Goal: Check status: Check status

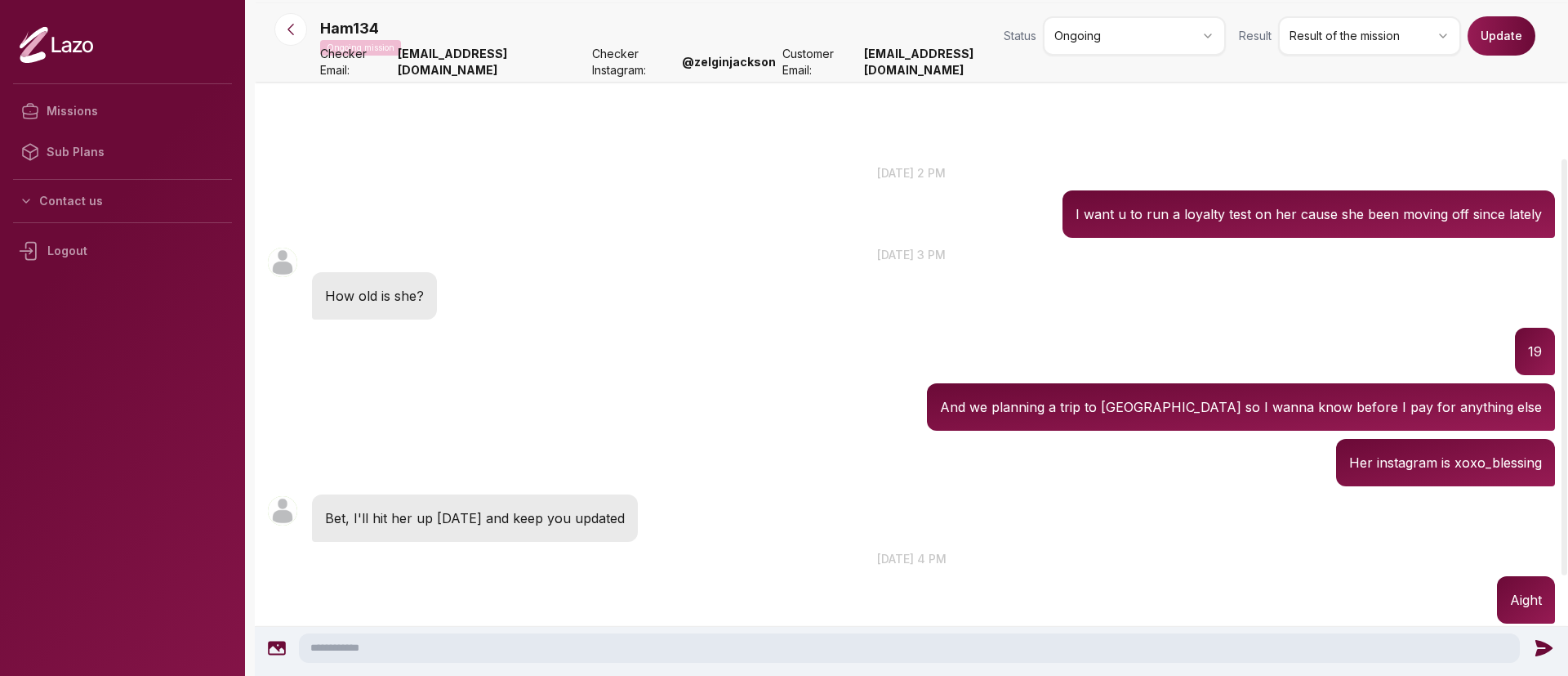
scroll to position [258, 0]
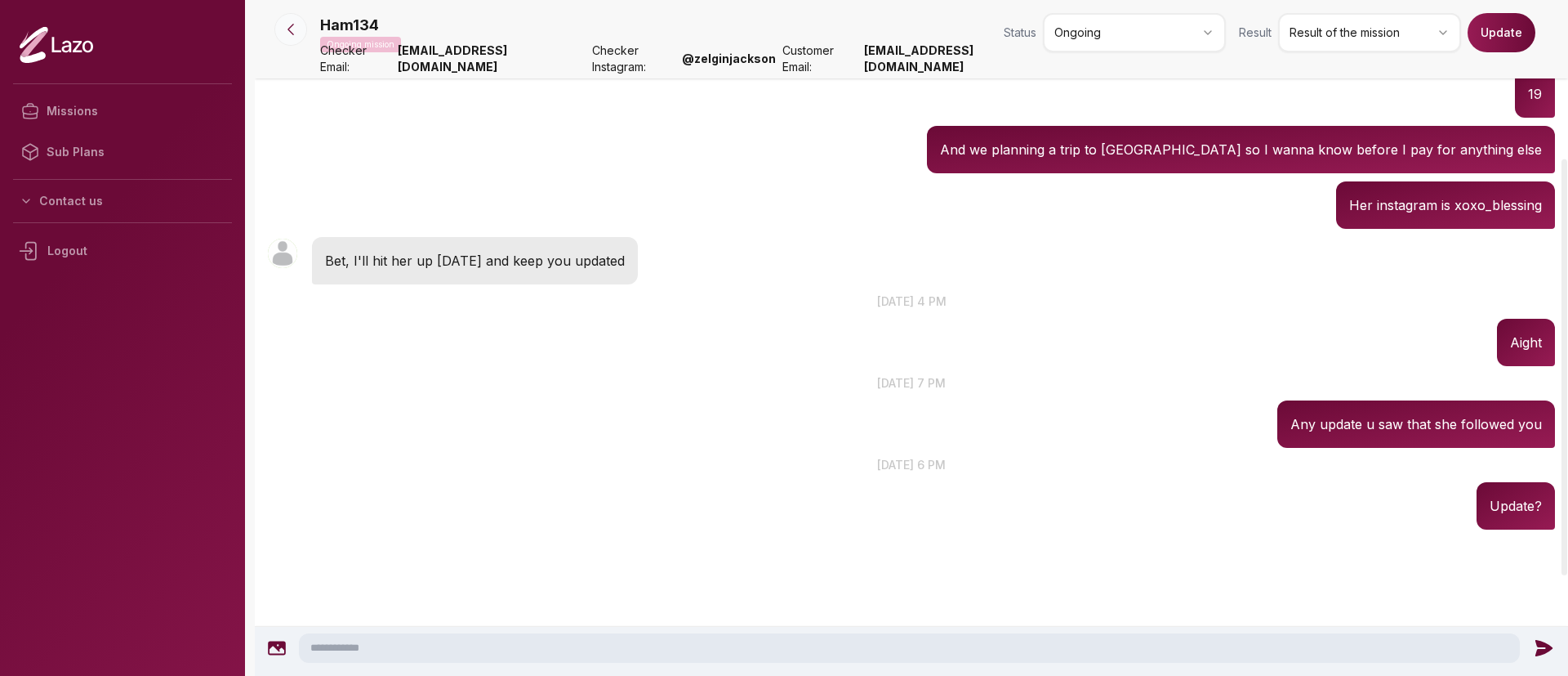
drag, startPoint x: 303, startPoint y: 15, endPoint x: 293, endPoint y: 33, distance: 20.6
click at [293, 33] on div at bounding box center [291, 30] width 59 height 33
click at [293, 33] on icon at bounding box center [291, 30] width 5 height 10
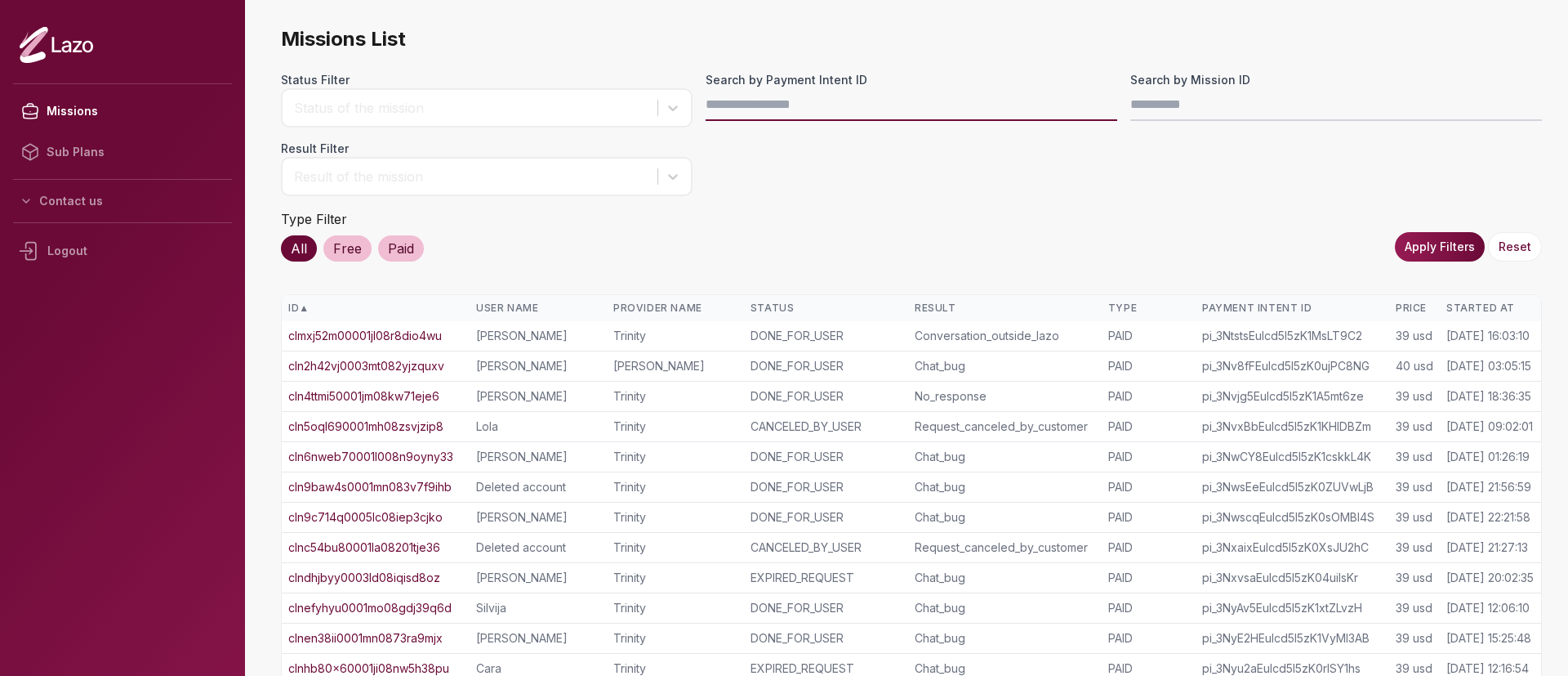
click at [901, 102] on input "Search by Payment Intent ID" at bounding box center [912, 105] width 412 height 33
paste input "**********"
type input "**********"
click at [1424, 248] on button "Apply Filters" at bounding box center [1439, 247] width 90 height 30
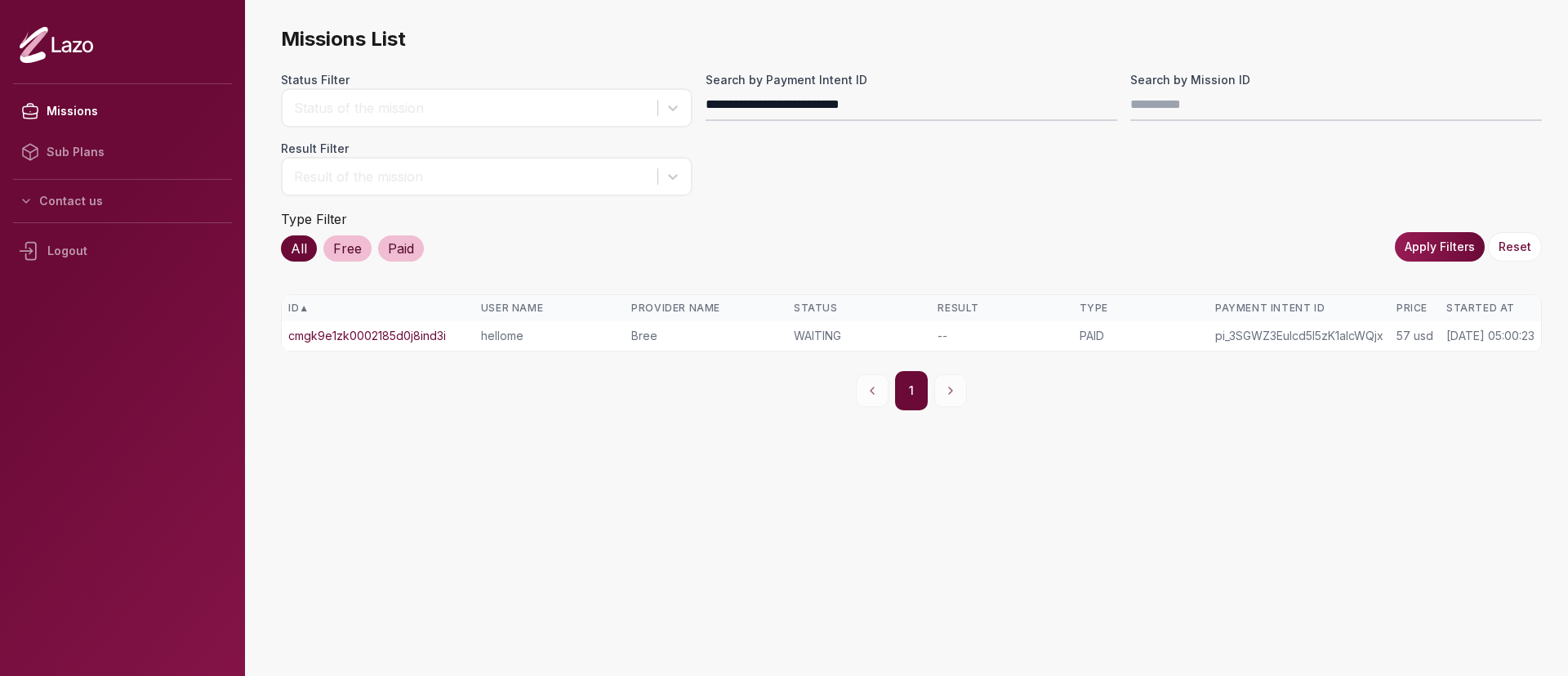
click at [365, 338] on link "cmgk9e1zk0002185d0j8ind3i" at bounding box center [367, 335] width 158 height 17
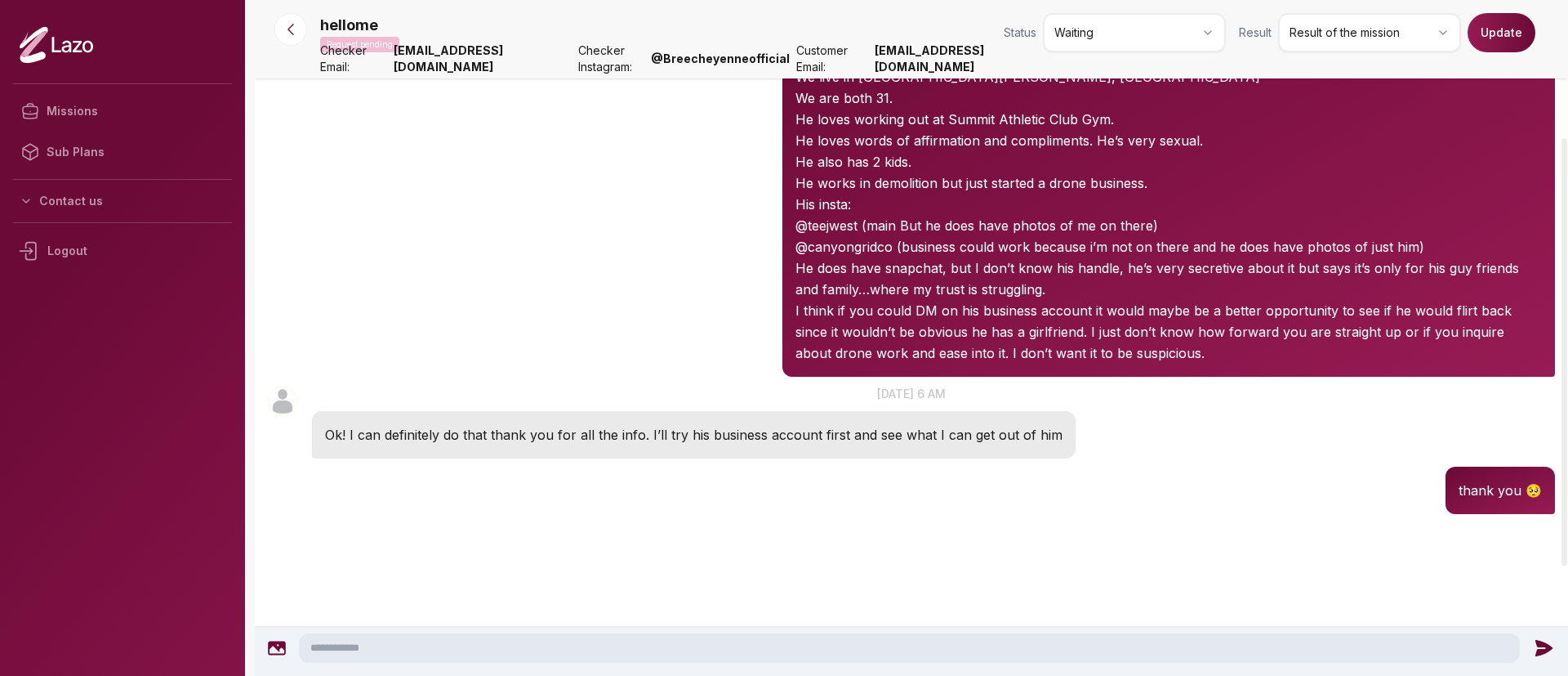
scroll to position [217, 0]
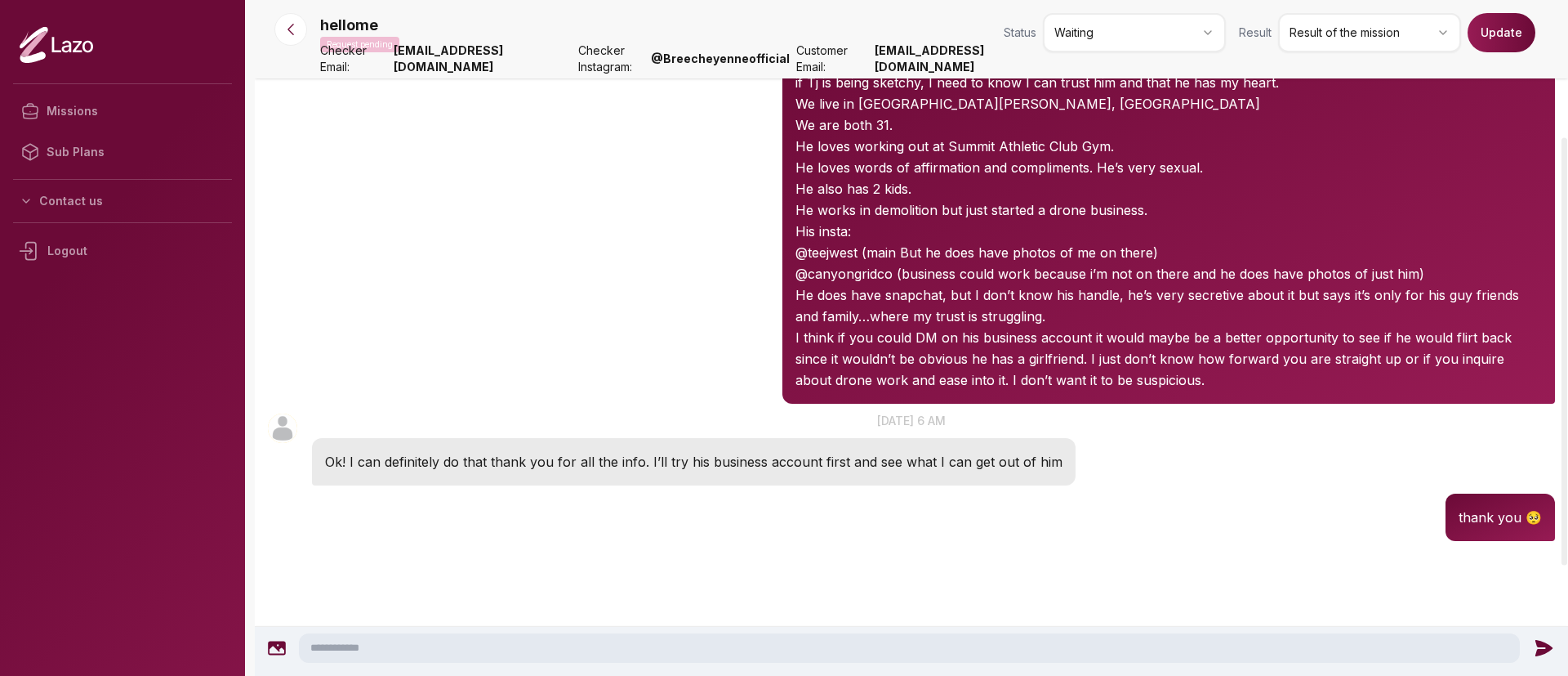
click at [1096, 46] on html "Missions Sub Plans Contact us Logout hellome Request pending Status Waiting Res…" at bounding box center [784, 338] width 1568 height 676
click at [1500, 44] on button "Update" at bounding box center [1502, 32] width 68 height 39
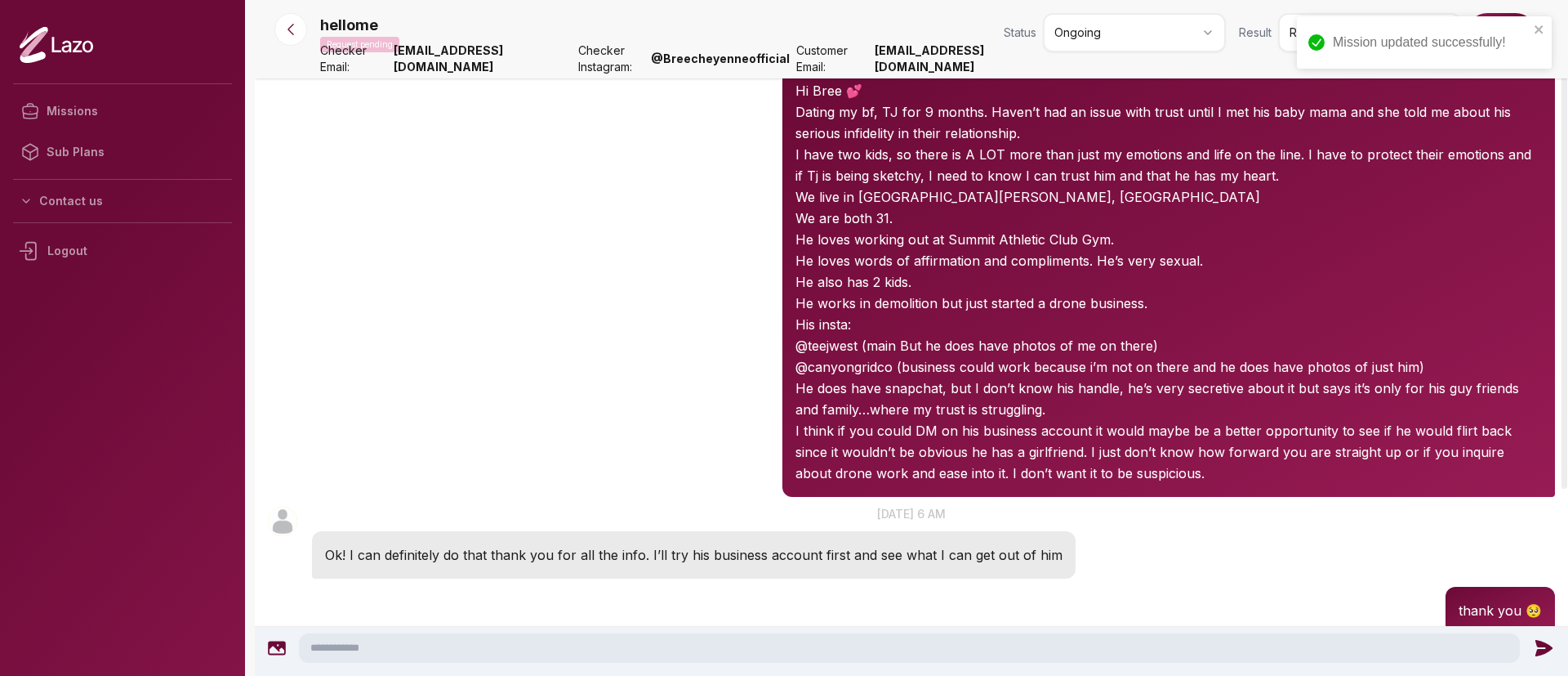
scroll to position [59, 0]
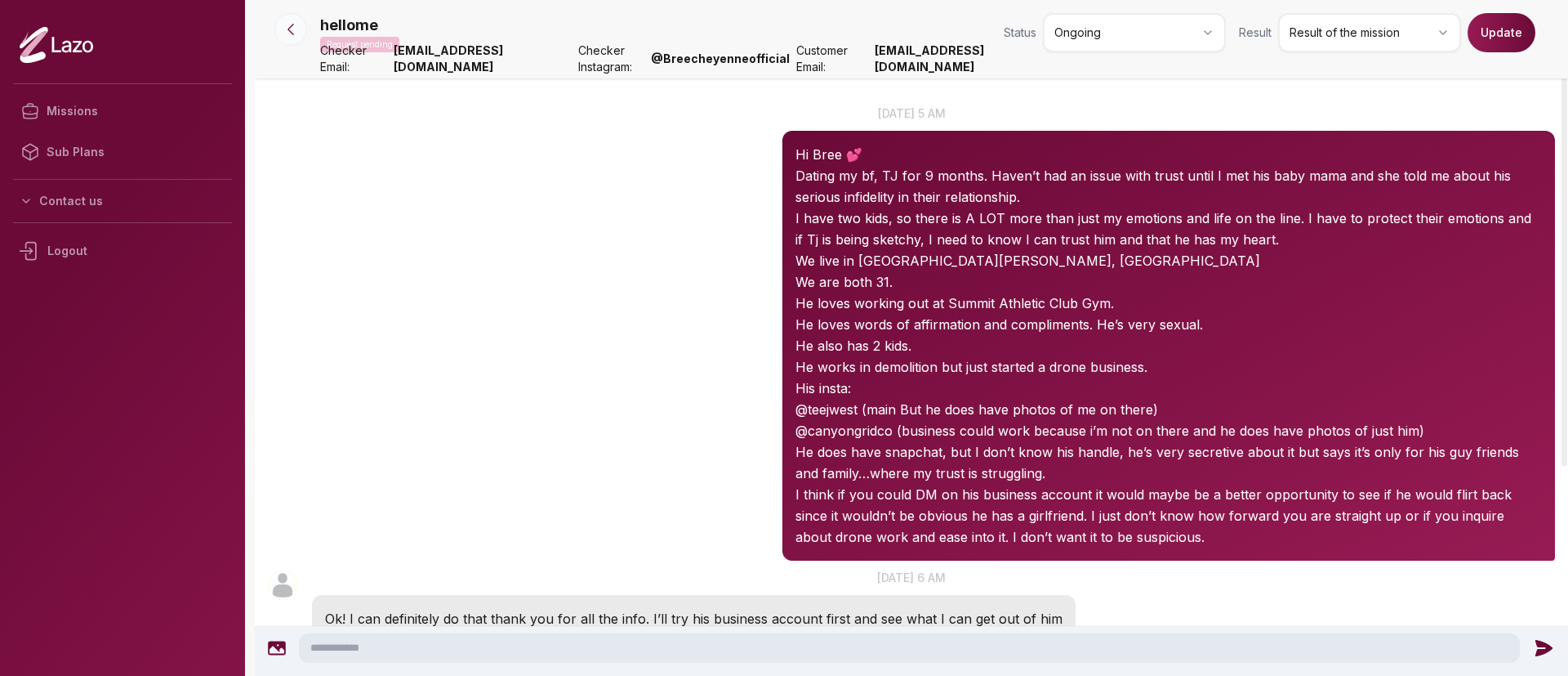
click at [299, 28] on button at bounding box center [291, 30] width 33 height 33
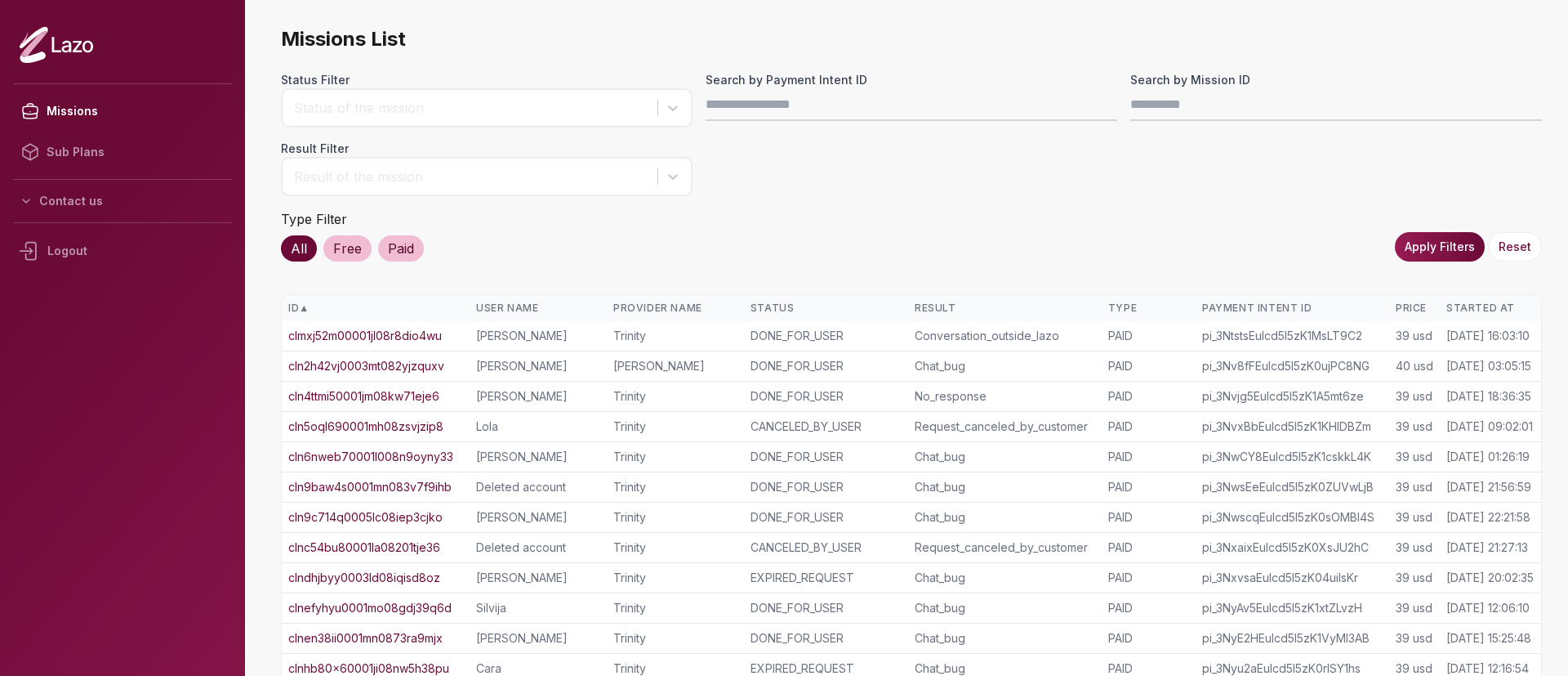
click at [779, 98] on input "Search by Payment Intent ID" at bounding box center [912, 105] width 412 height 33
type input "**********"
click at [1421, 251] on button "Apply Filters" at bounding box center [1439, 247] width 90 height 30
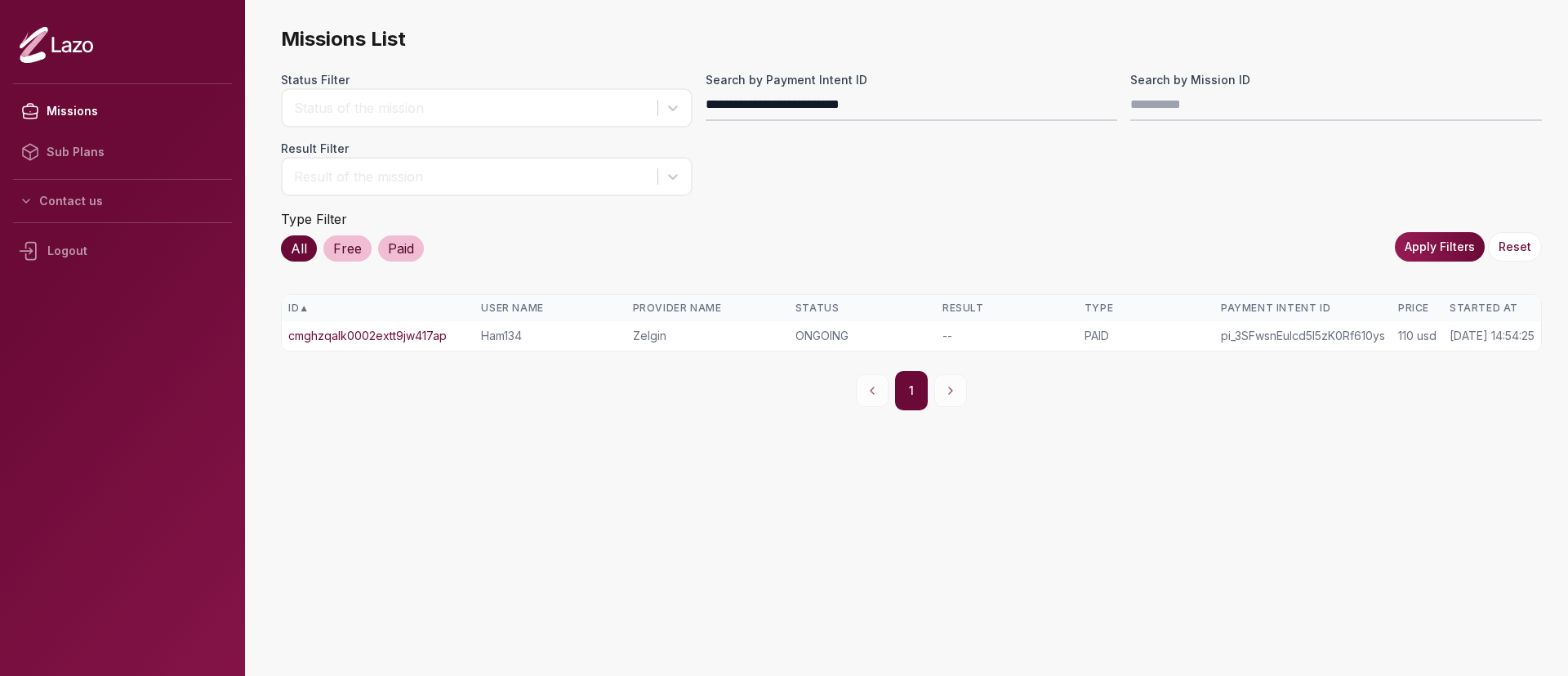
click at [430, 342] on link "cmghzqalk0002extt9jw417ap" at bounding box center [367, 335] width 158 height 17
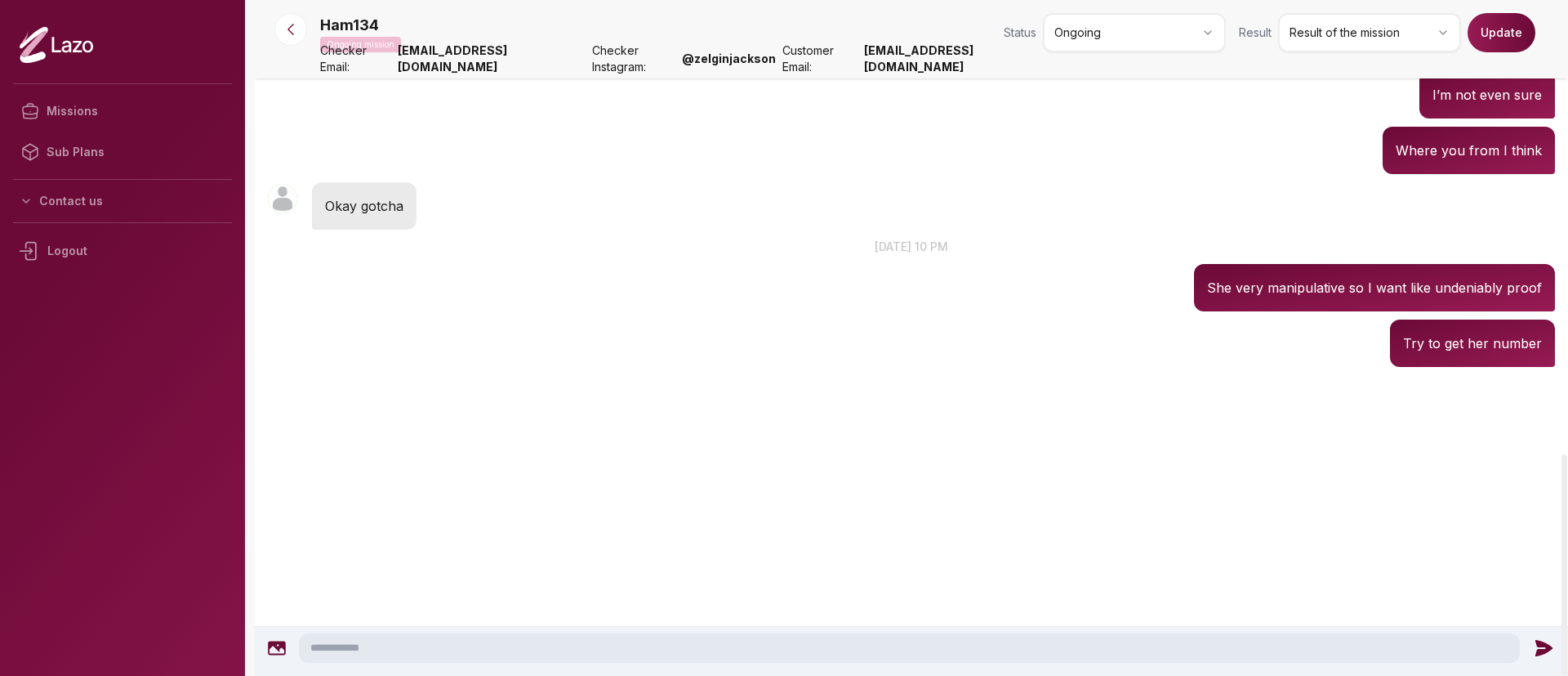
scroll to position [2083, 0]
click at [294, 2] on nav "Ham134 Ongoing mission Status Ongoing Result Result of the mission Update Check…" at bounding box center [912, 39] width 1314 height 78
drag, startPoint x: 294, startPoint y: 2, endPoint x: 311, endPoint y: 33, distance: 35.4
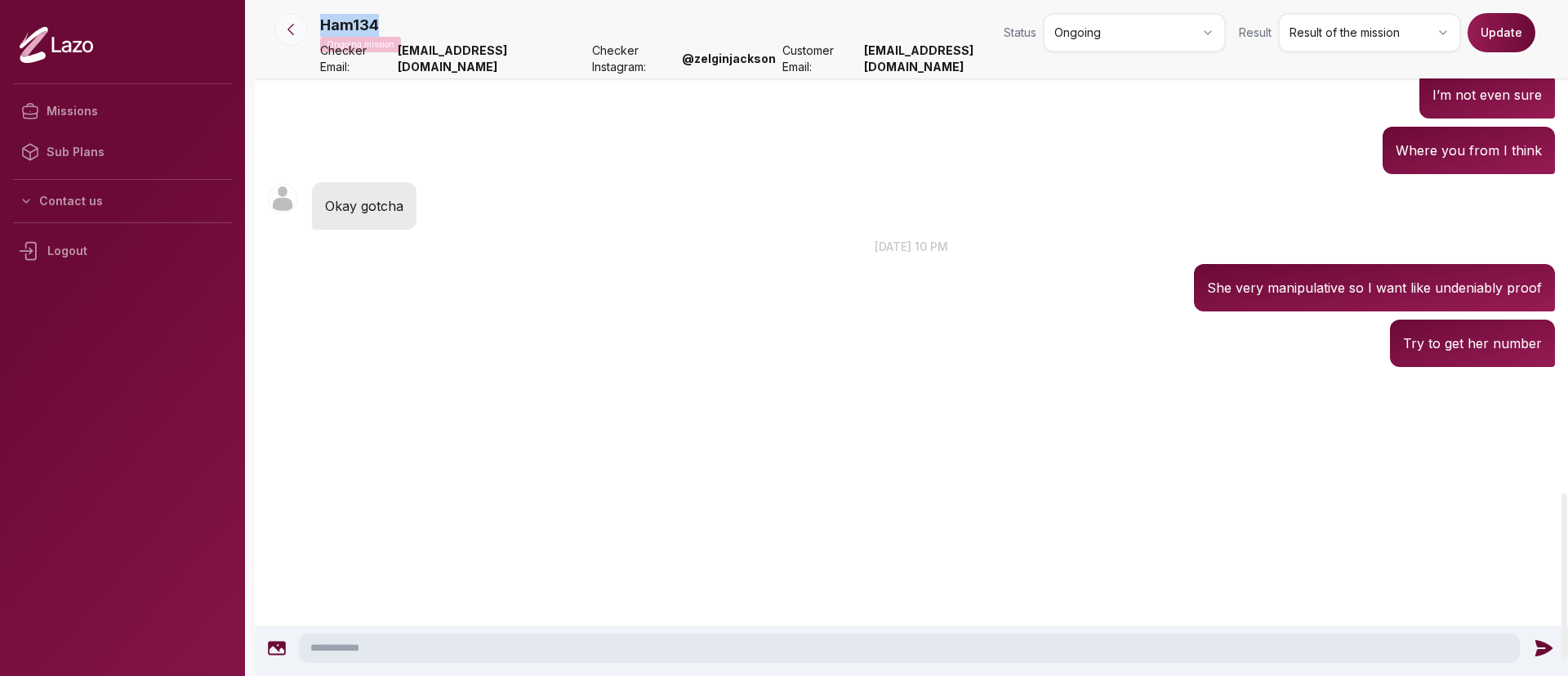
click at [290, 29] on icon at bounding box center [291, 29] width 17 height 17
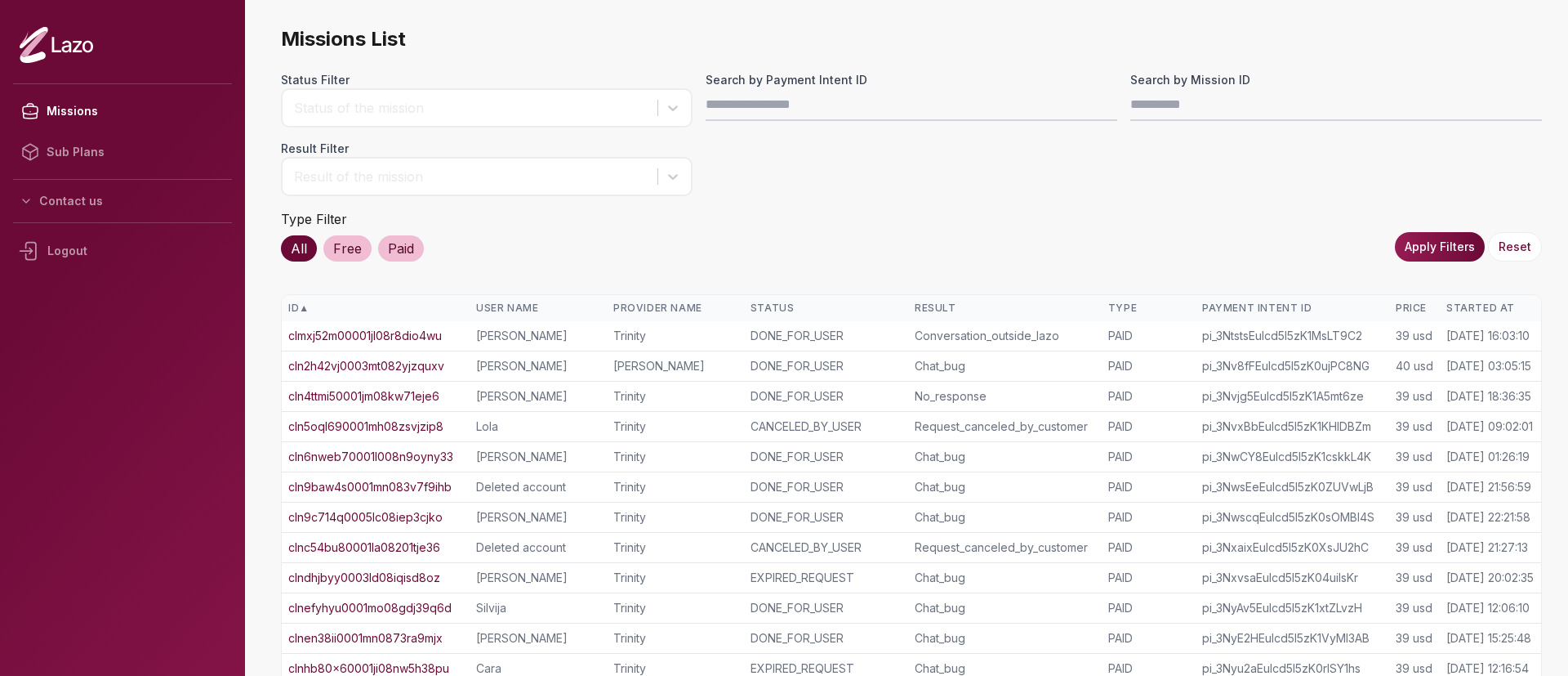
click at [829, 116] on input "Search by Payment Intent ID" at bounding box center [912, 105] width 412 height 33
type input "**********"
click at [1432, 247] on button "Apply Filters" at bounding box center [1439, 247] width 90 height 30
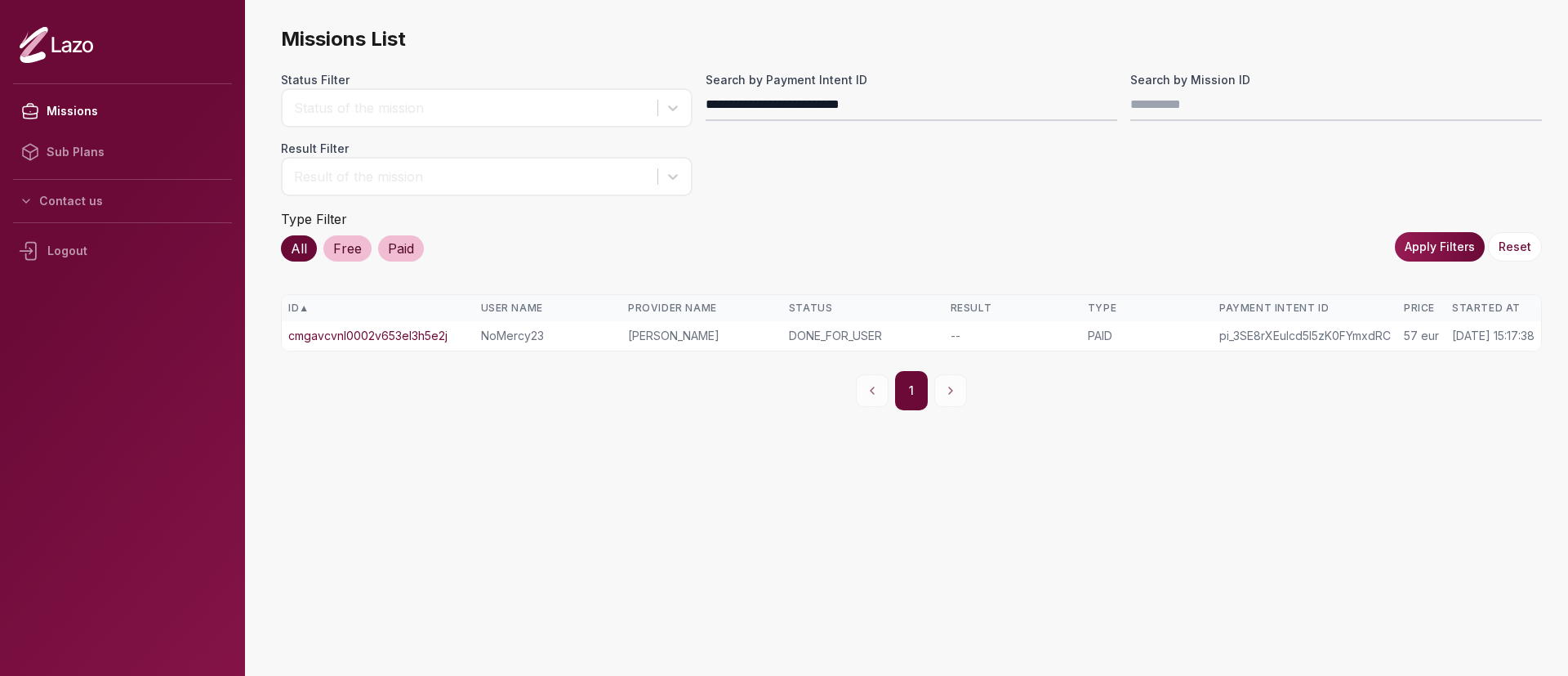
click at [416, 323] on td "cmgavcvnl0002v653el3h5e2j" at bounding box center [378, 336] width 192 height 30
drag, startPoint x: 414, startPoint y: 345, endPoint x: 411, endPoint y: 328, distance: 17.3
click at [411, 328] on td "cmgavcvnl0002v653el3h5e2j" at bounding box center [378, 336] width 192 height 30
click at [411, 333] on link "cmgavcvnl0002v653el3h5e2j" at bounding box center [367, 335] width 159 height 17
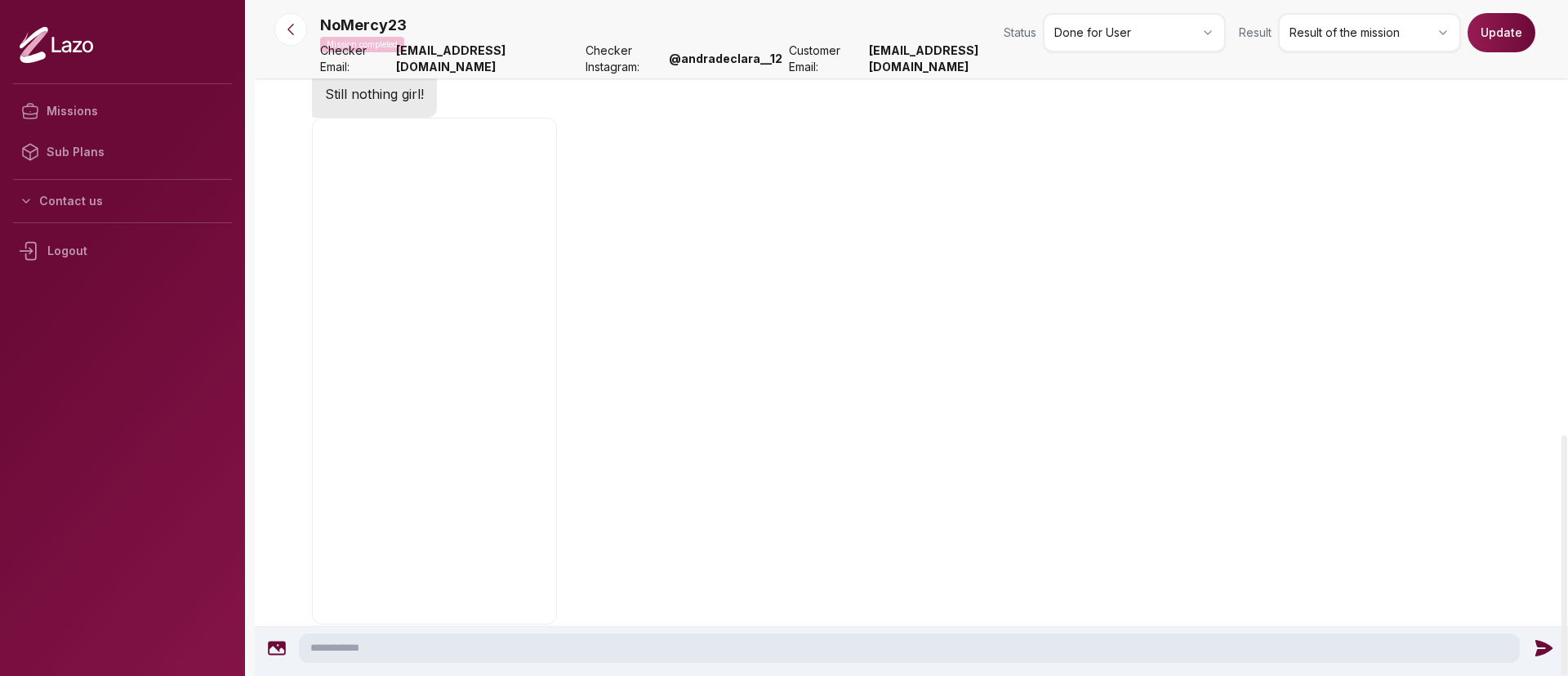
scroll to position [1374, 0]
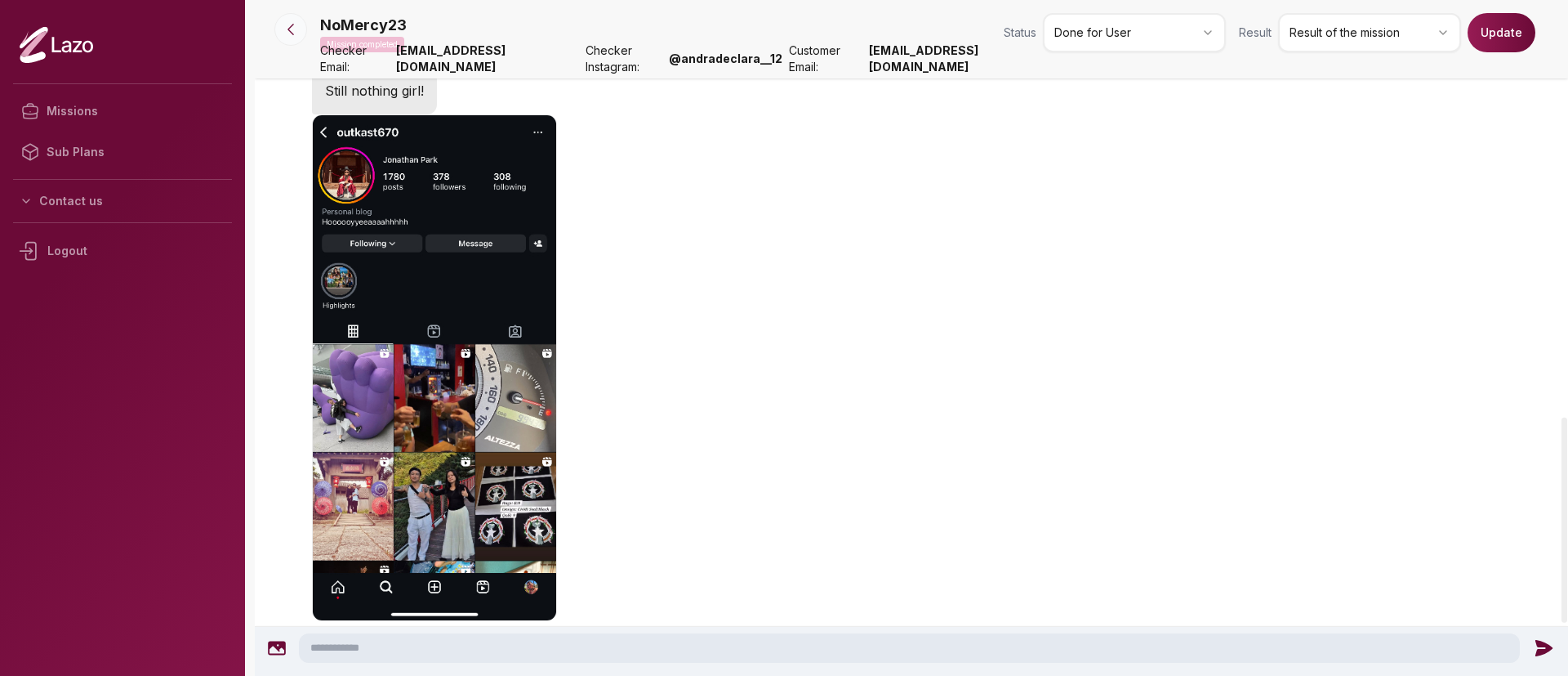
click at [289, 21] on icon at bounding box center [291, 29] width 17 height 17
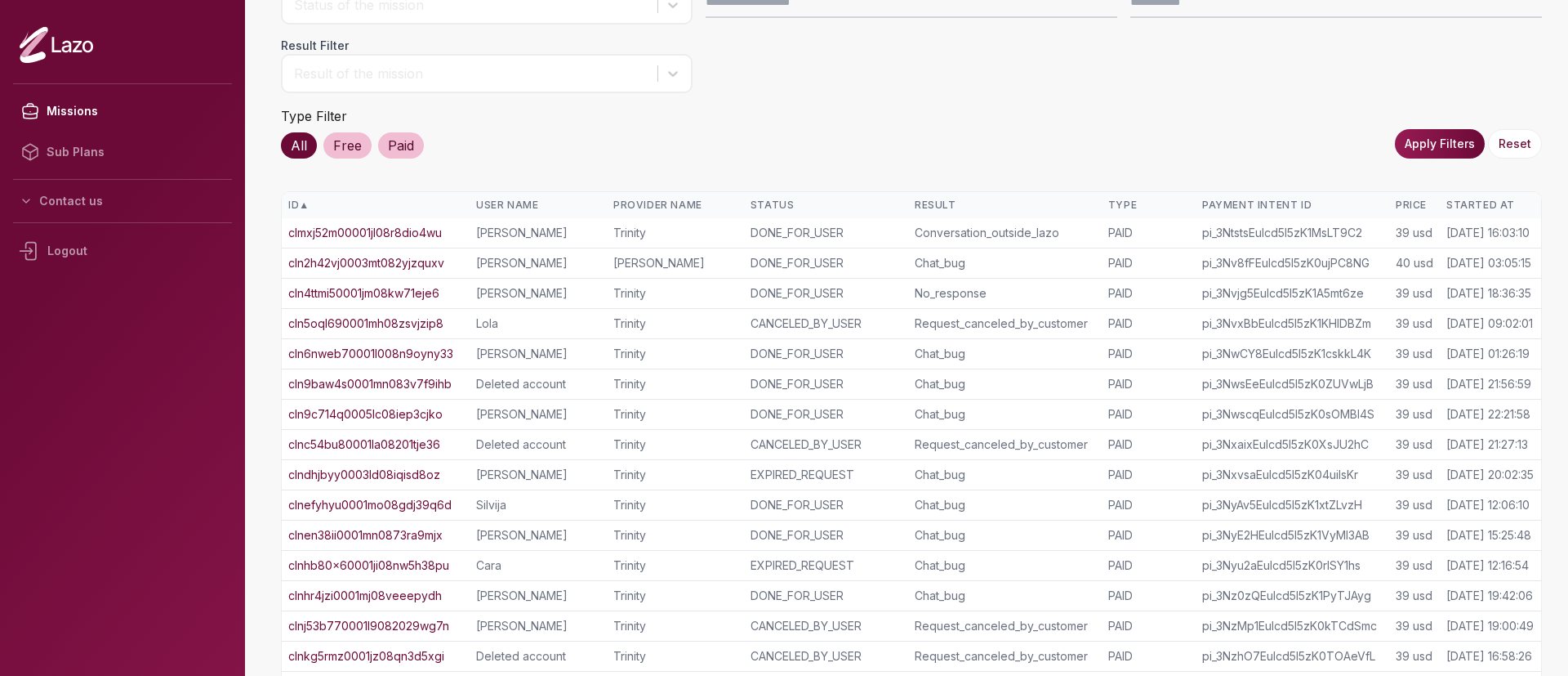
click at [1476, 200] on div "Started At" at bounding box center [1491, 205] width 88 height 13
click at [1476, 200] on div "Started At ▲" at bounding box center [1491, 205] width 88 height 13
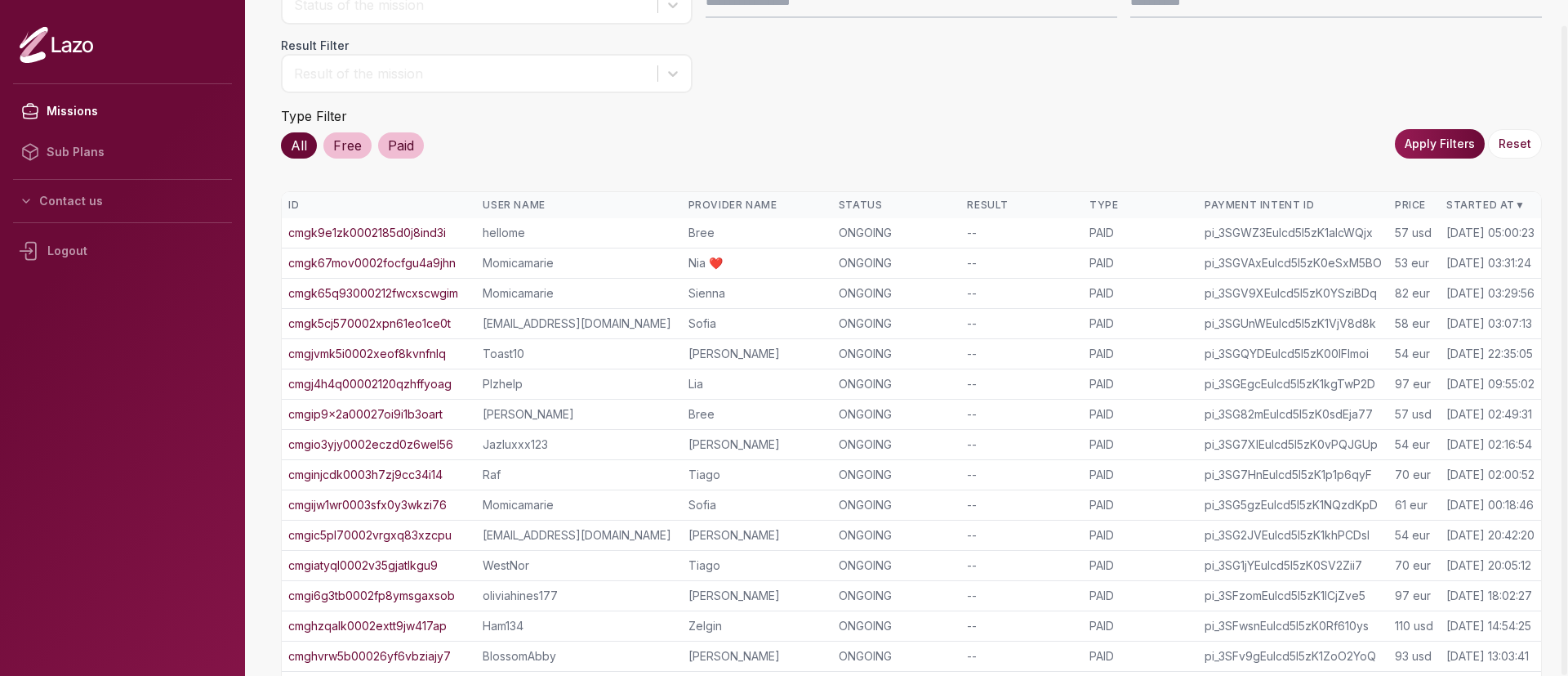
scroll to position [309, 0]
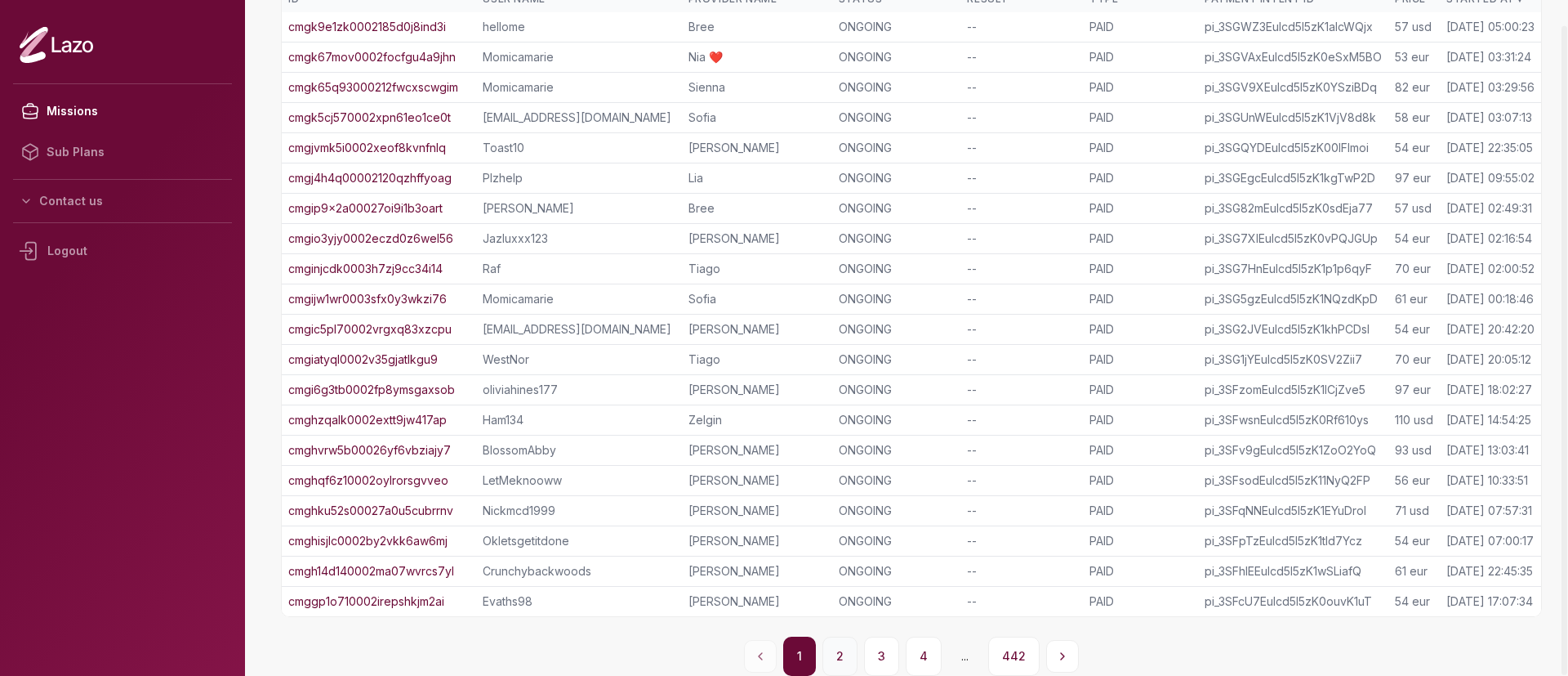
click at [837, 663] on button "2" at bounding box center [840, 656] width 35 height 39
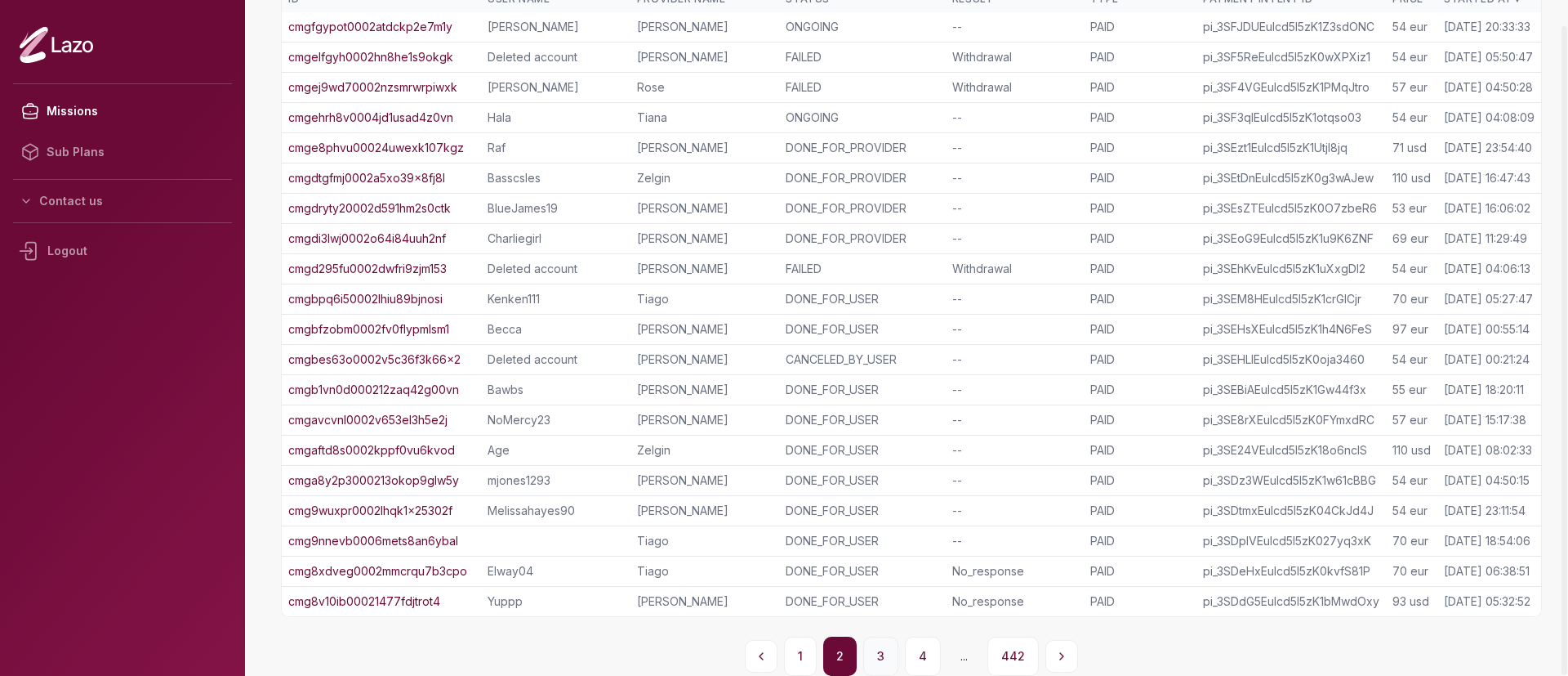
click at [889, 659] on button "3" at bounding box center [881, 656] width 35 height 39
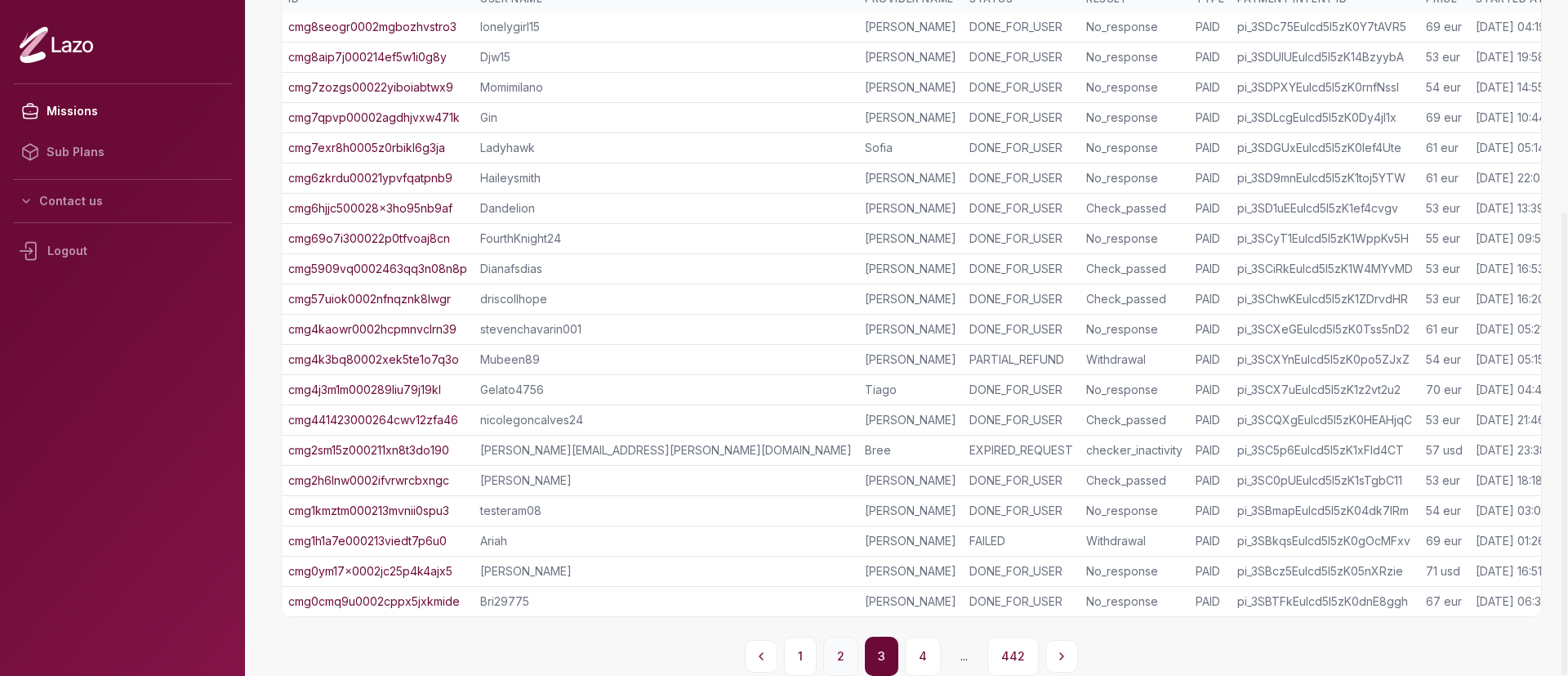
click at [839, 666] on button "2" at bounding box center [841, 656] width 35 height 39
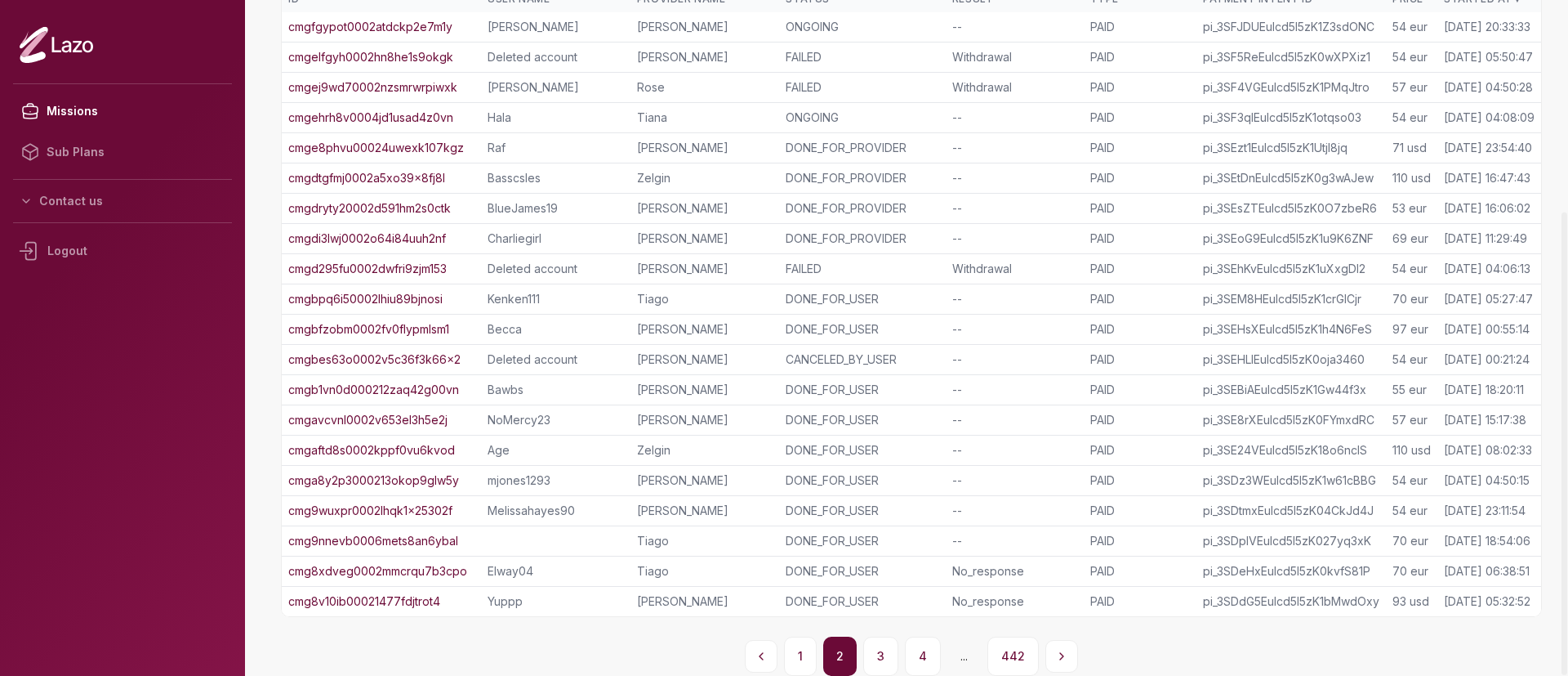
drag, startPoint x: 397, startPoint y: 411, endPoint x: 373, endPoint y: 421, distance: 26.0
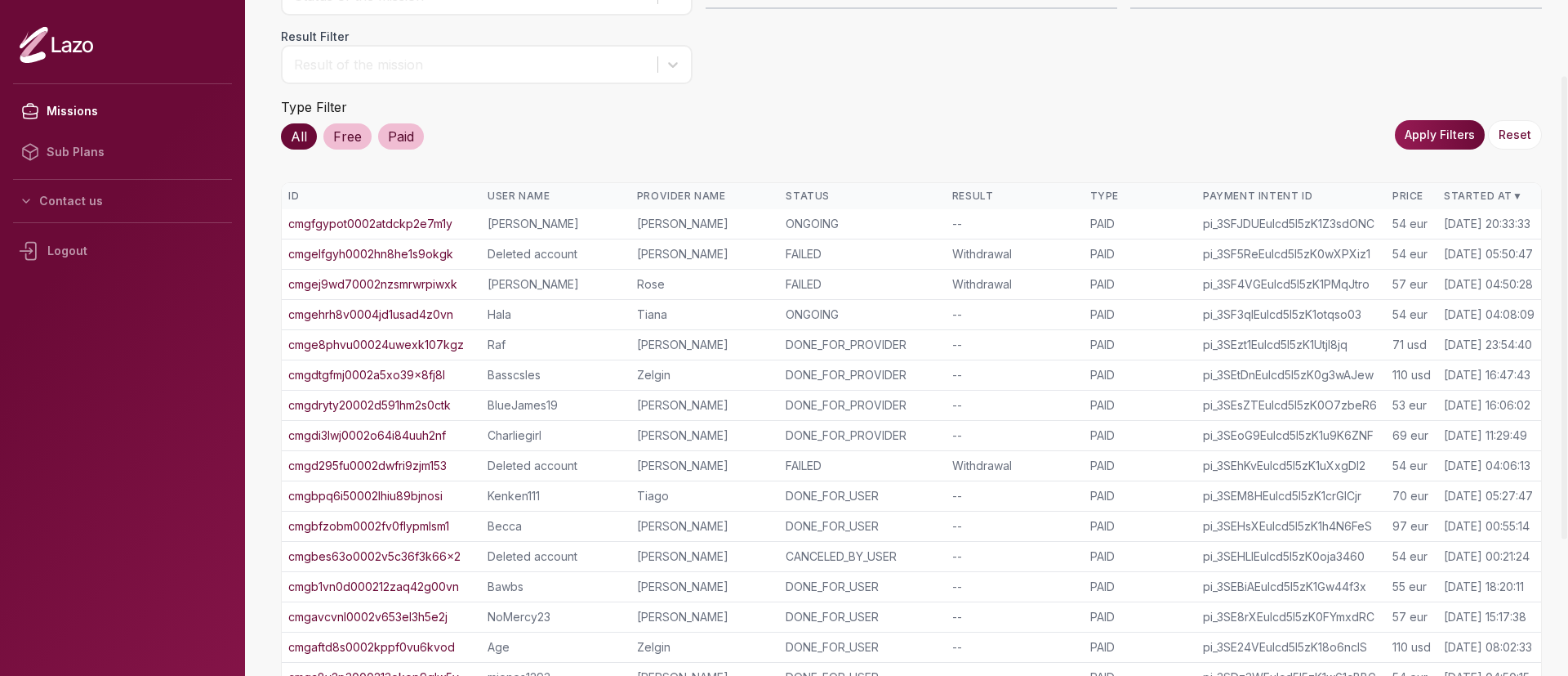
scroll to position [111, 0]
drag, startPoint x: 406, startPoint y: 112, endPoint x: 851, endPoint y: 87, distance: 445.7
click at [851, 87] on div "Status Filter Status of the mission Search by Payment Intent ID Search by Missi…" at bounding box center [912, 57] width 1262 height 190
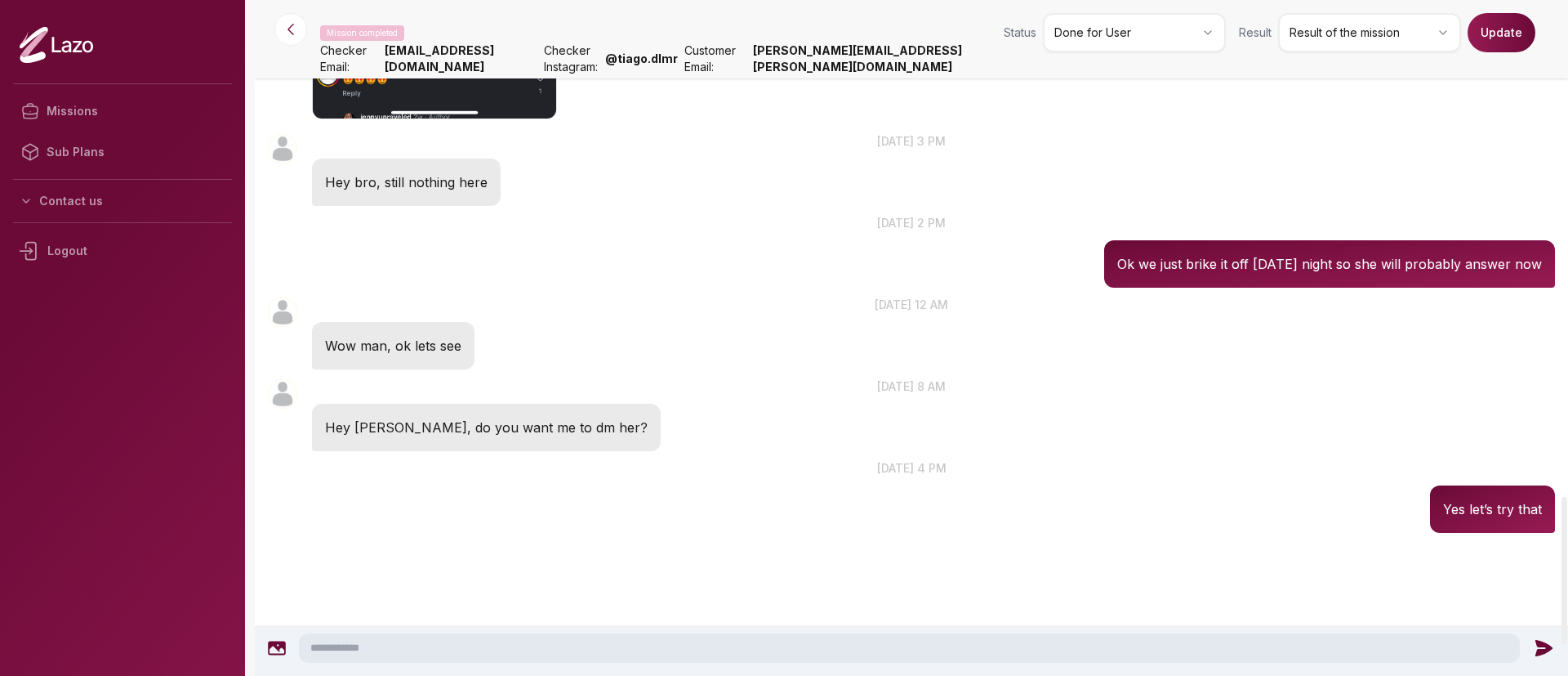
scroll to position [2278, 0]
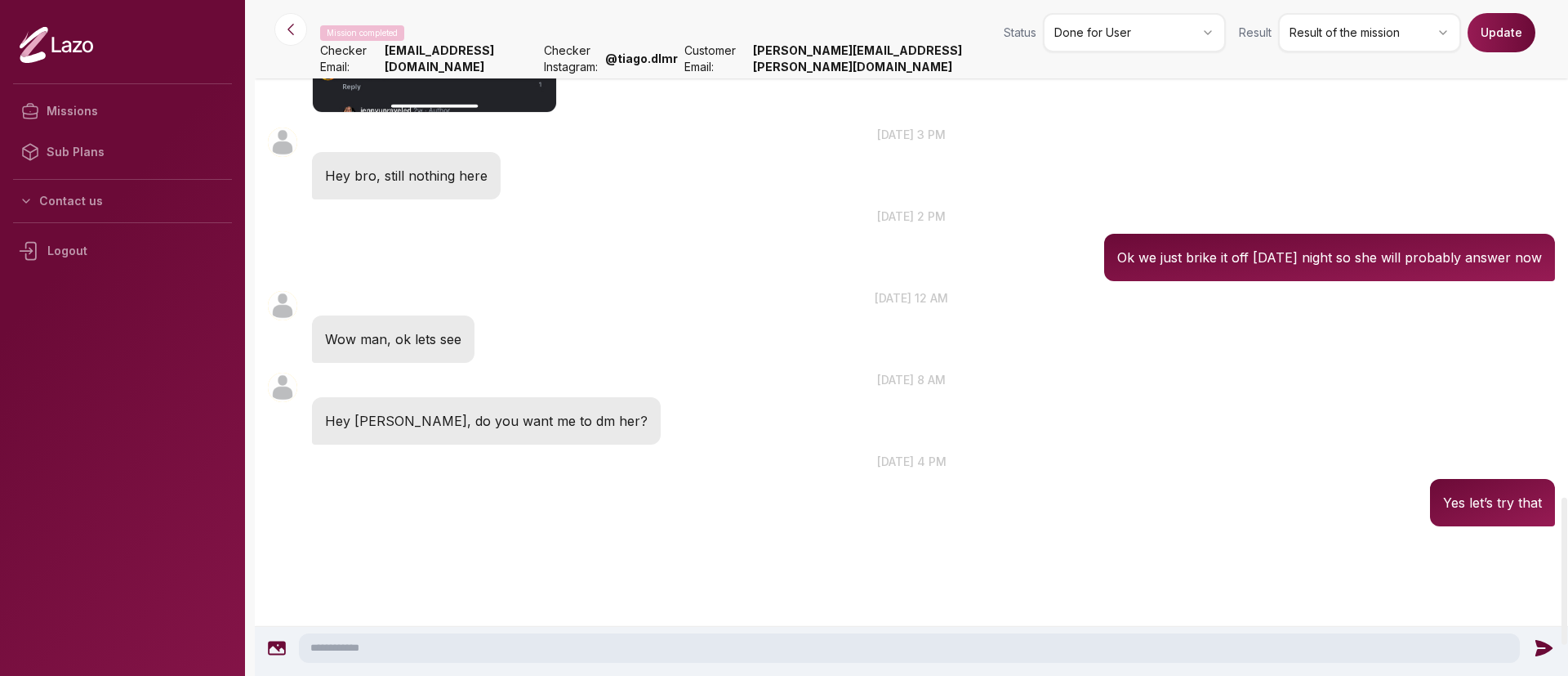
click at [1377, 57] on div "Mission completed Status Done for User Result Result of the mission Update" at bounding box center [938, 36] width 1235 height 46
click at [1382, 53] on div "Mission completed Status Done for User Result Result of the mission Update" at bounding box center [938, 36] width 1235 height 46
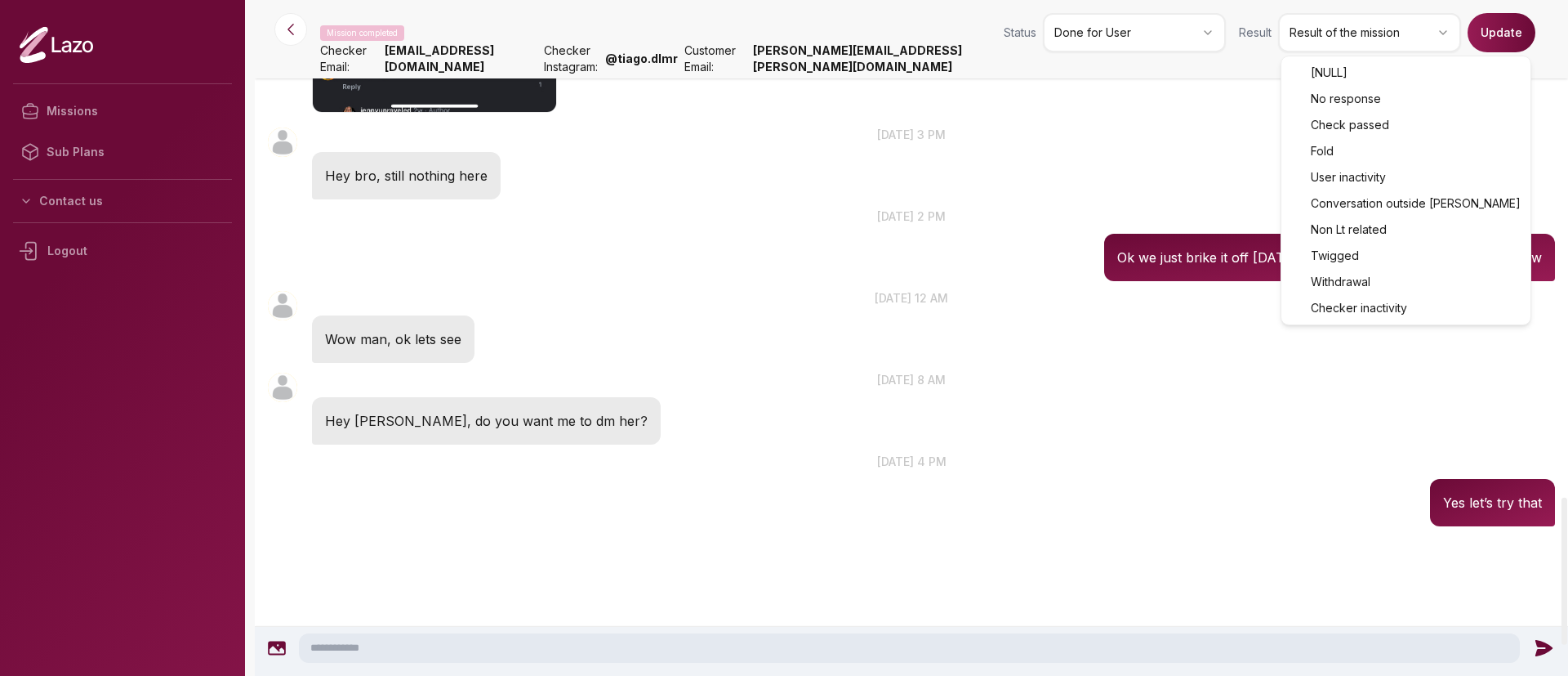
click at [1424, 35] on html "Missions Sub Plans Contact us Logout Mission completed Status Done for User Res…" at bounding box center [784, 338] width 1568 height 676
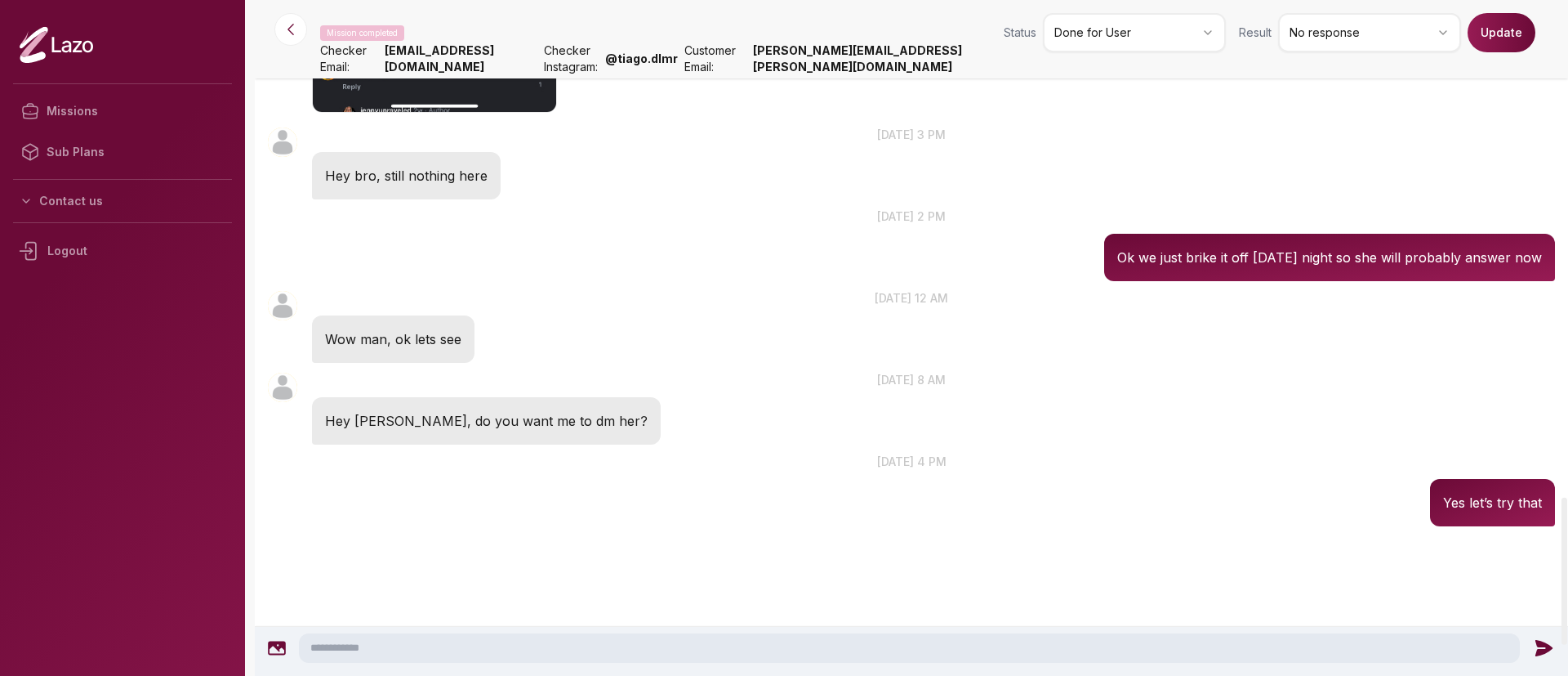
click at [1499, 40] on button "Update" at bounding box center [1502, 32] width 68 height 39
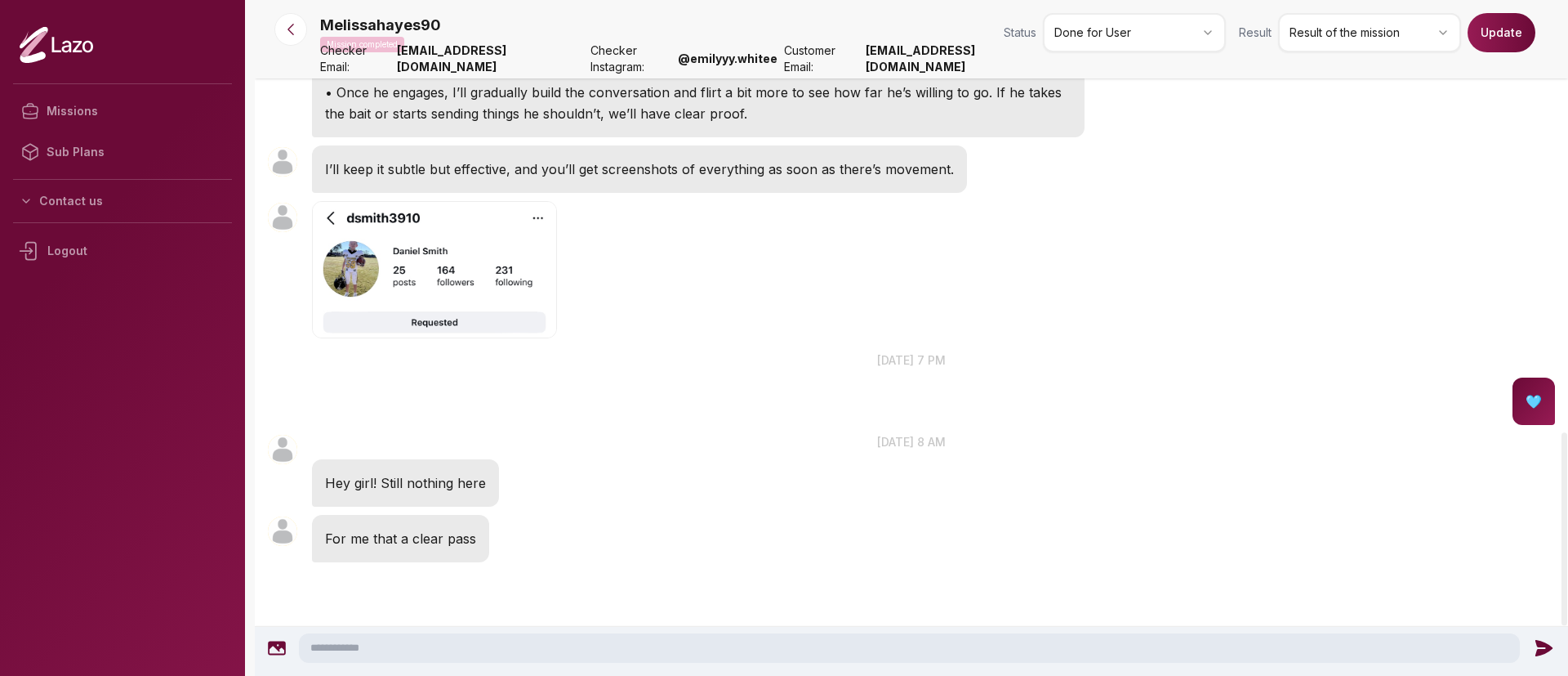
scroll to position [1503, 0]
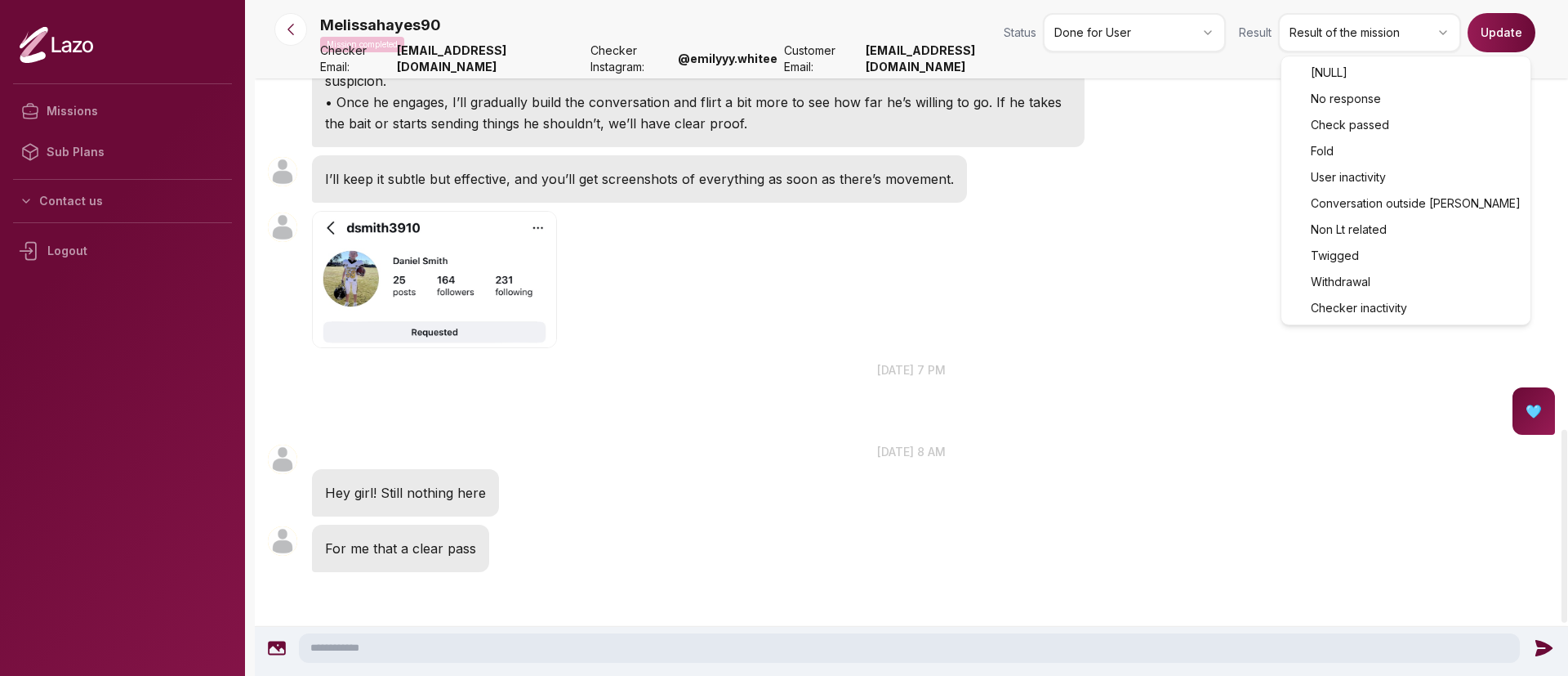
click at [1405, 35] on html "Missions Sub Plans Contact us Logout Melissahayes90 Mission completed Status Do…" at bounding box center [784, 338] width 1568 height 676
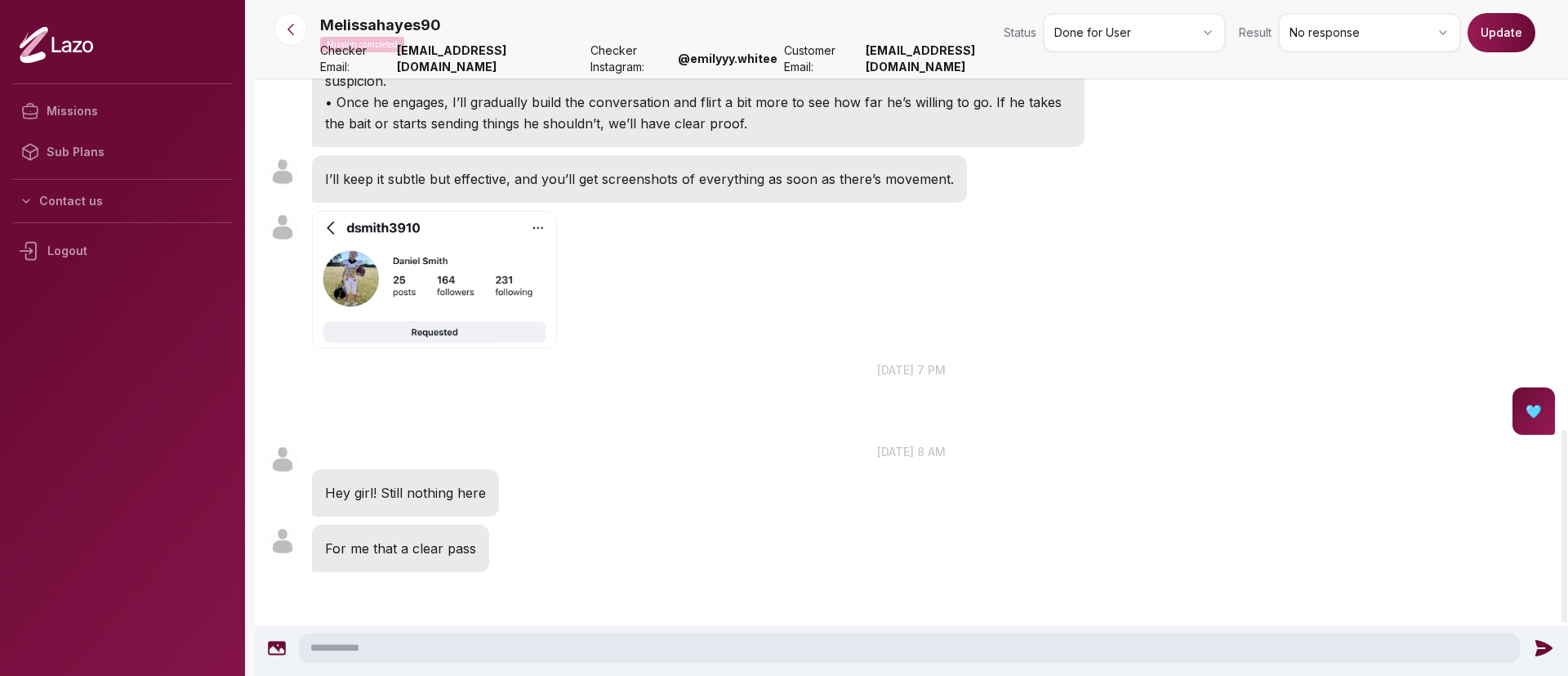
click at [1525, 17] on button "Update" at bounding box center [1502, 32] width 68 height 39
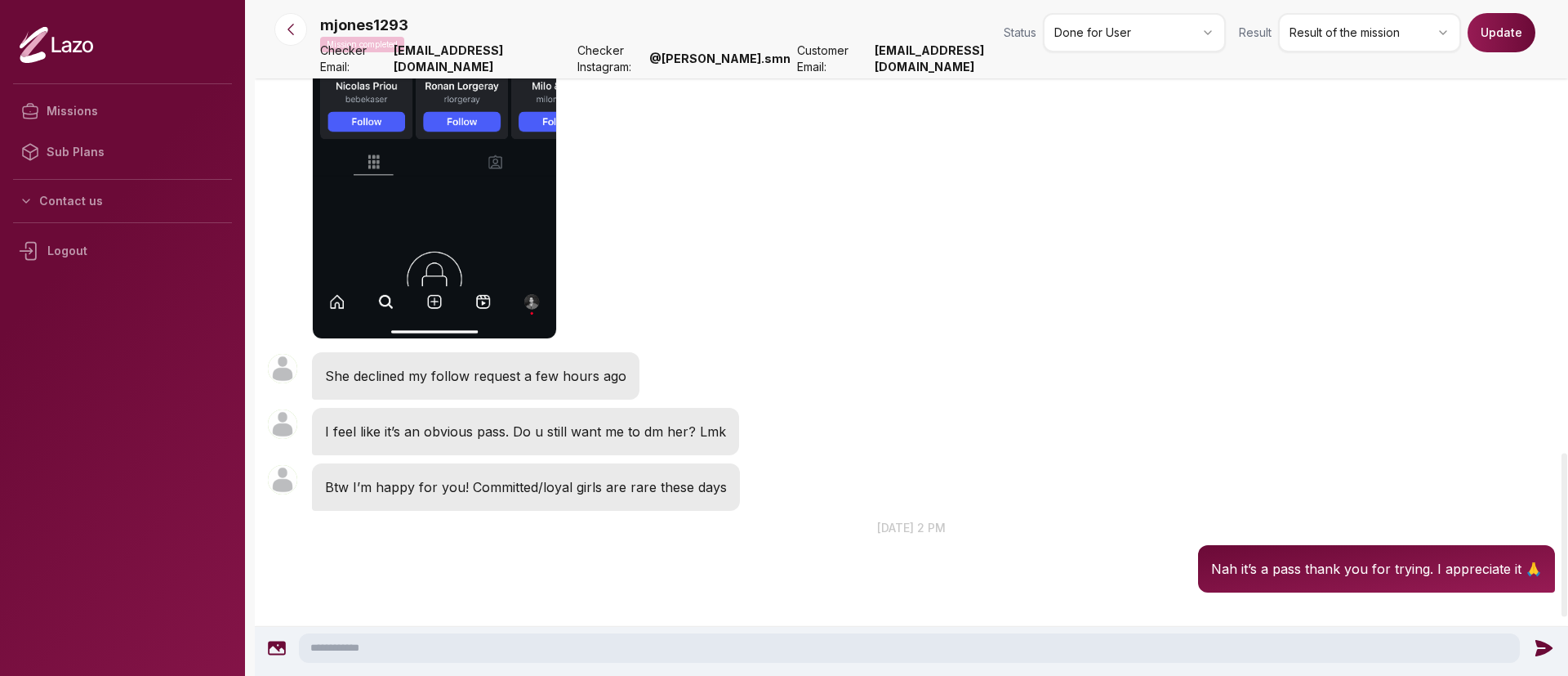
scroll to position [1856, 0]
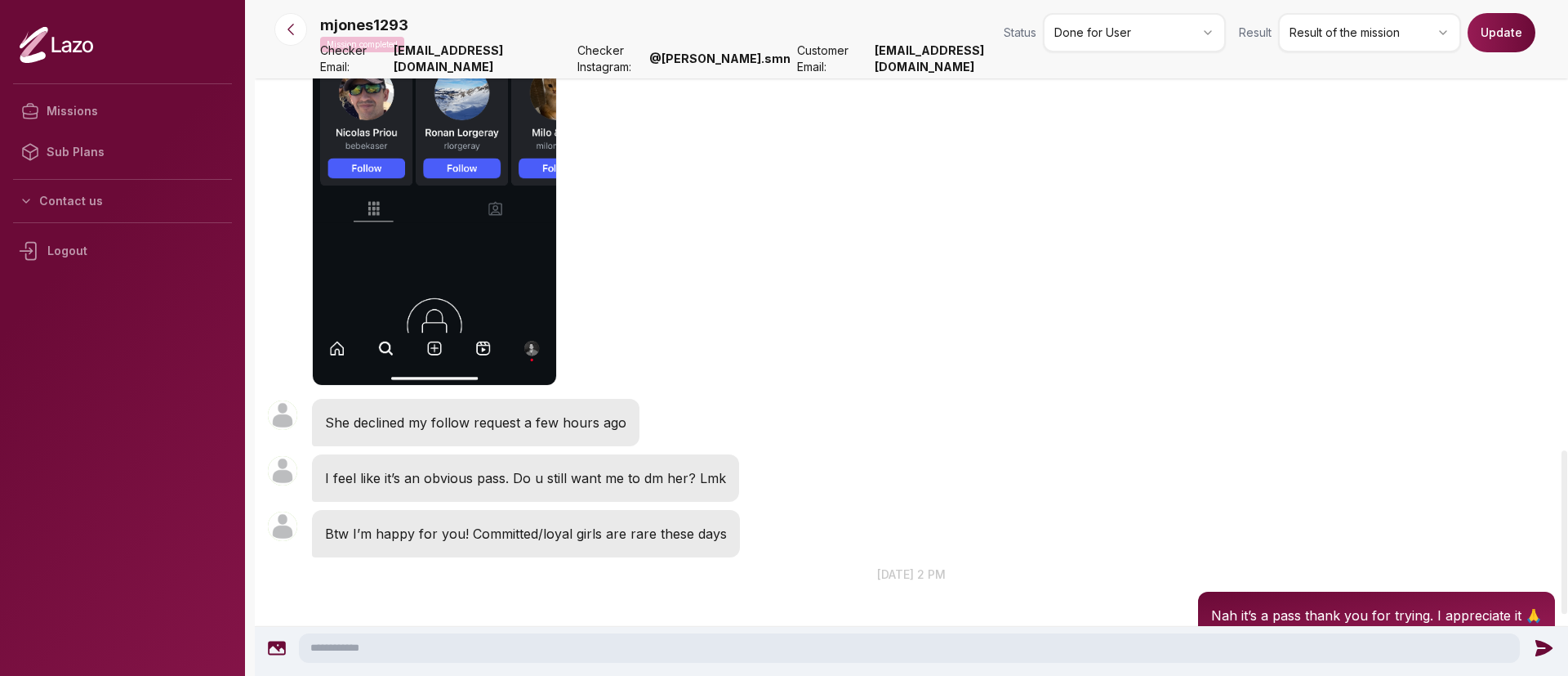
click at [561, 367] on div "mjones1293 11:03" at bounding box center [912, 123] width 1314 height 543
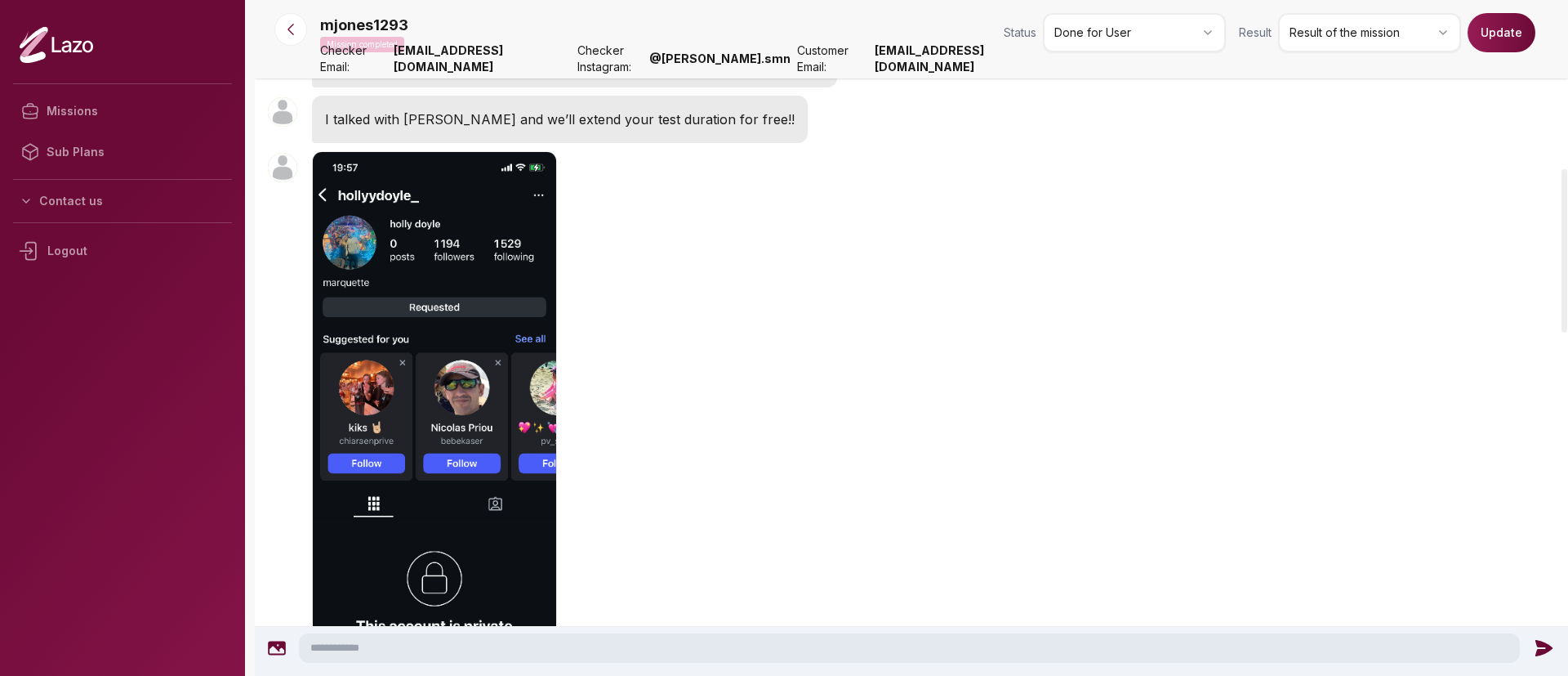
scroll to position [694, 0]
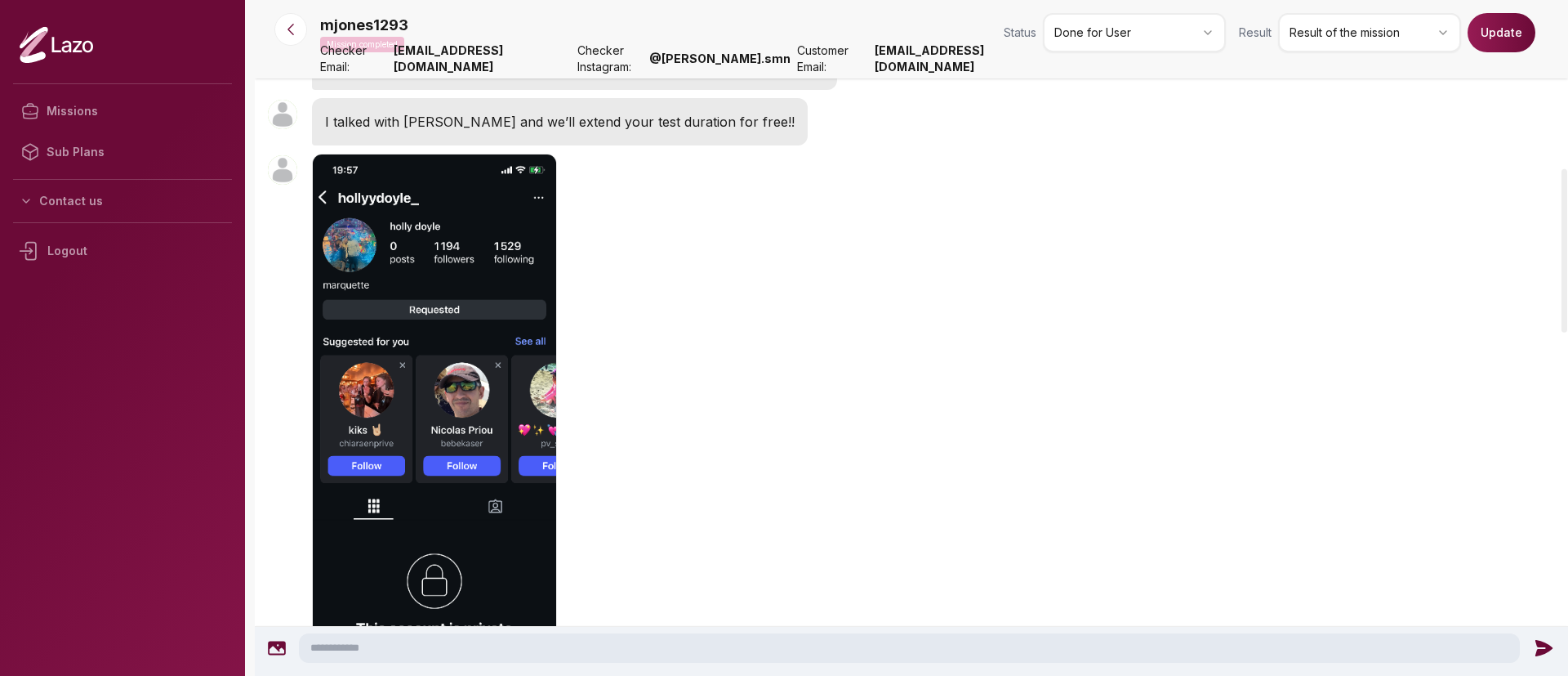
click at [1435, 51] on html "Missions Sub Plans Contact us Logout mjones1293 Mission completed Status Done f…" at bounding box center [784, 338] width 1568 height 676
click at [1494, 37] on button "Update" at bounding box center [1502, 32] width 68 height 39
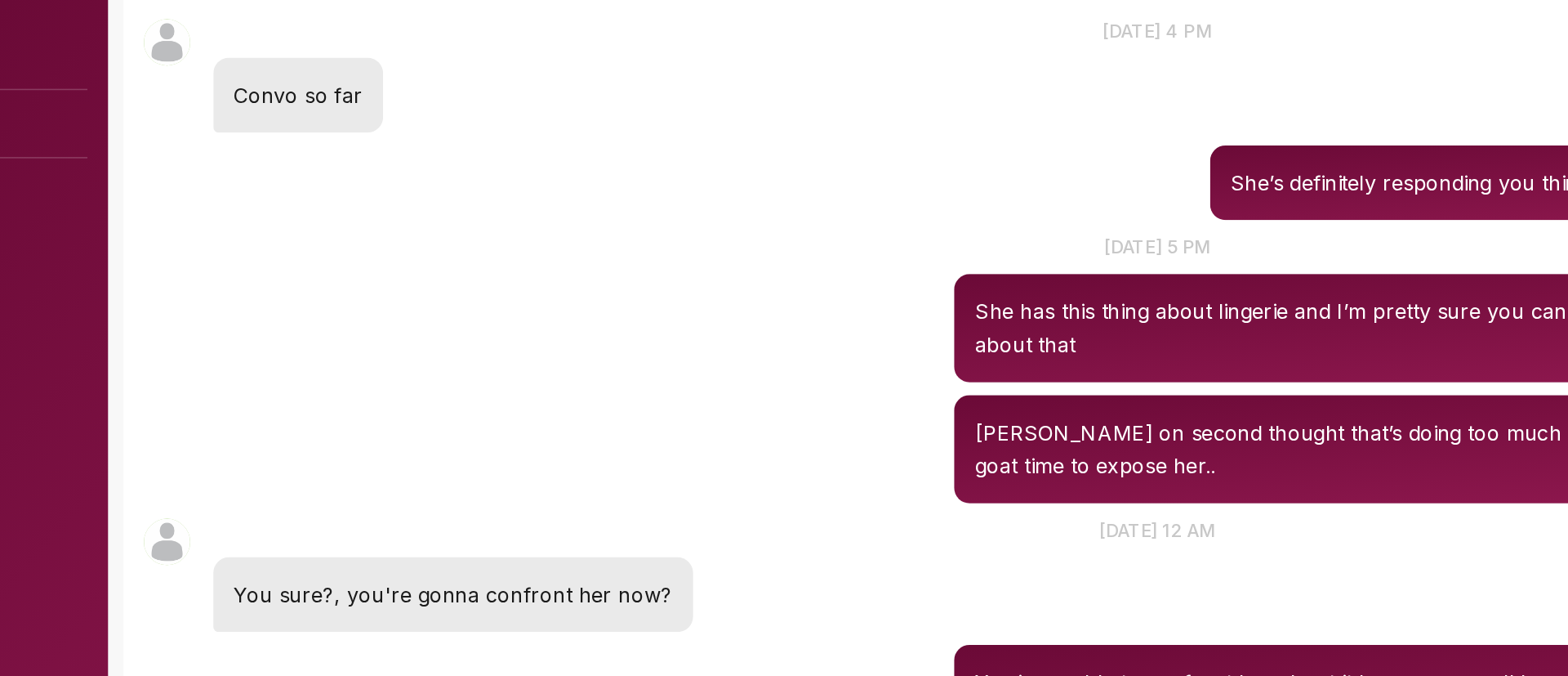
scroll to position [2856, 0]
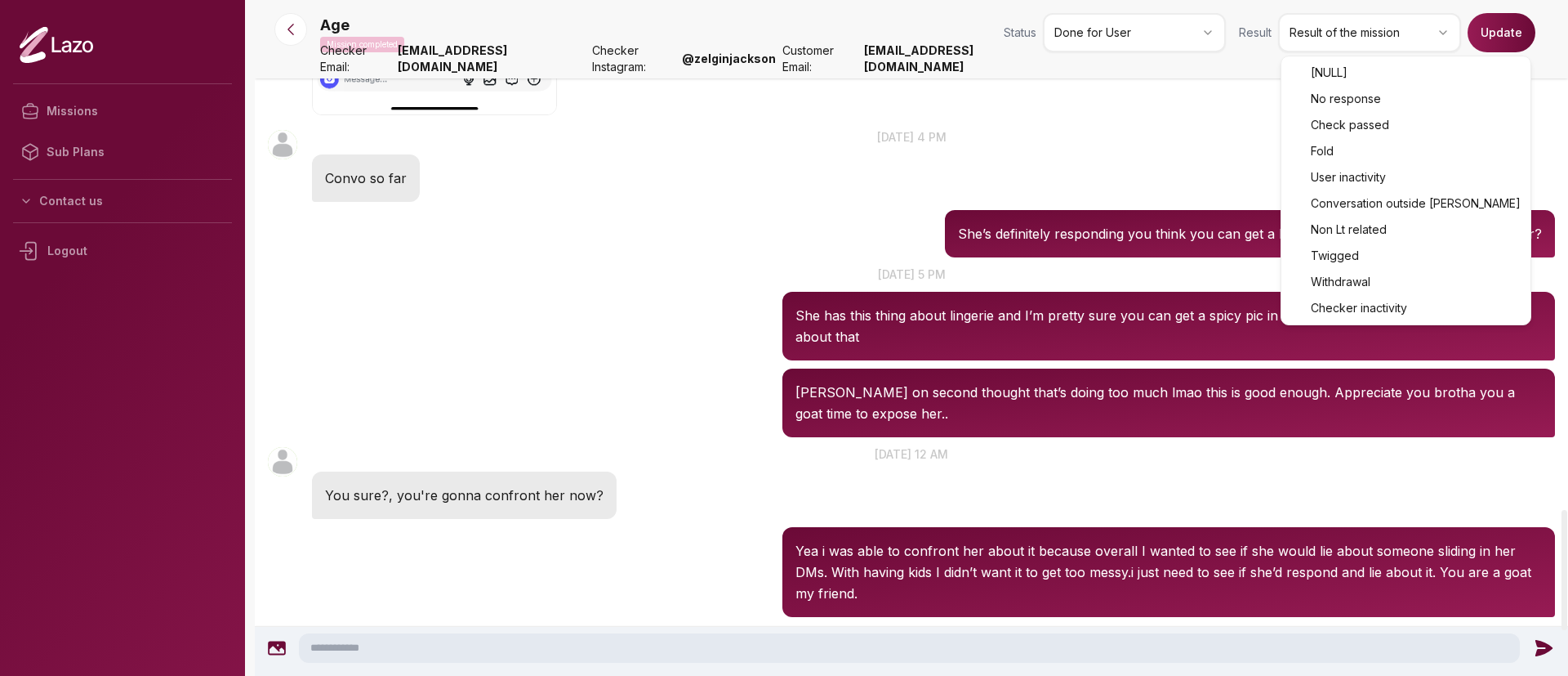
click at [1324, 32] on html "Missions Sub Plans Contact us Logout Age Mission completed Status Done for User…" at bounding box center [784, 338] width 1568 height 676
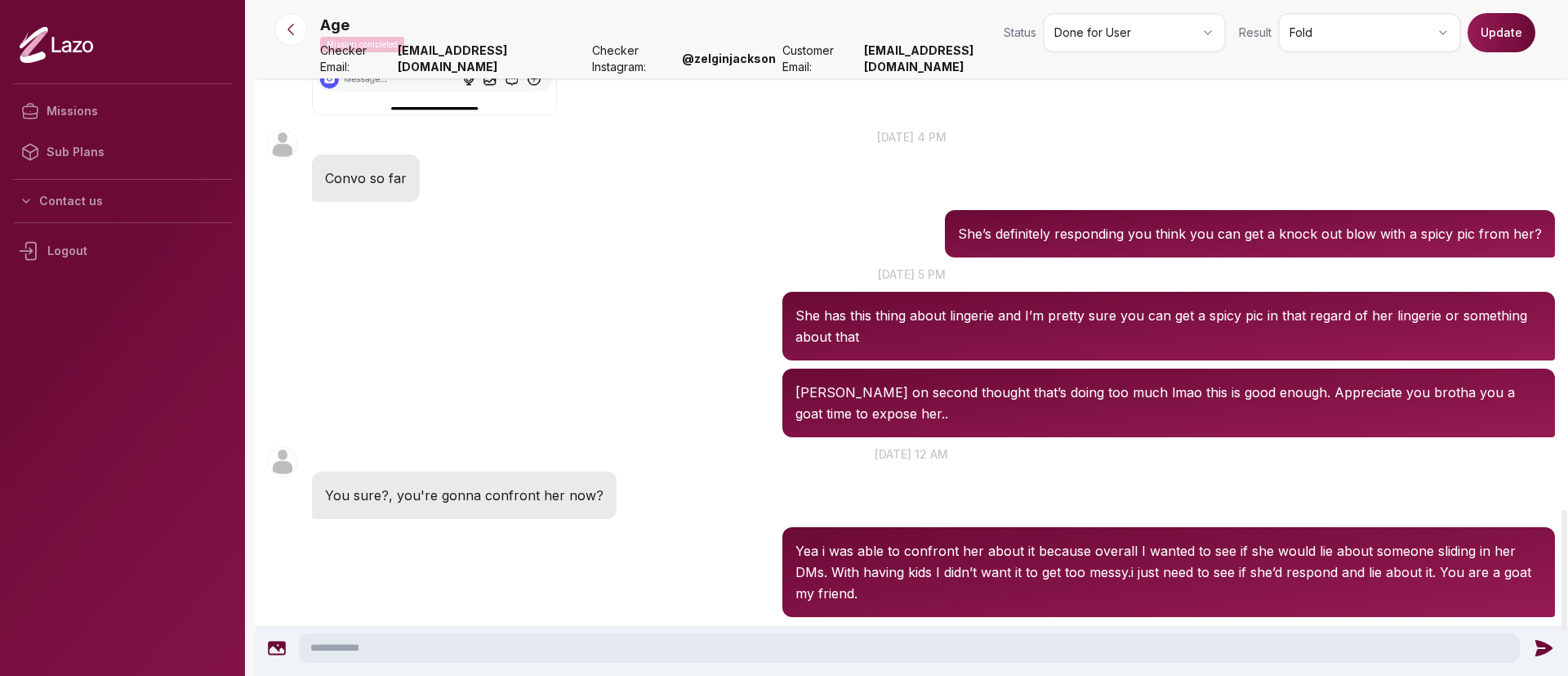
click at [1500, 40] on button "Update" at bounding box center [1502, 32] width 68 height 39
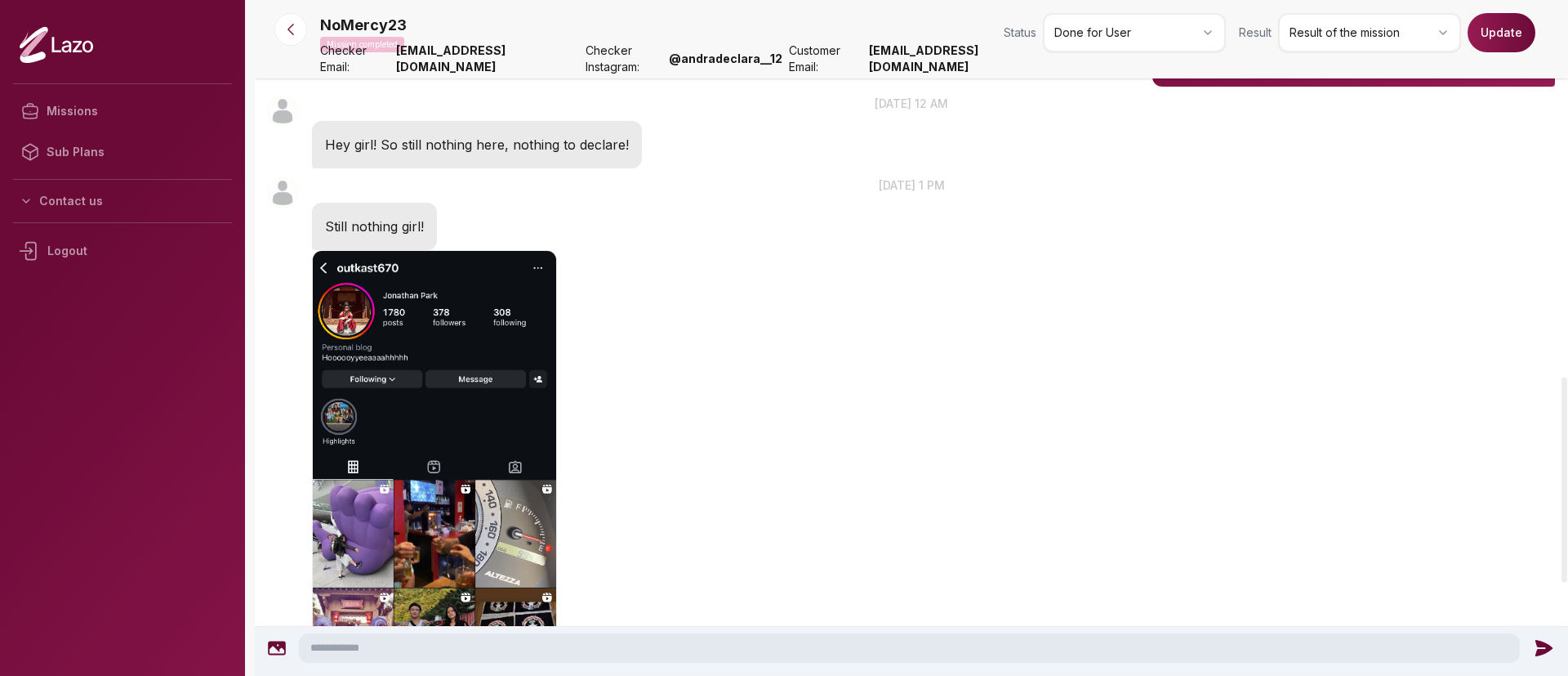
scroll to position [1234, 0]
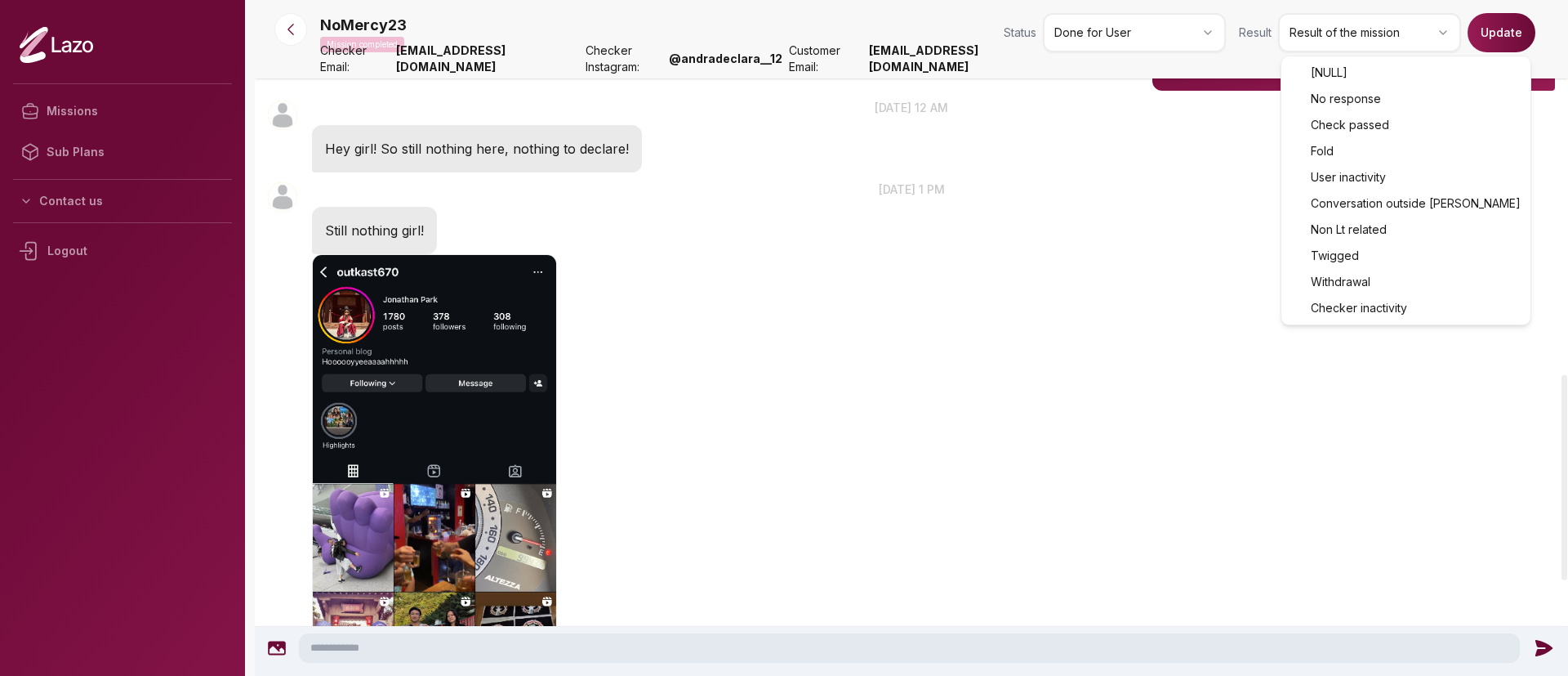
click at [1338, 20] on html "Missions Sub Plans Contact us Logout NoMercy23 Mission completed Status Done fo…" at bounding box center [784, 338] width 1568 height 676
click at [1396, 30] on html "Missions Sub Plans Contact us Logout NoMercy23 Mission completed Status Done fo…" at bounding box center [784, 338] width 1568 height 676
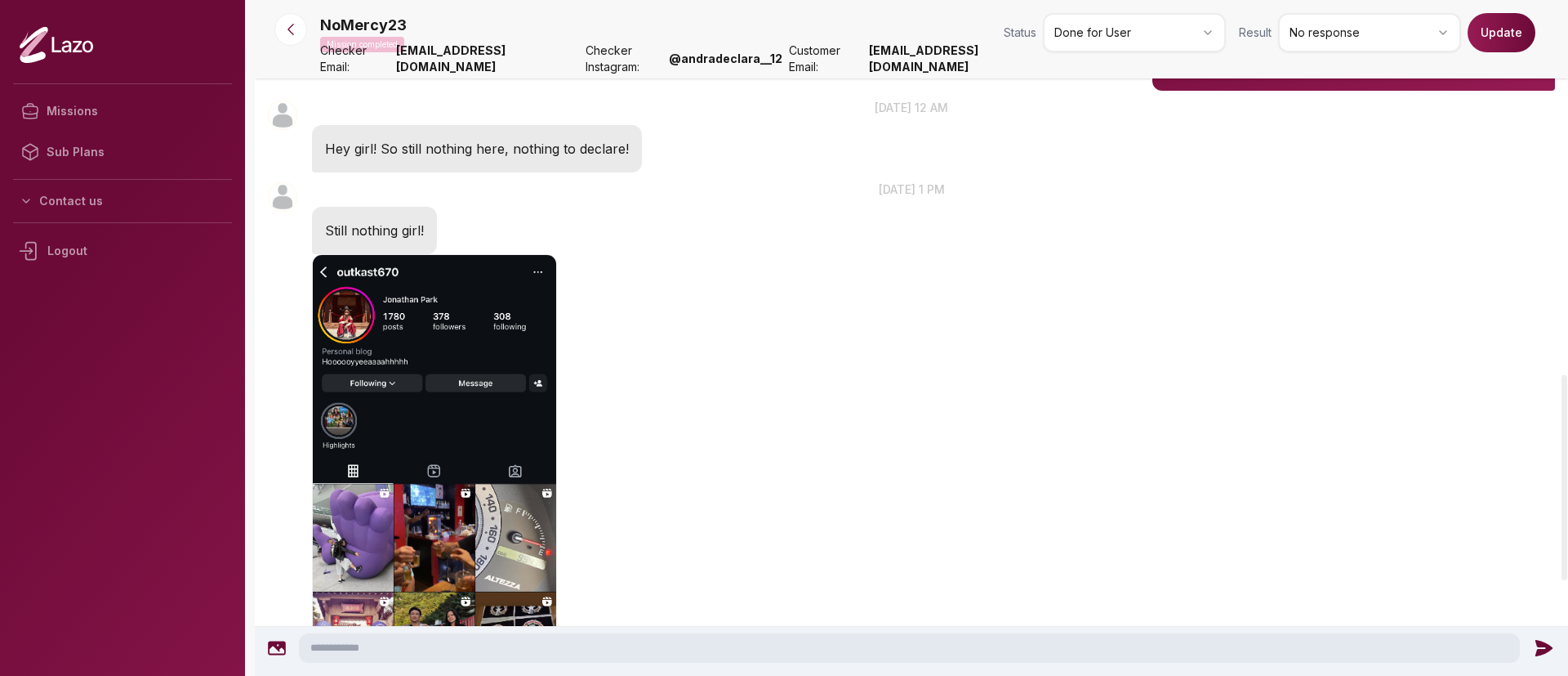
click at [1511, 30] on button "Update" at bounding box center [1502, 32] width 68 height 39
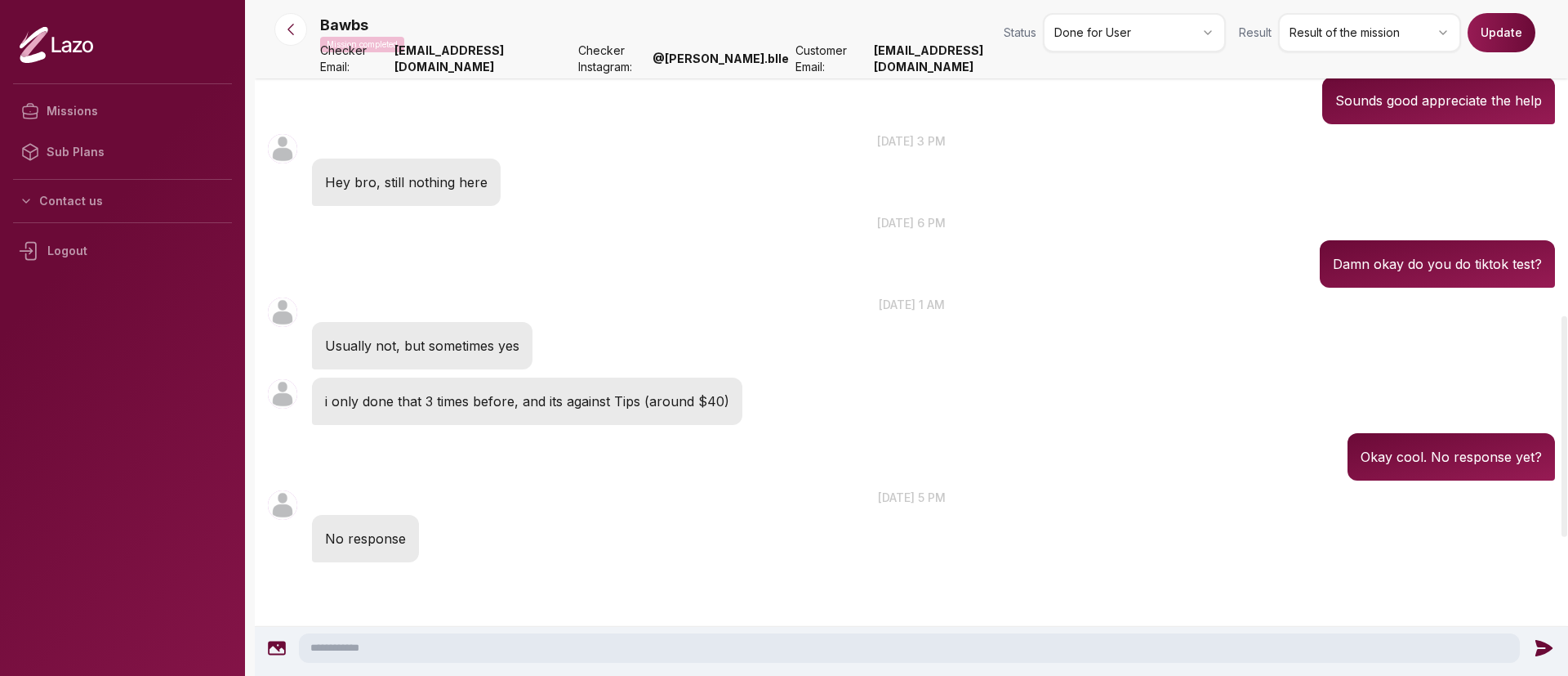
scroll to position [893, 0]
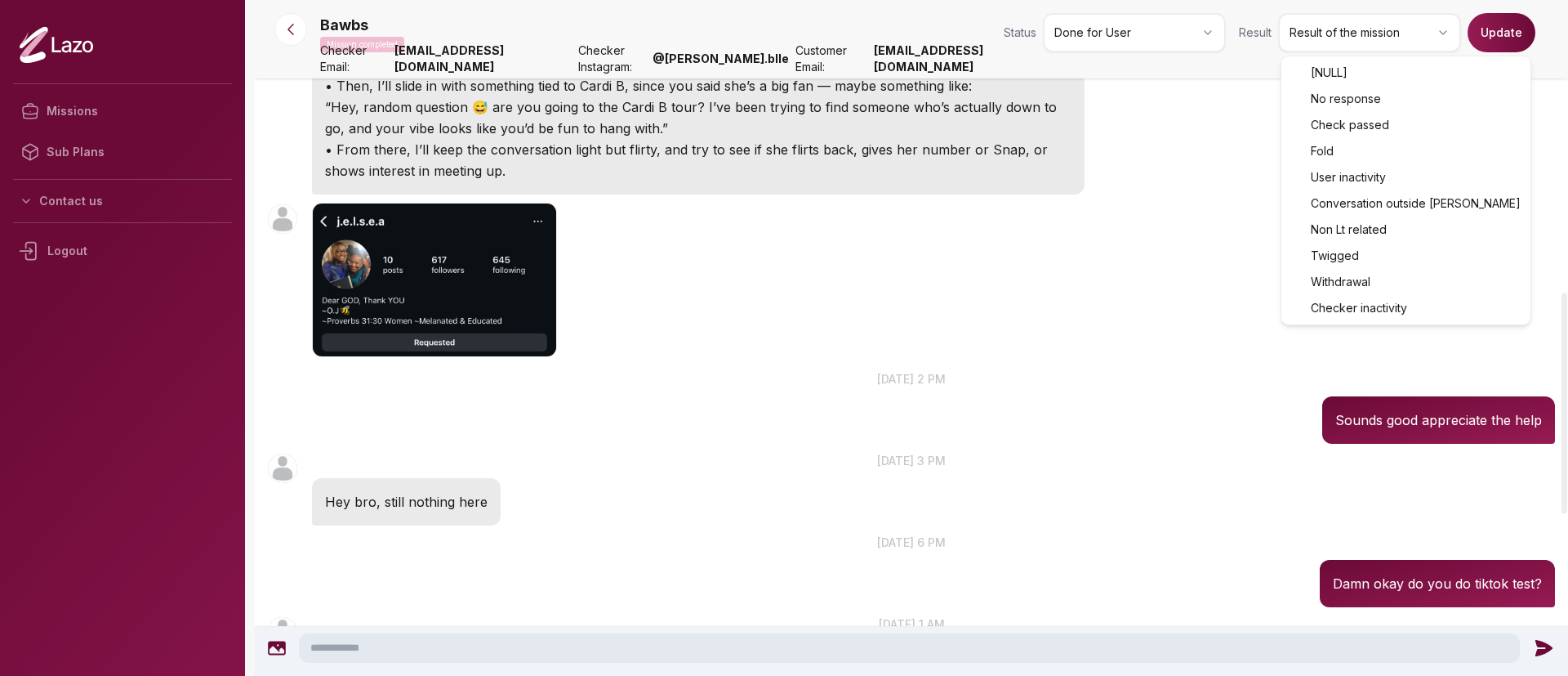
click at [1411, 41] on html "Missions Sub Plans Contact us Logout Bawbs Mission completed Status Done for Us…" at bounding box center [784, 338] width 1568 height 676
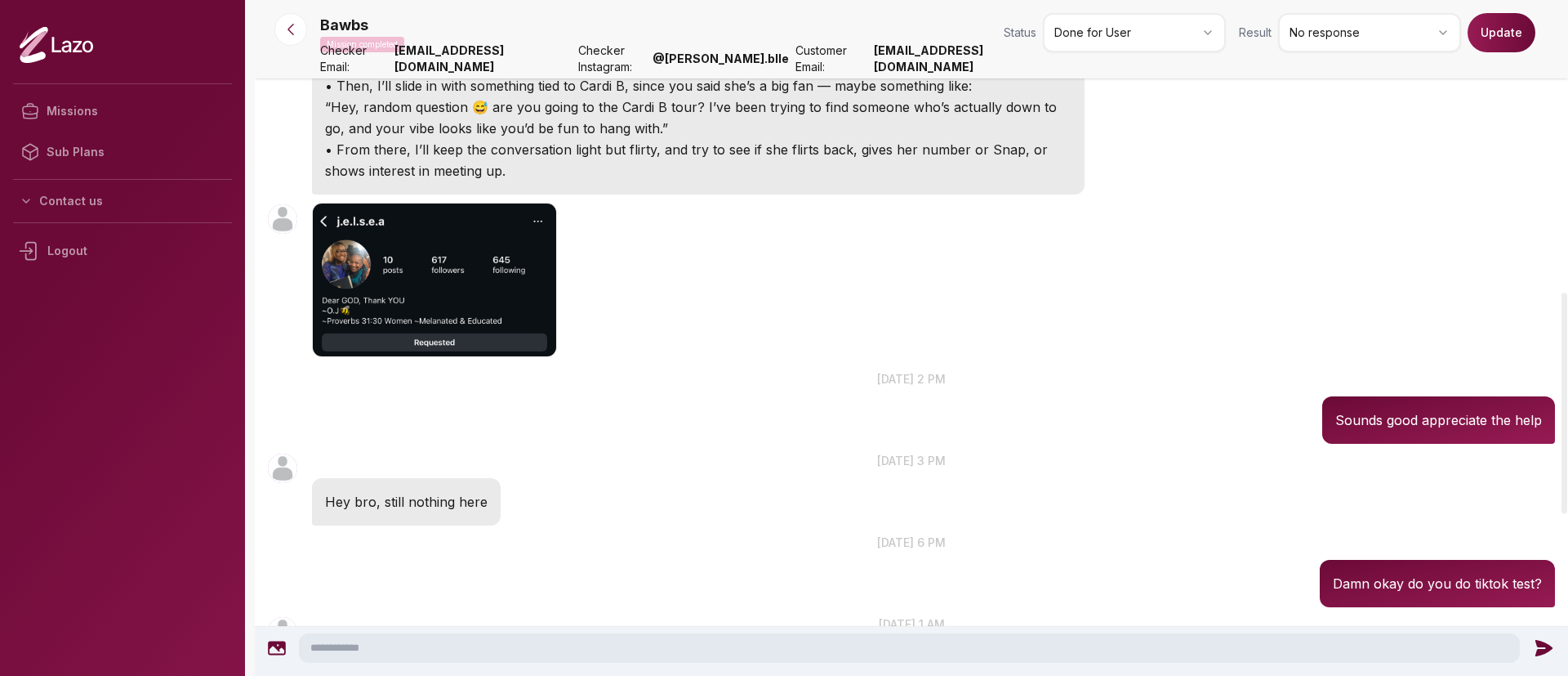
click at [1511, 35] on button "Update" at bounding box center [1502, 32] width 68 height 39
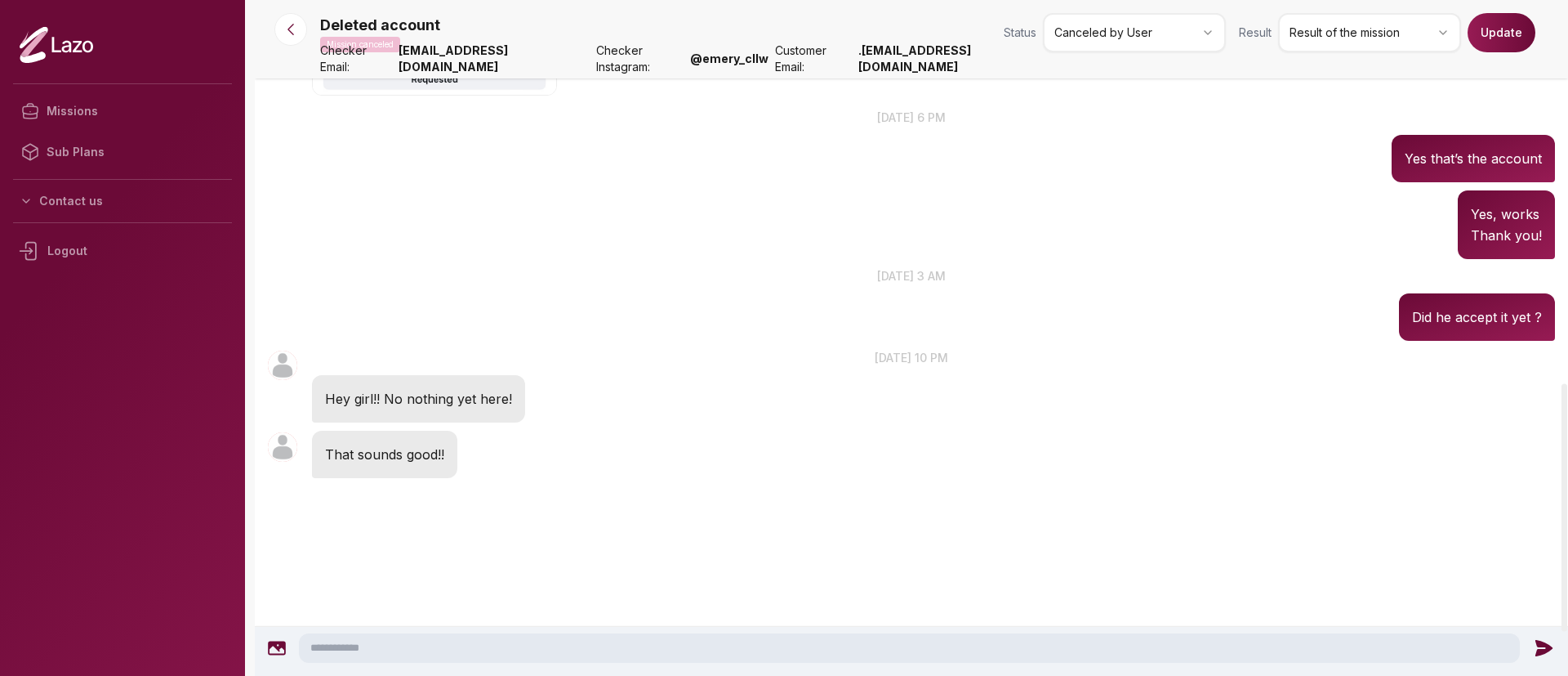
scroll to position [1128, 0]
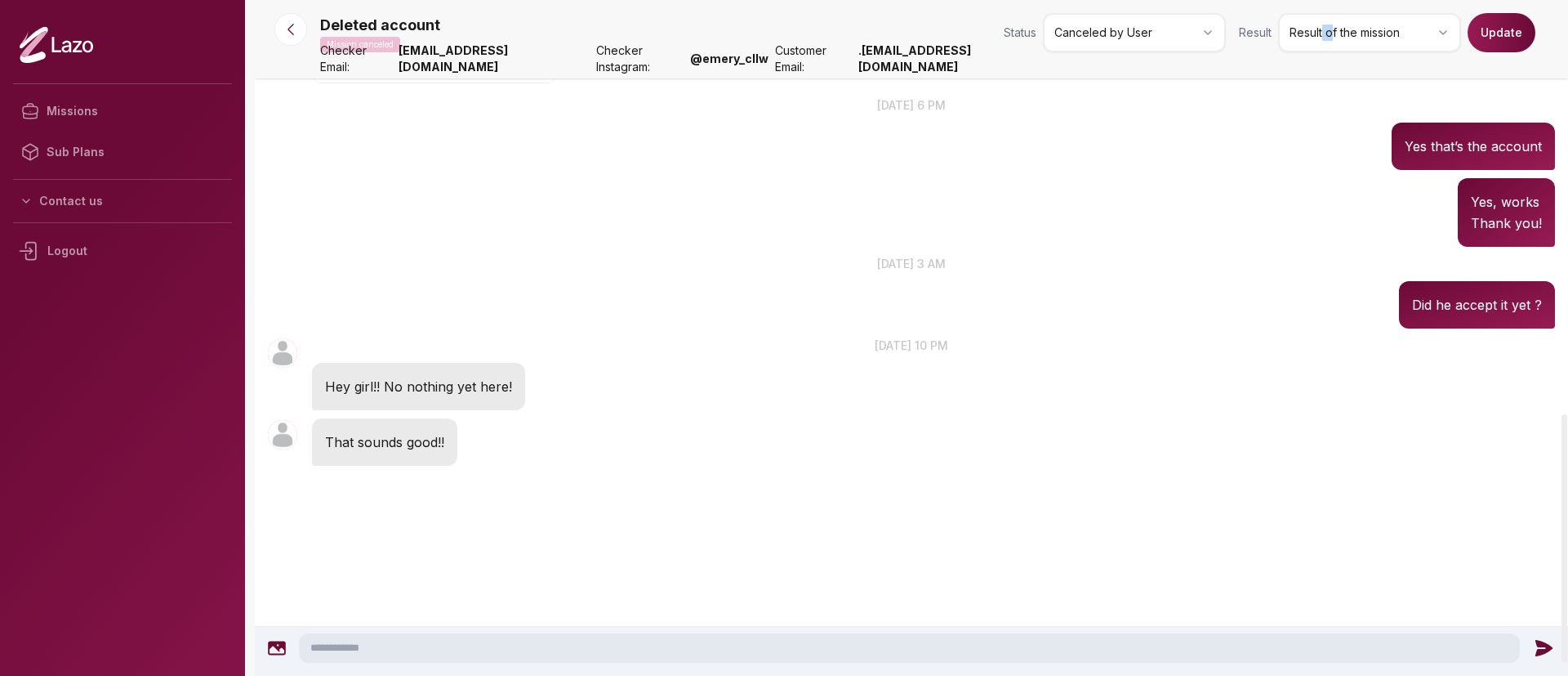
drag, startPoint x: 1325, startPoint y: 54, endPoint x: 1336, endPoint y: 37, distance: 20.2
click at [1336, 37] on div "Deleted account Mission canceled Status Canceled by User Result Result of the m…" at bounding box center [938, 36] width 1235 height 46
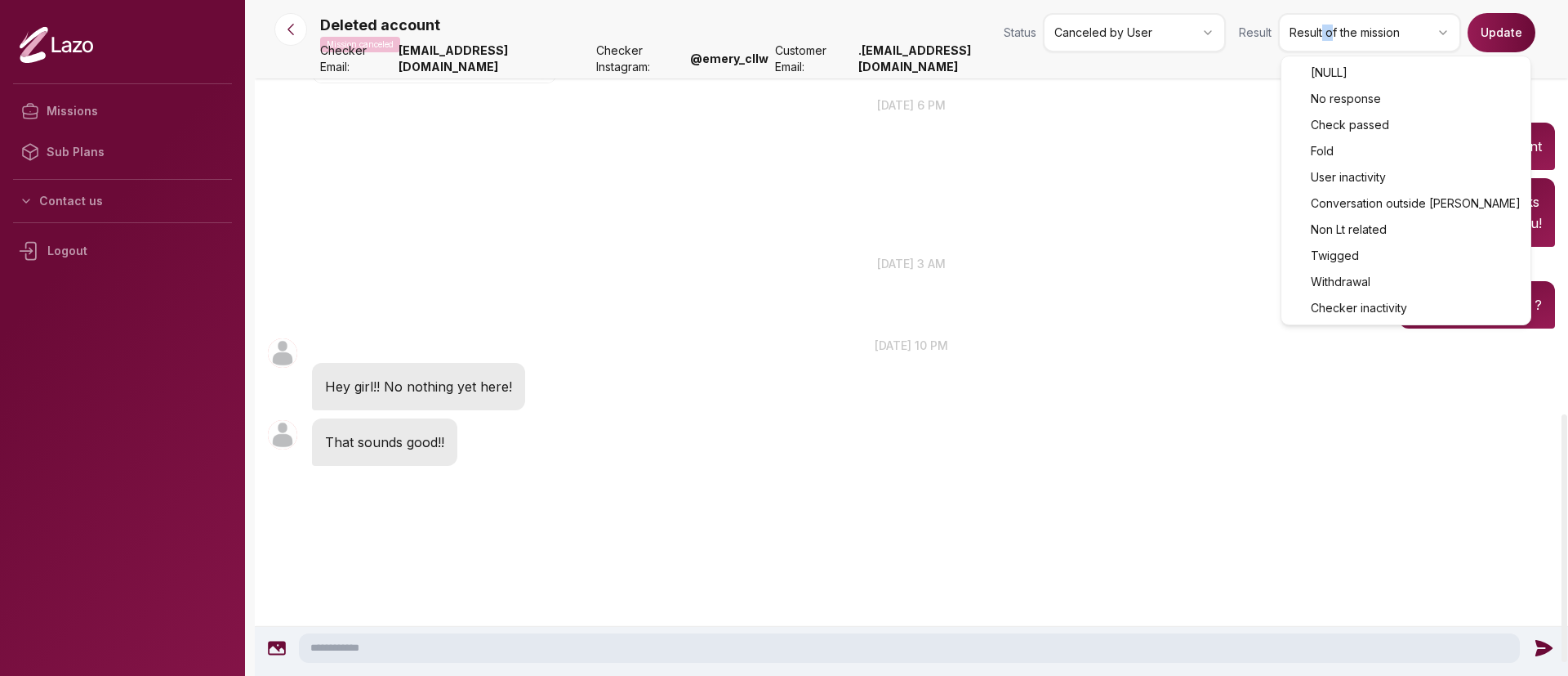
click at [1336, 37] on html "Missions Sub Plans Contact us Logout Deleted account Mission canceled Status Ca…" at bounding box center [784, 338] width 1568 height 676
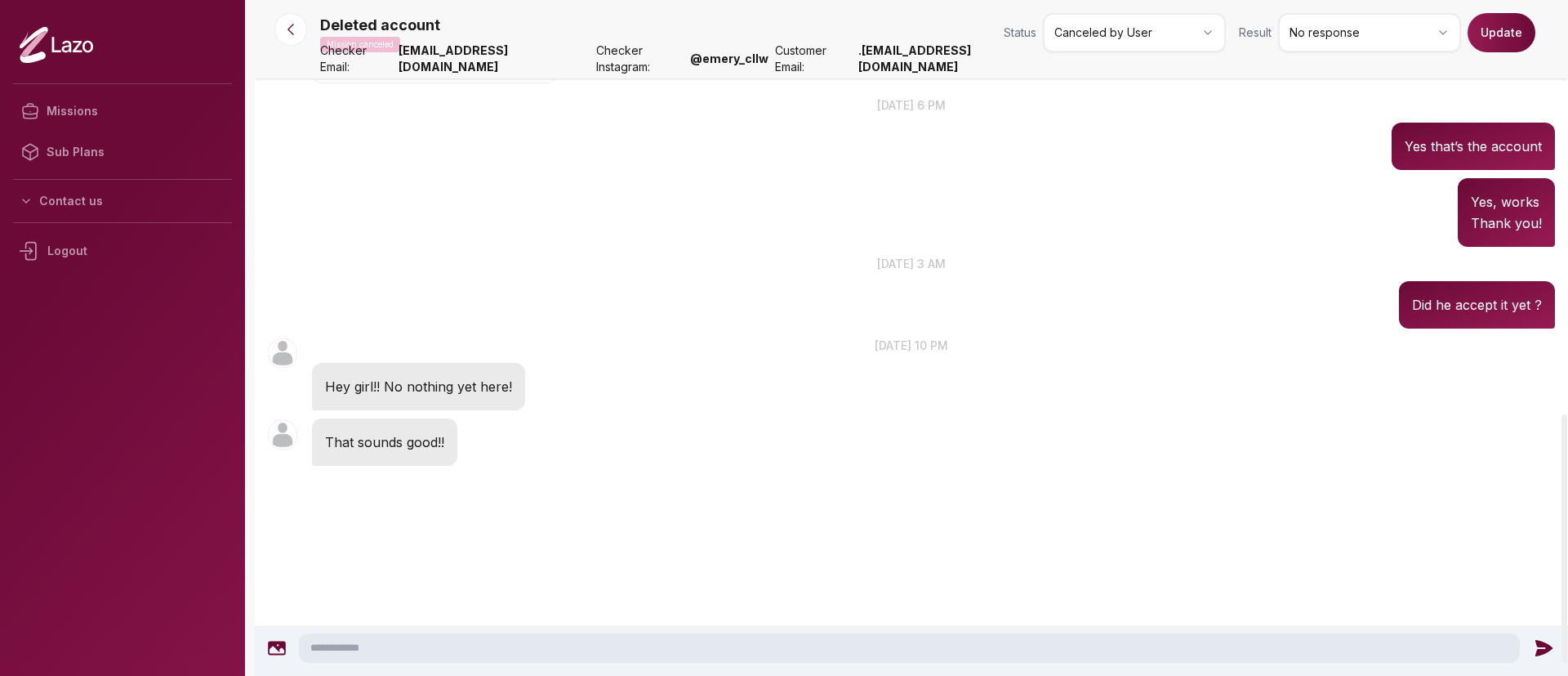
click at [1502, 38] on button "Update" at bounding box center [1502, 32] width 68 height 39
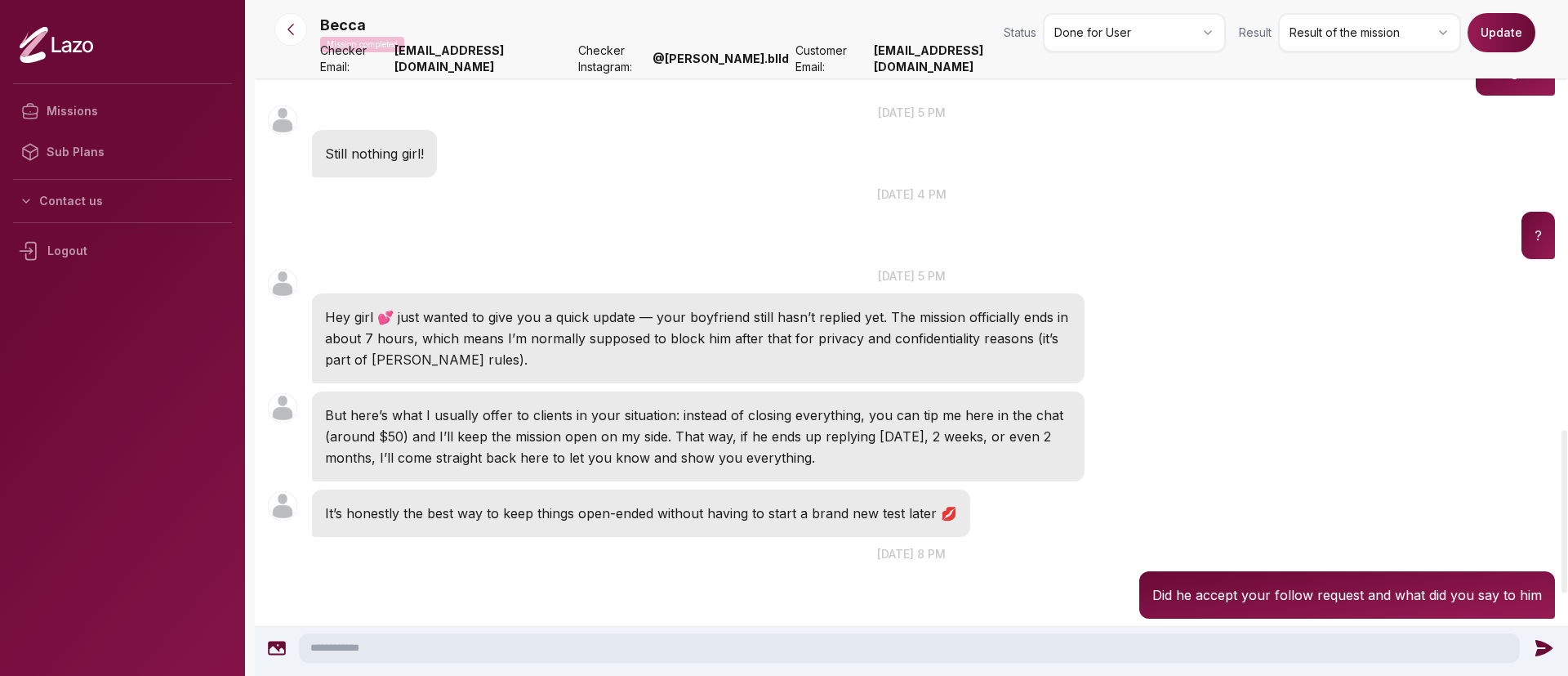
scroll to position [2120, 0]
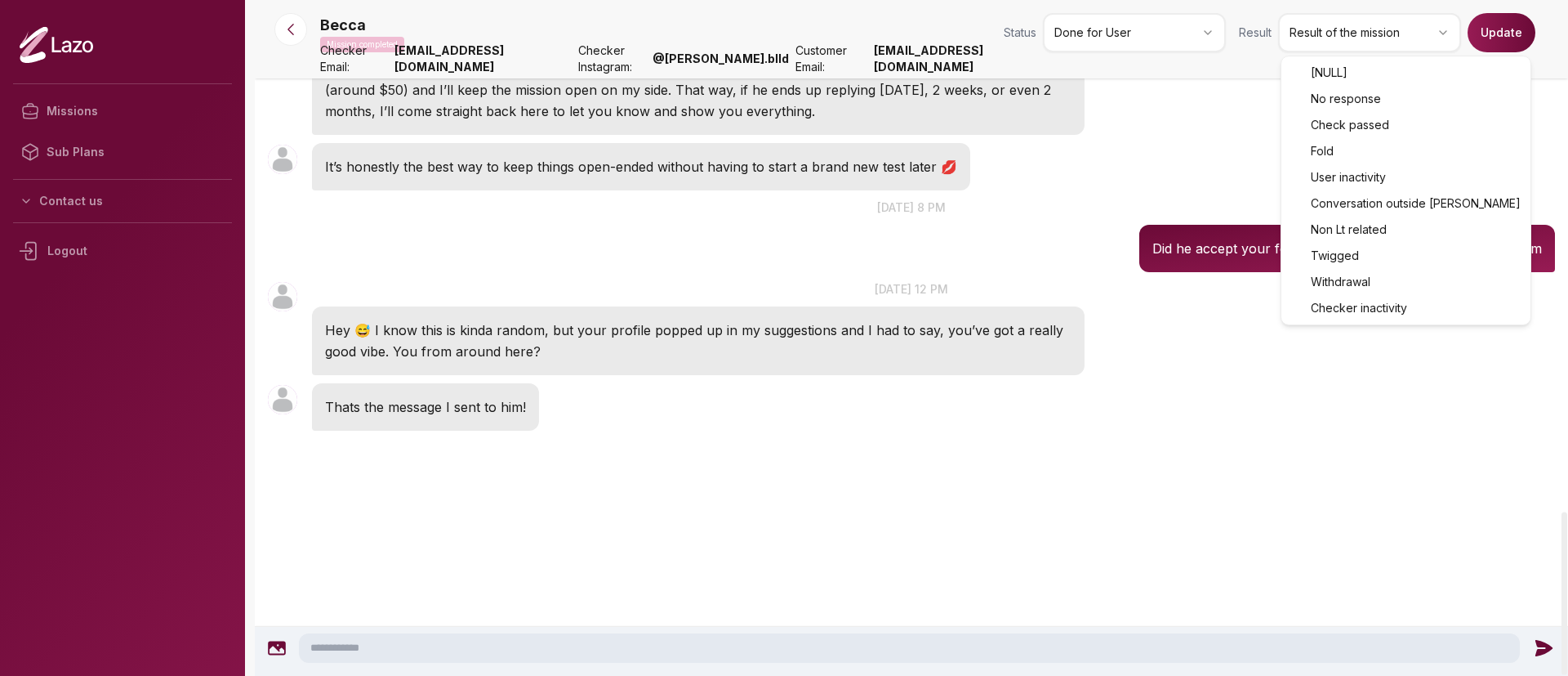
click at [1389, 39] on html "Missions Sub Plans Contact us Logout Becca Mission completed Status Done for Us…" at bounding box center [784, 338] width 1568 height 676
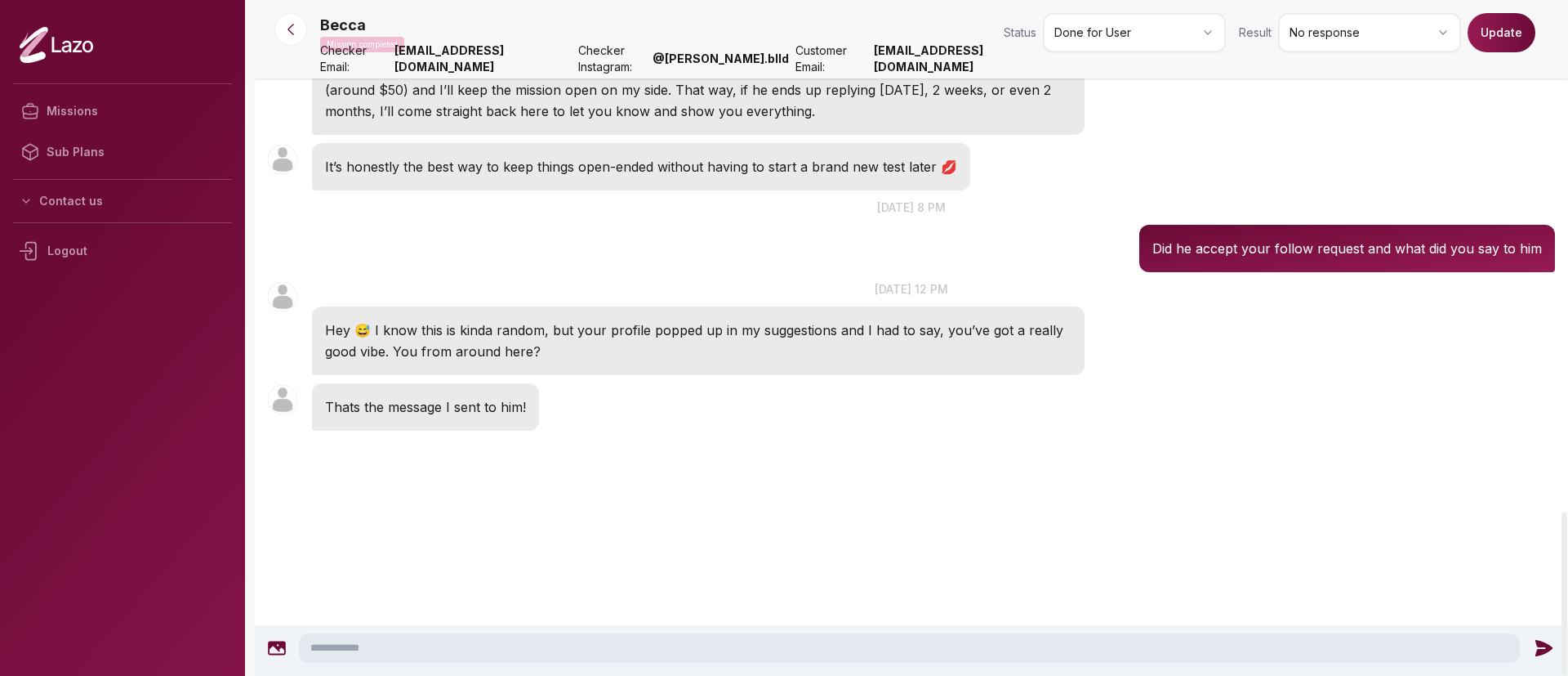
click at [1522, 40] on button "Update" at bounding box center [1502, 32] width 68 height 39
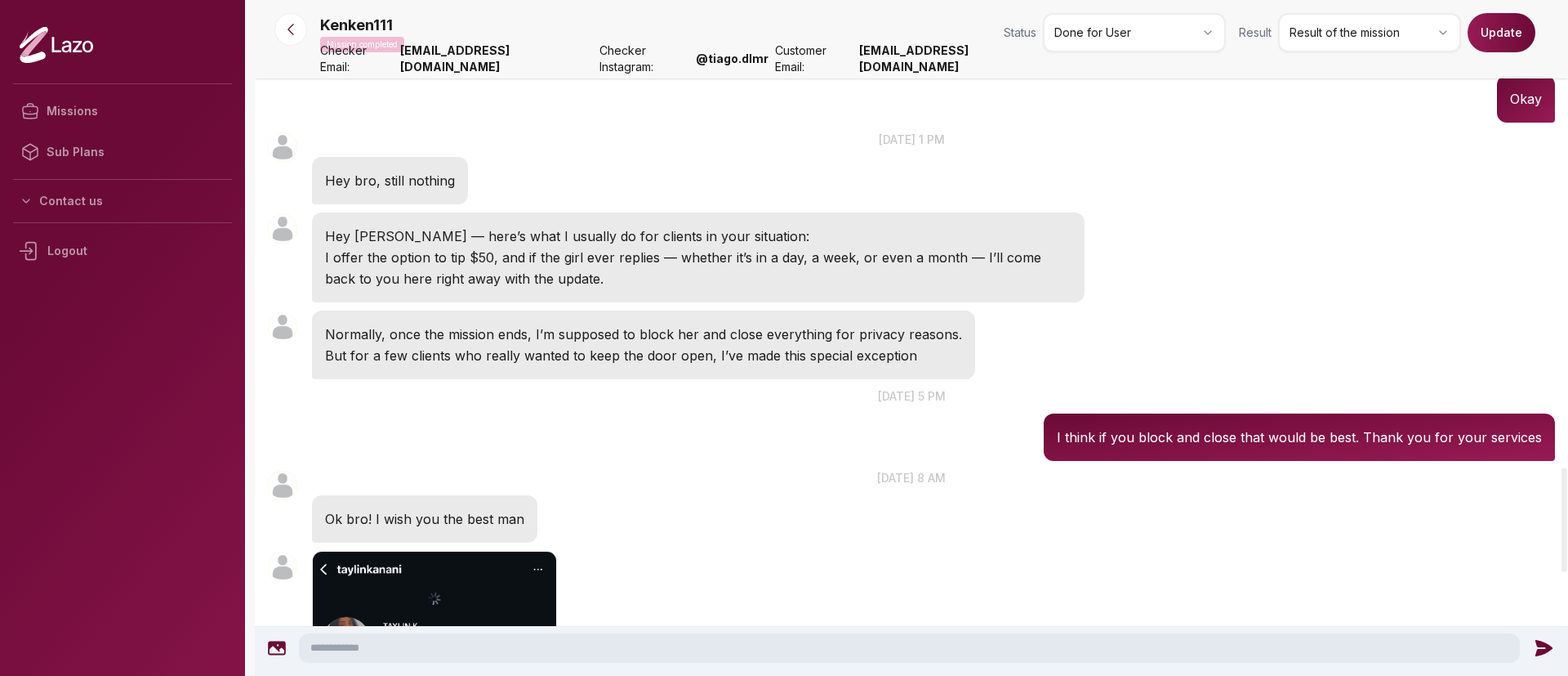
scroll to position [3044, 0]
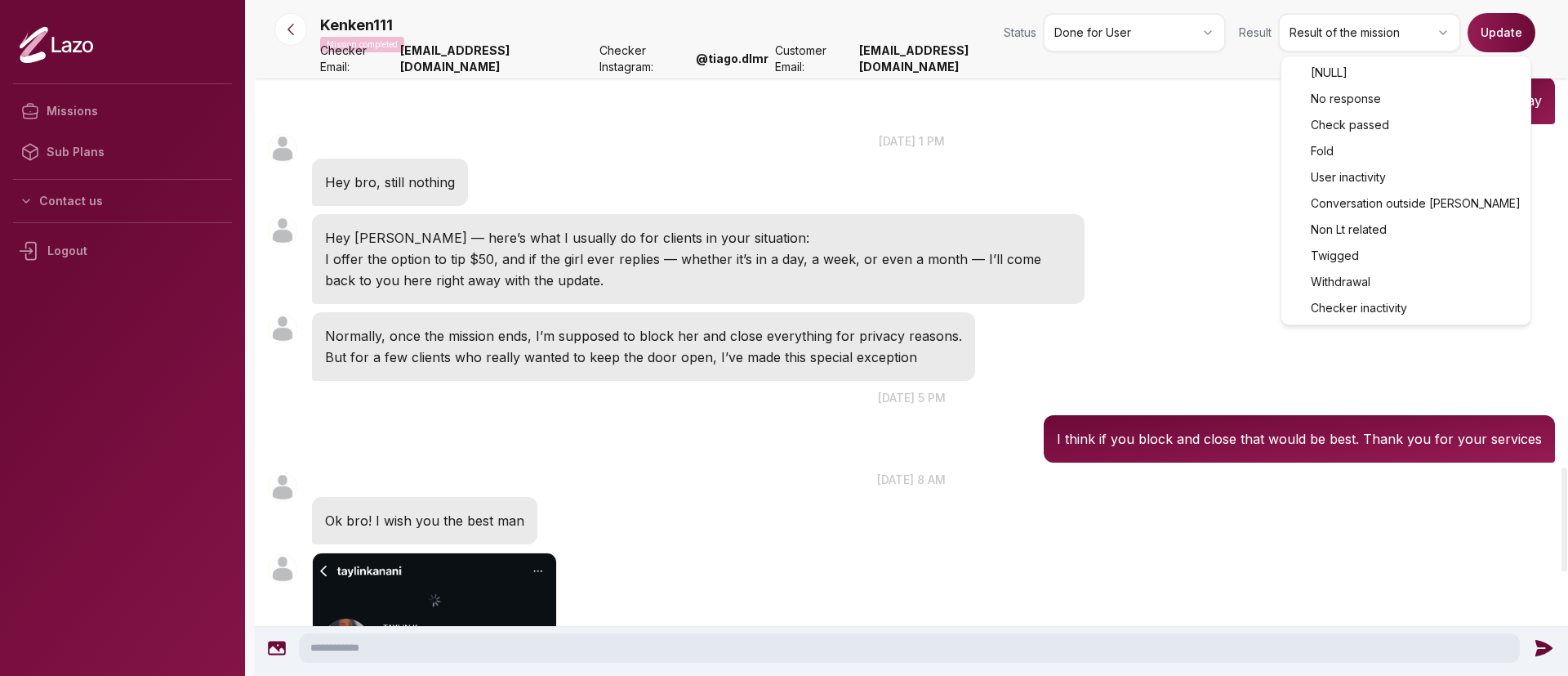
click at [1363, 28] on html "Missions Sub Plans Contact us Logout Kenken111 Mission completed Status Done fo…" at bounding box center [784, 338] width 1568 height 676
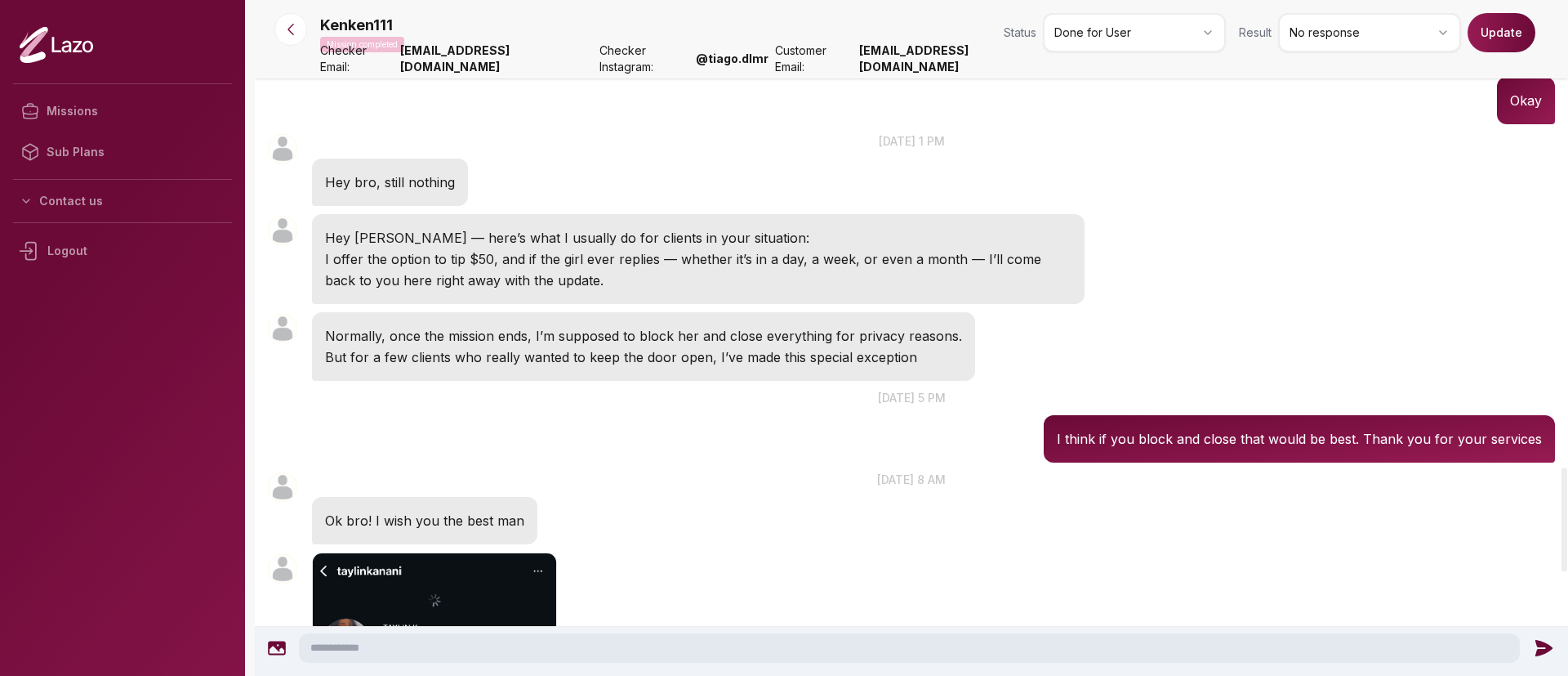
drag, startPoint x: 1481, startPoint y: 51, endPoint x: 1501, endPoint y: 42, distance: 21.9
click at [1501, 42] on div "Result No response Update" at bounding box center [1387, 32] width 297 height 39
click at [1501, 42] on button "Update" at bounding box center [1502, 32] width 68 height 39
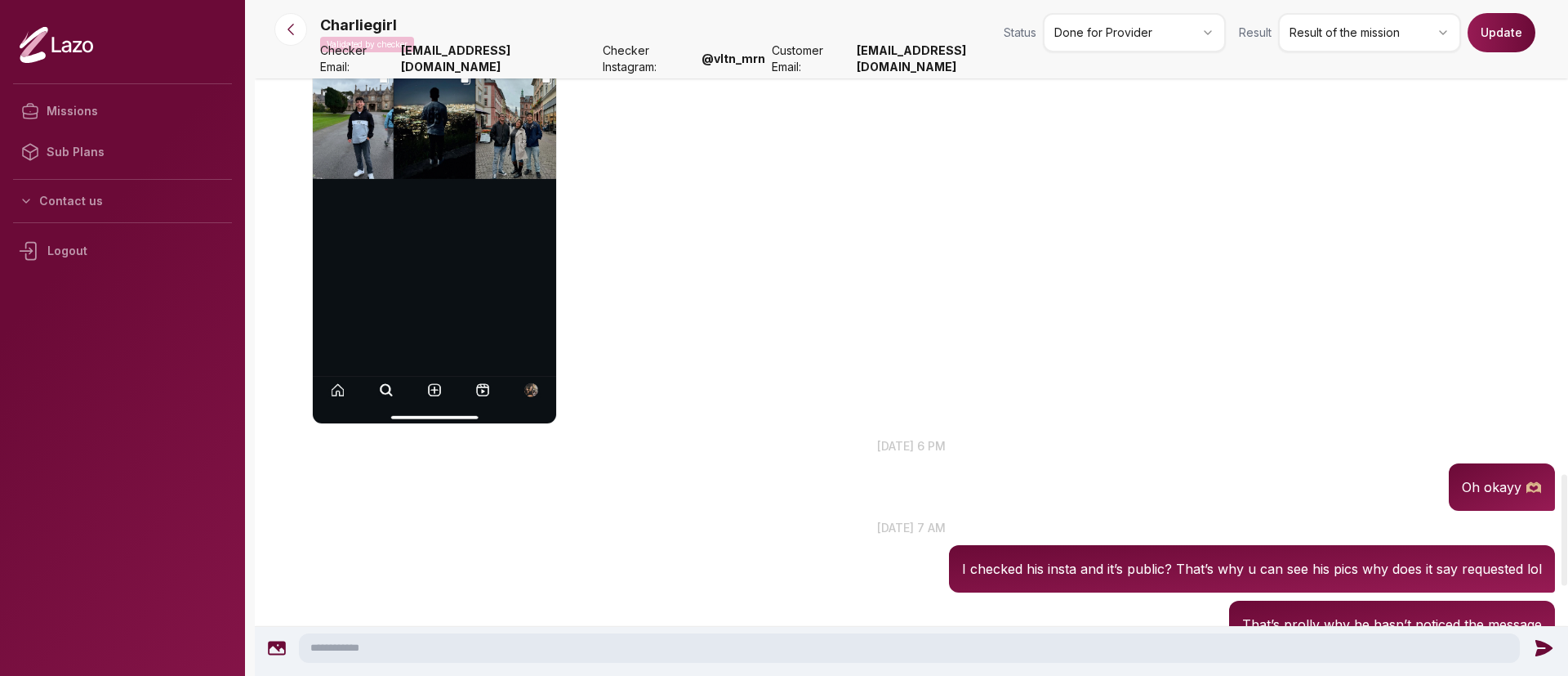
scroll to position [2884, 0]
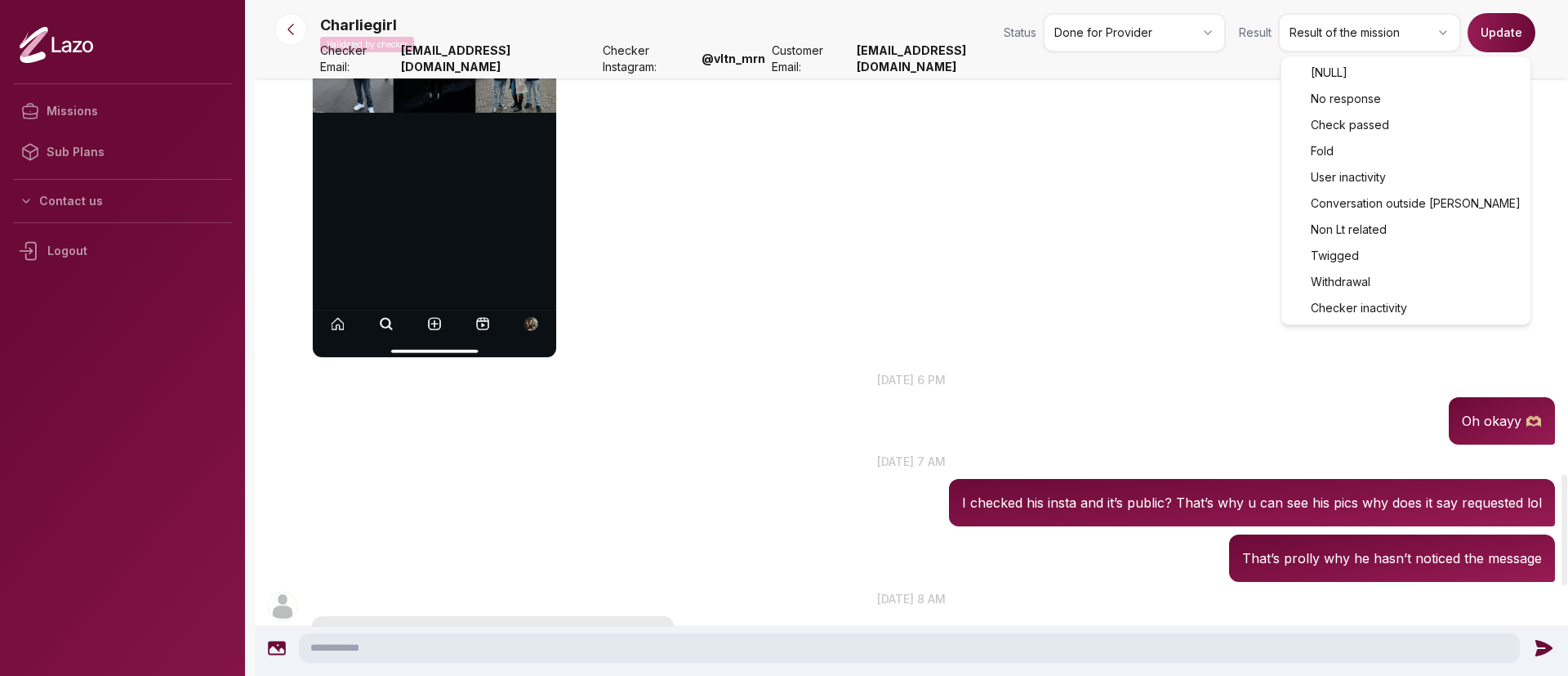
click at [1376, 33] on html "Missions Sub Plans Contact us Logout Charliegirl Validated by checker Status Do…" at bounding box center [784, 338] width 1568 height 676
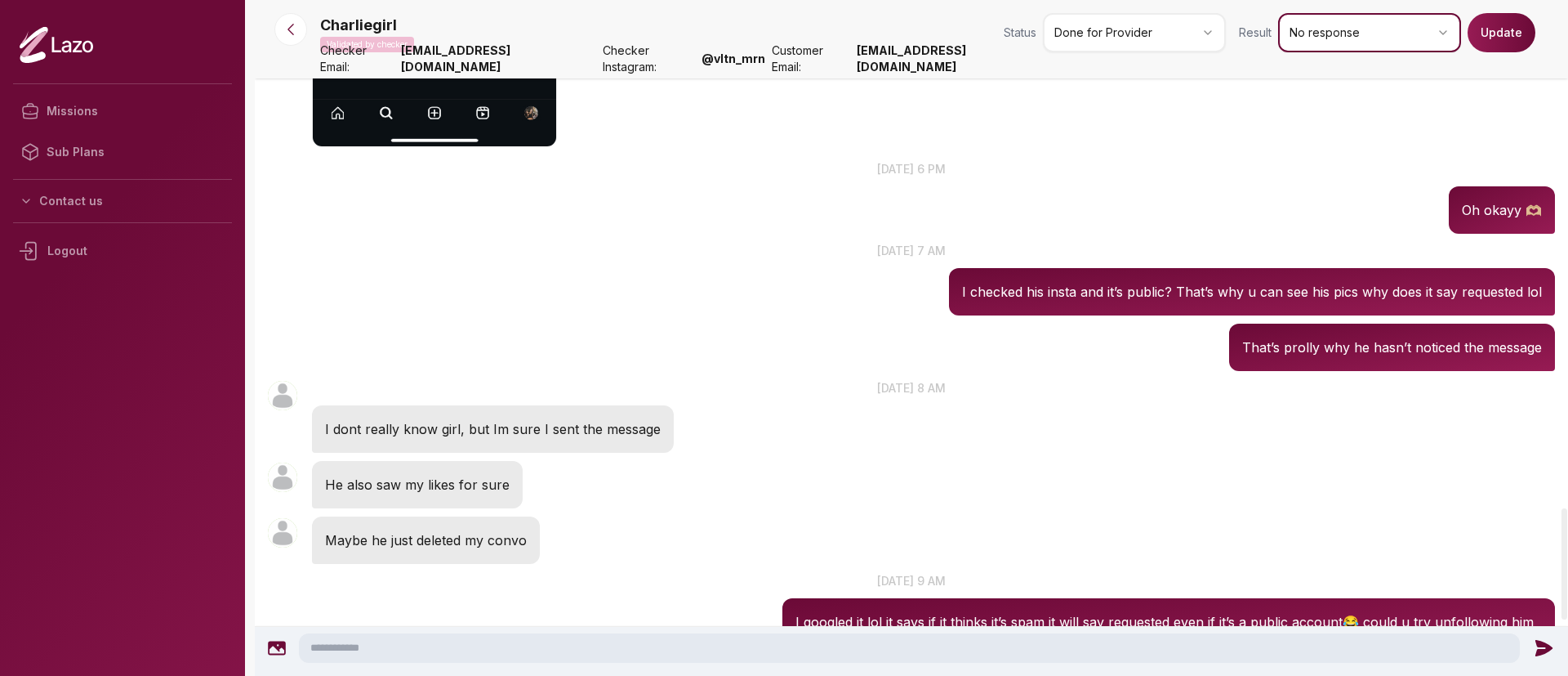
scroll to position [3112, 0]
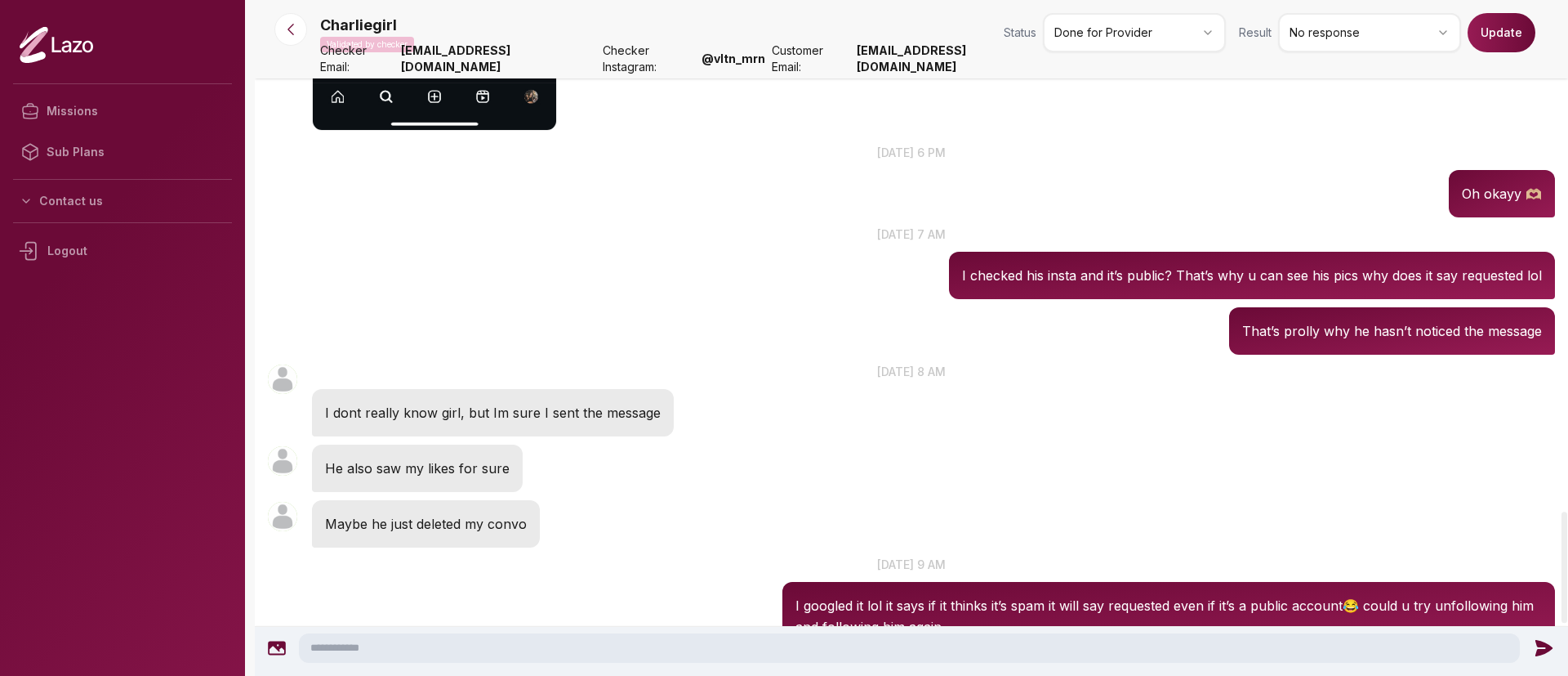
click at [1482, 46] on button "Update" at bounding box center [1502, 32] width 68 height 39
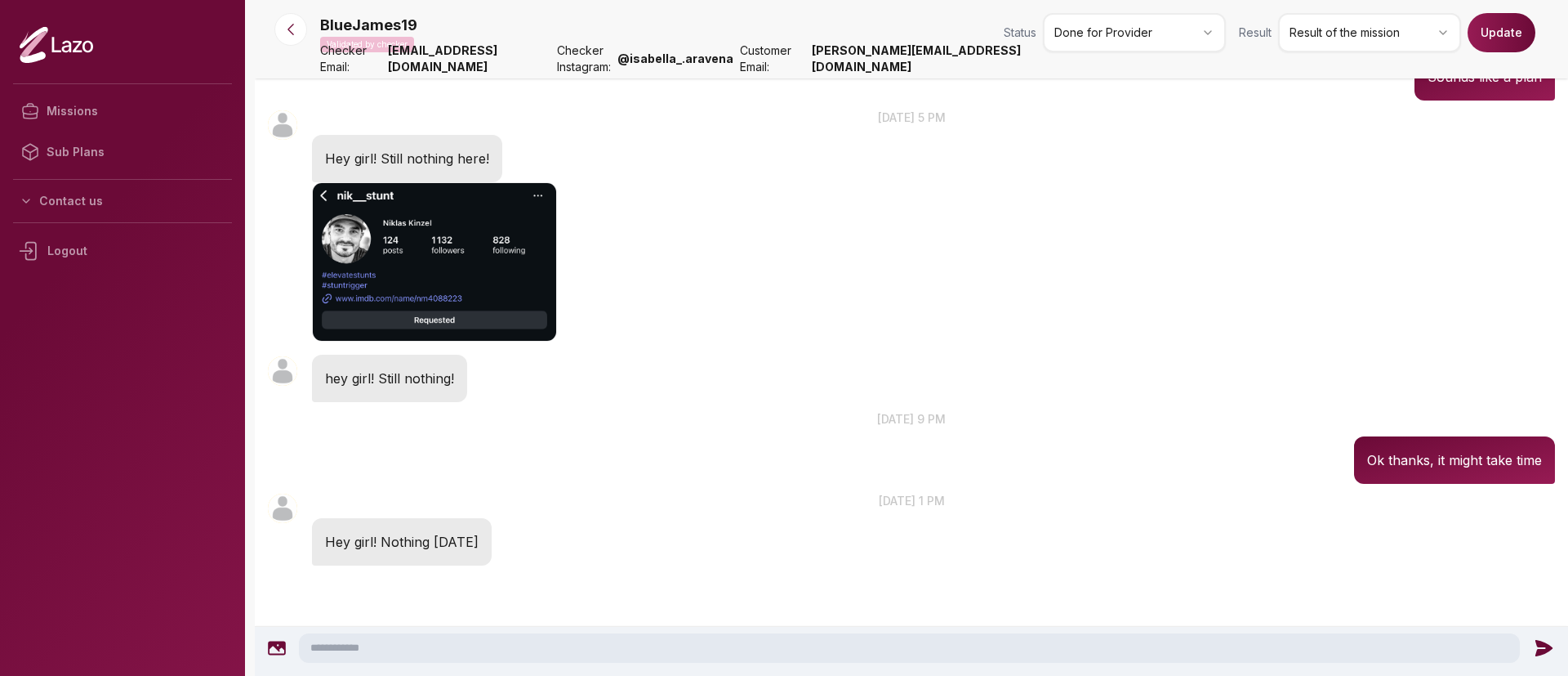
scroll to position [1017, 0]
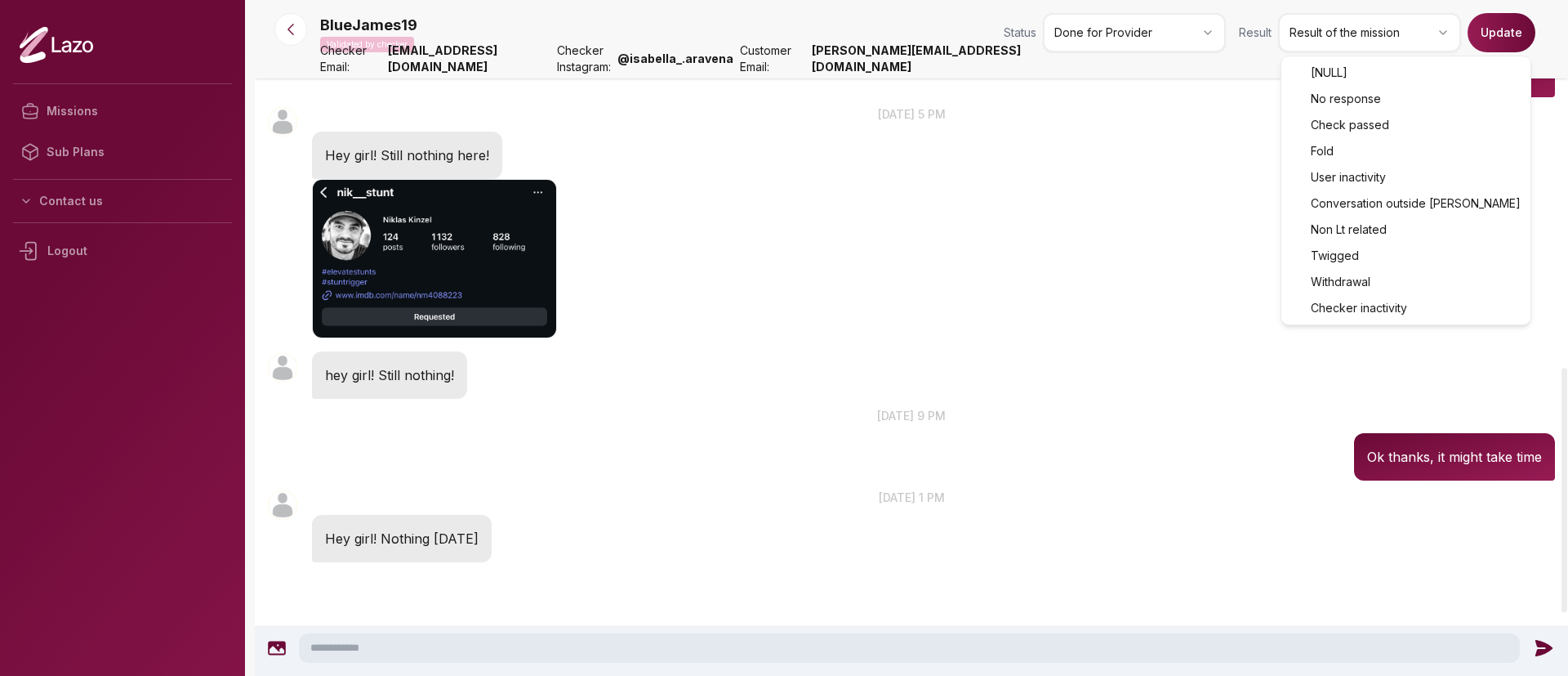
click at [1343, 48] on html "Missions Sub Plans Contact us Logout BlueJames19 Validated by checker Status Do…" at bounding box center [784, 338] width 1568 height 676
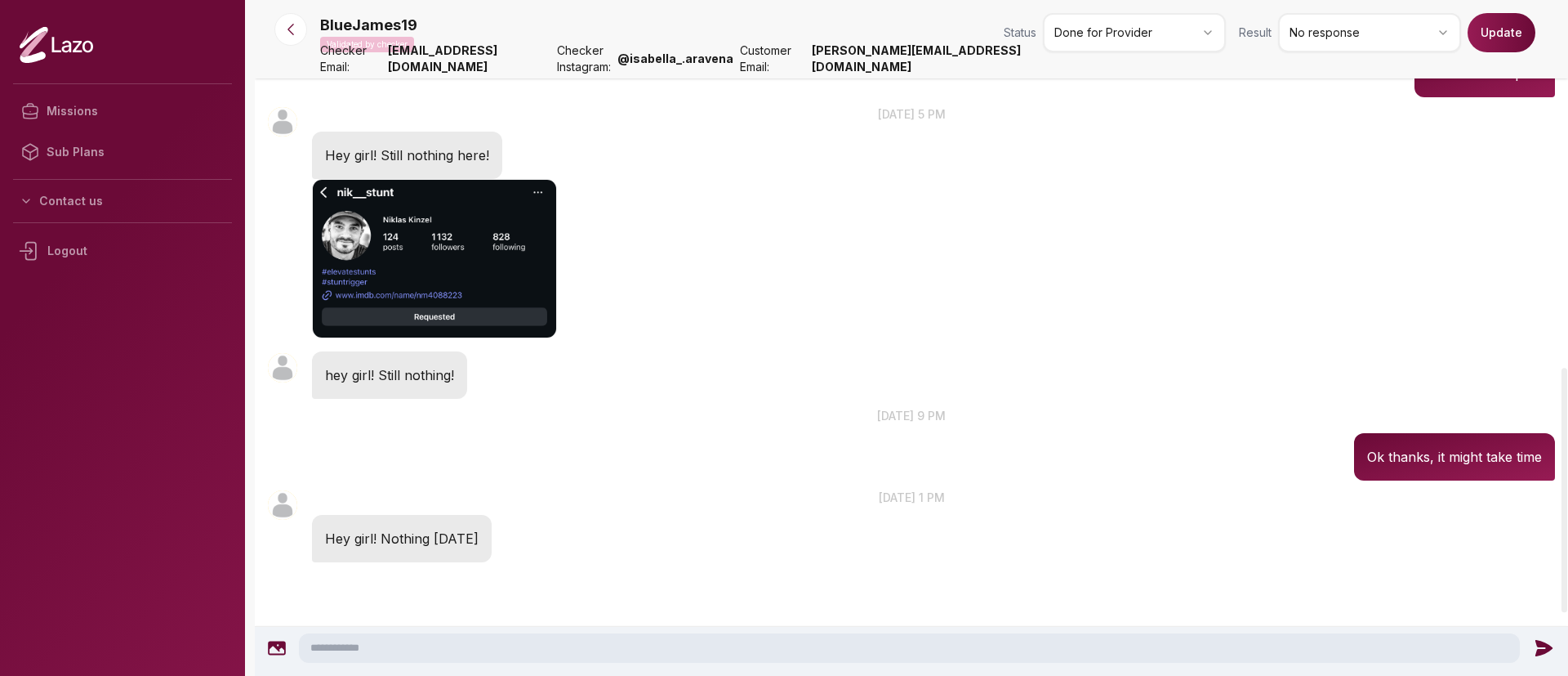
click at [1493, 28] on button "Update" at bounding box center [1502, 32] width 68 height 39
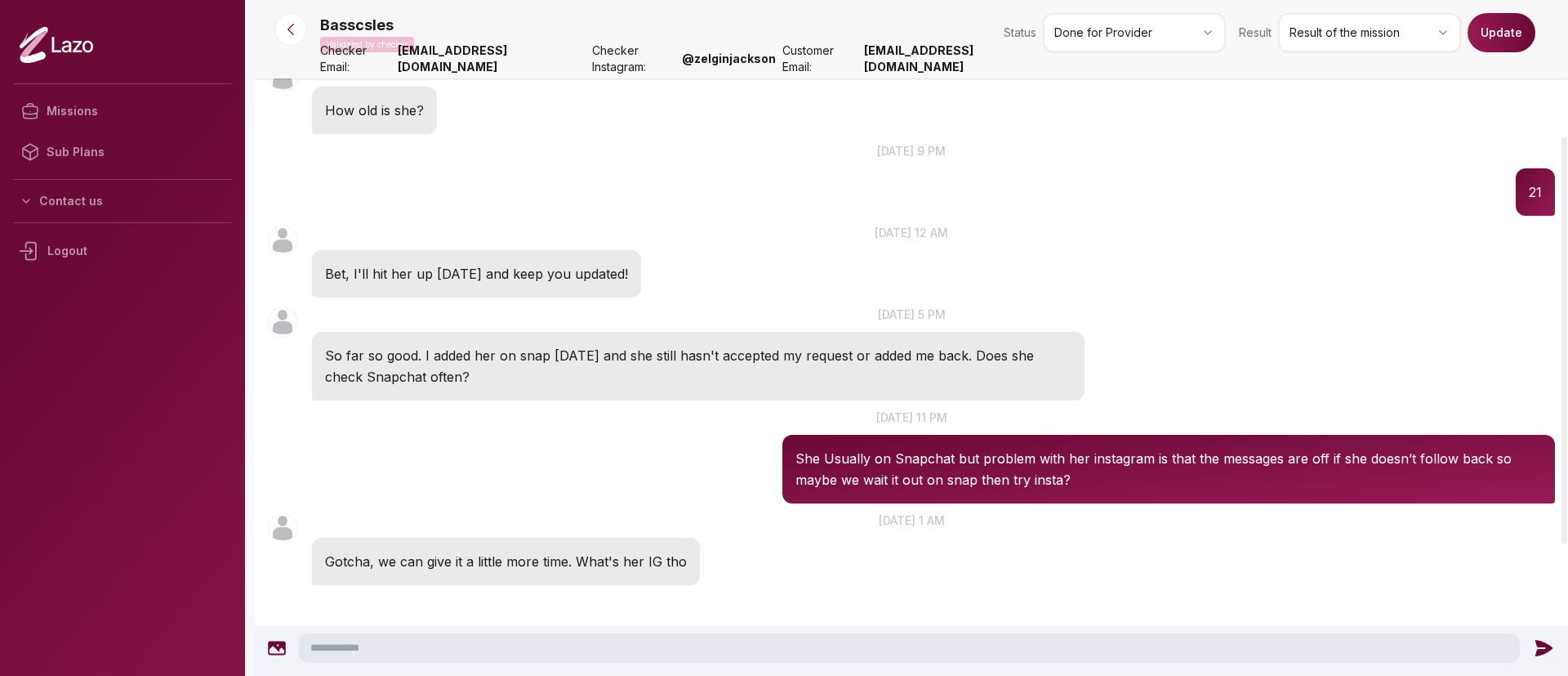
scroll to position [227, 0]
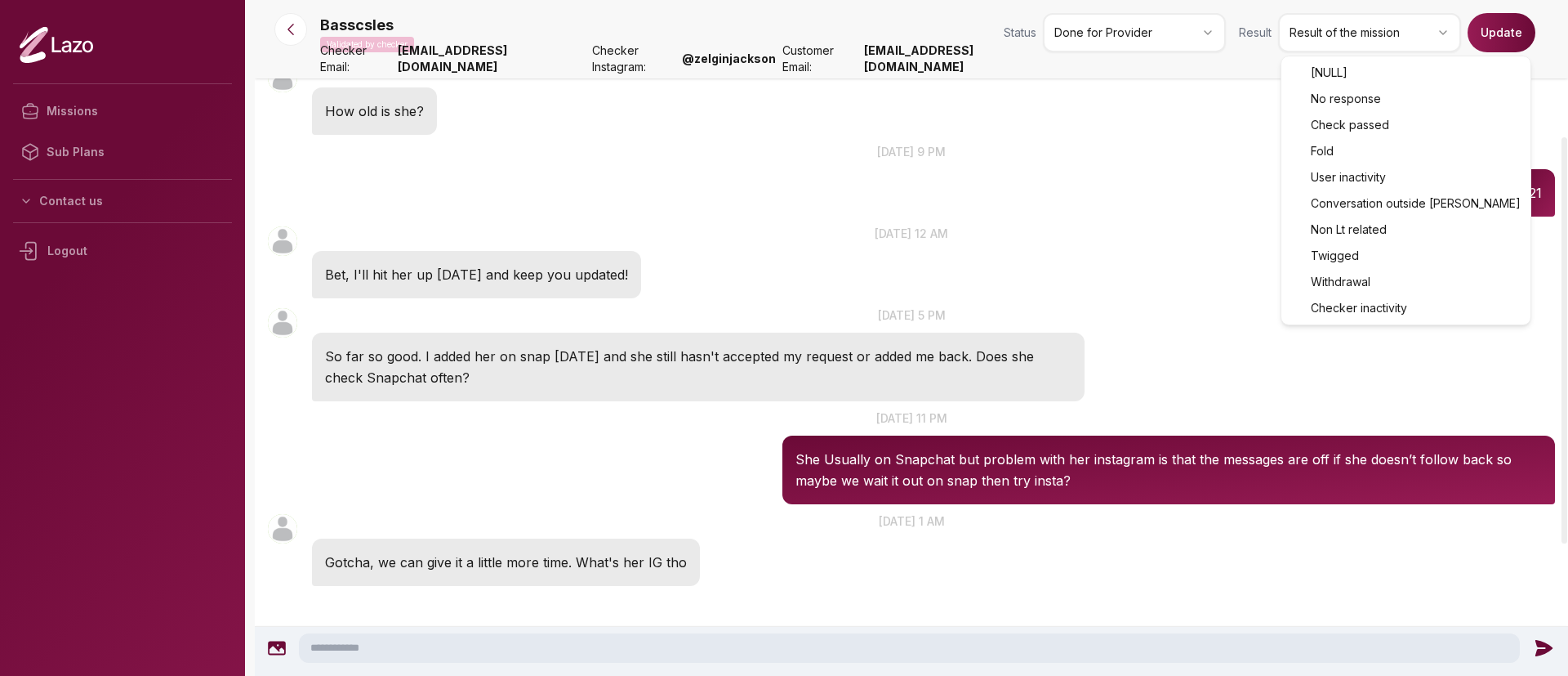
click at [1373, 25] on html "Missions Sub Plans Contact us Logout Basscsles Validated by checker Status Done…" at bounding box center [784, 338] width 1568 height 676
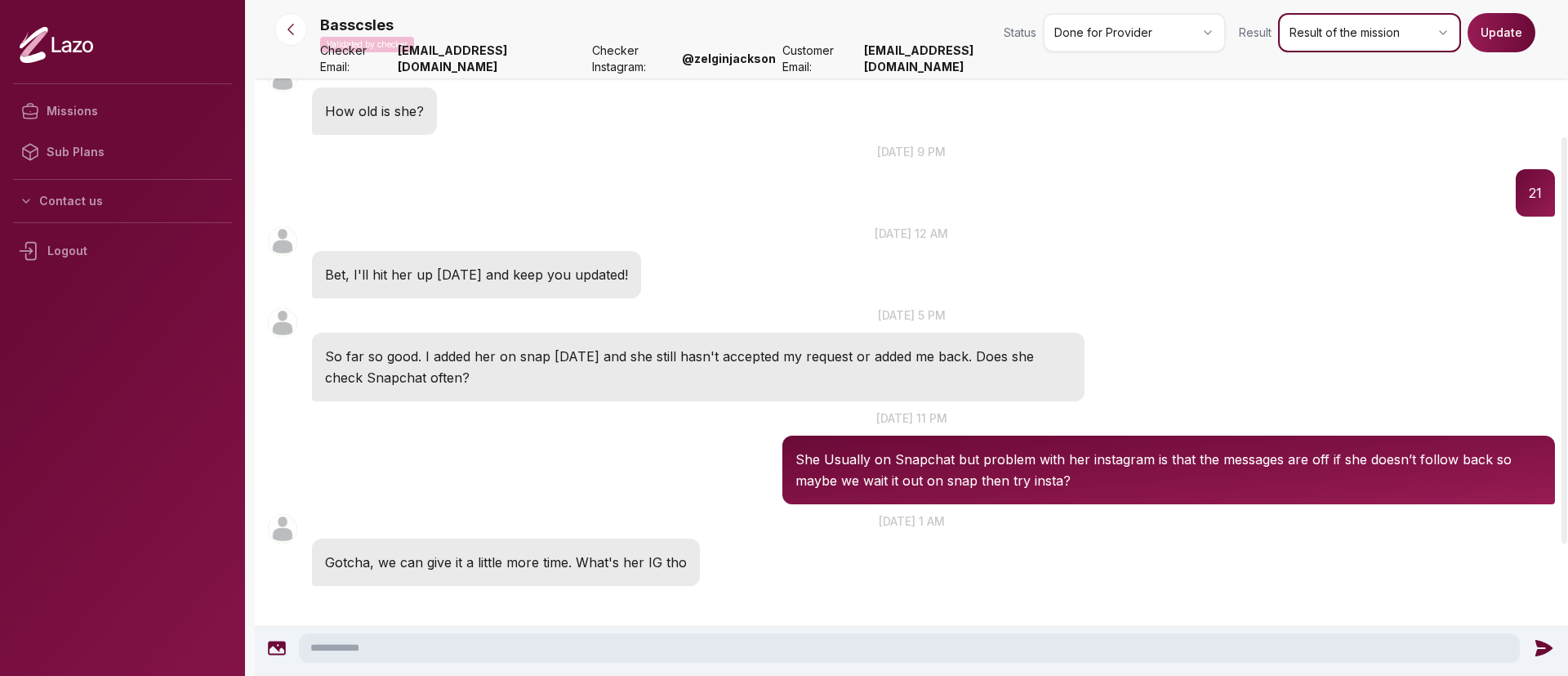
click at [1215, 41] on html "Missions Sub Plans Contact us Logout Basscsles Validated by checker Status Done…" at bounding box center [784, 338] width 1568 height 676
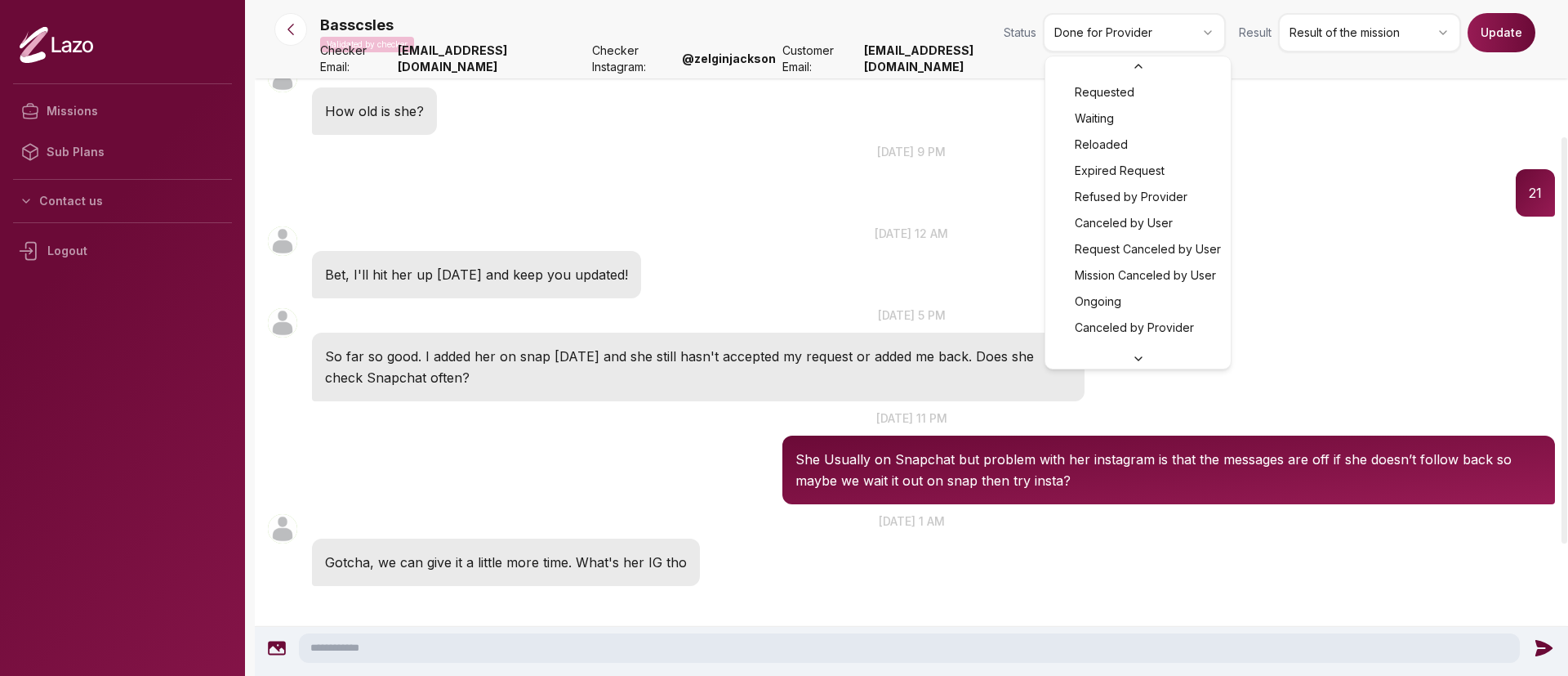
click at [1215, 41] on html "Missions Sub Plans Contact us Logout Basscsles Validated by checker Status Done…" at bounding box center [784, 338] width 1568 height 676
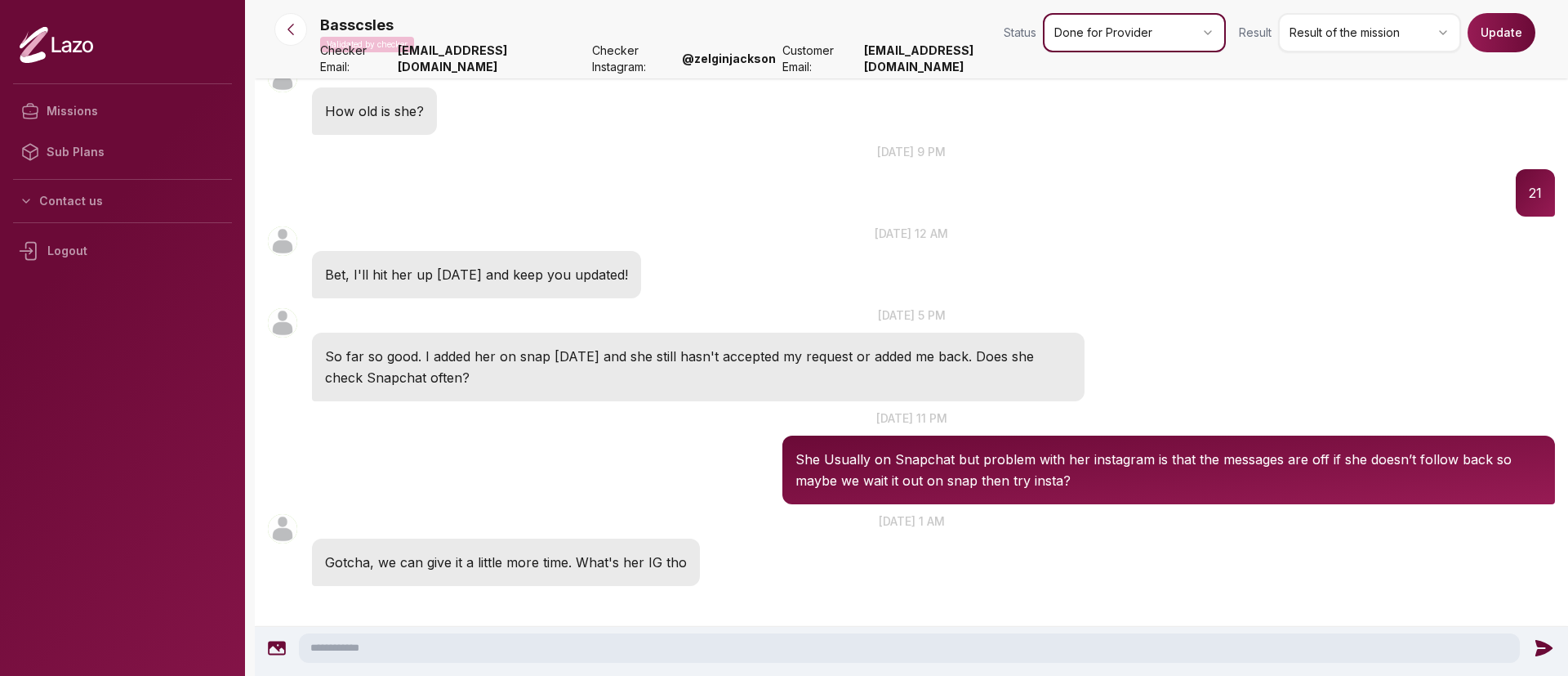
click at [1339, 30] on html "Missions Sub Plans Contact us Logout Basscsles Validated by checker Status Done…" at bounding box center [784, 338] width 1568 height 676
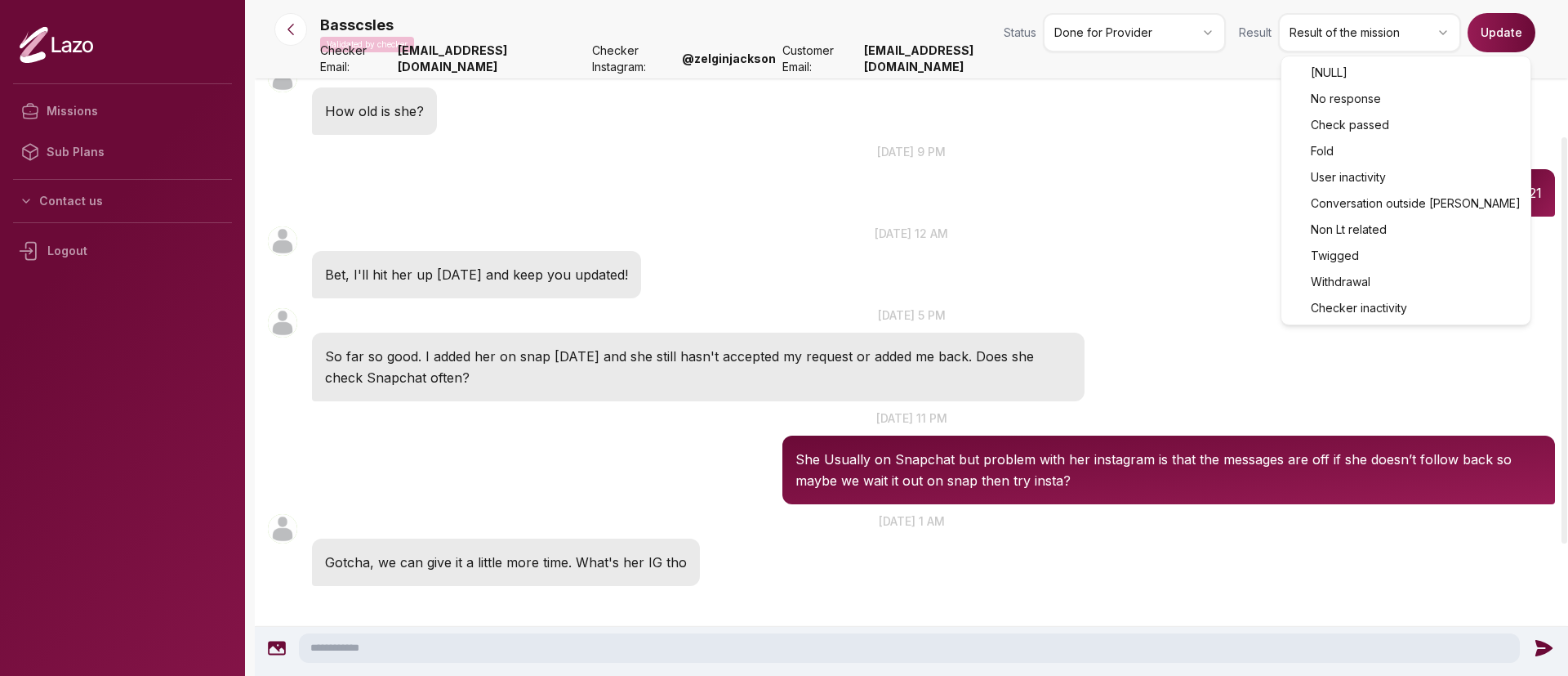
click at [1339, 30] on html "Missions Sub Plans Contact us Logout Basscsles Validated by checker Status Done…" at bounding box center [784, 338] width 1568 height 676
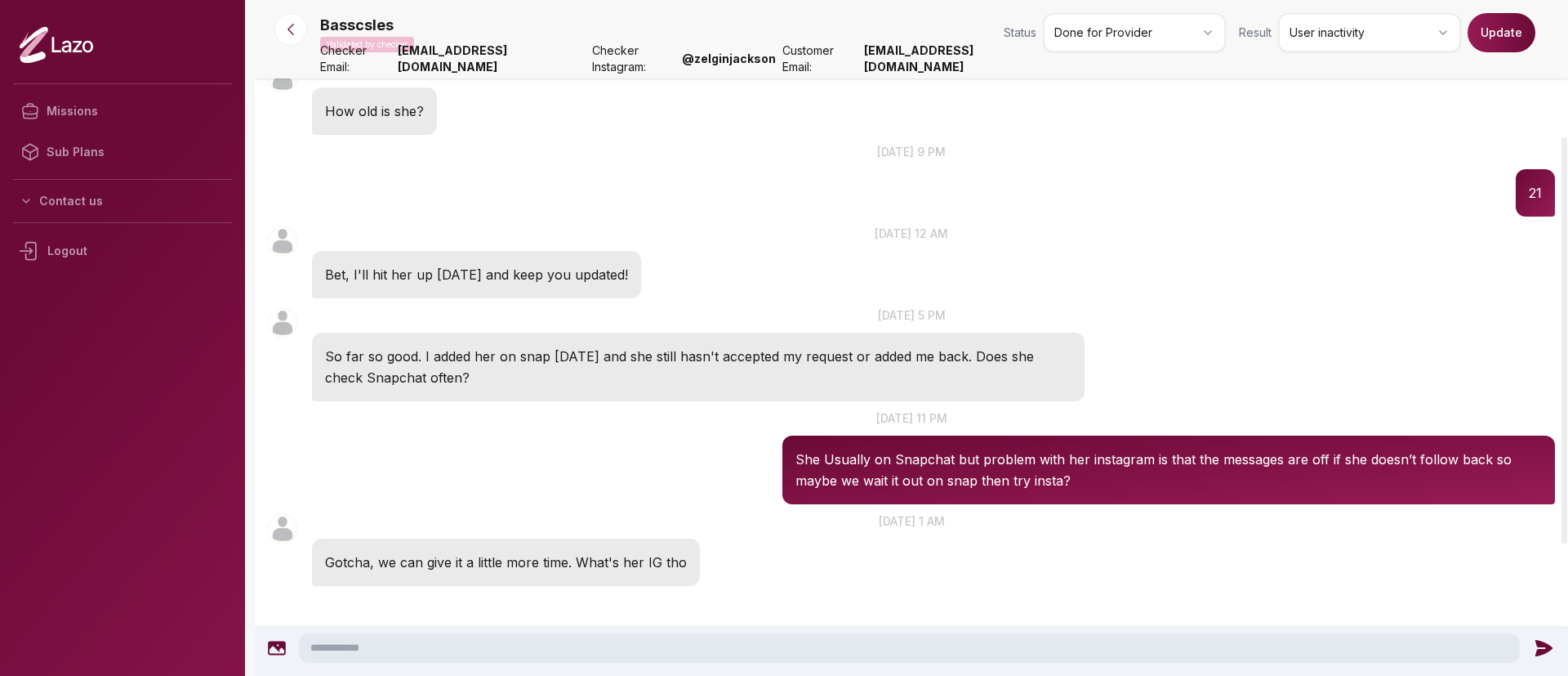
click at [1501, 38] on button "Update" at bounding box center [1502, 32] width 68 height 39
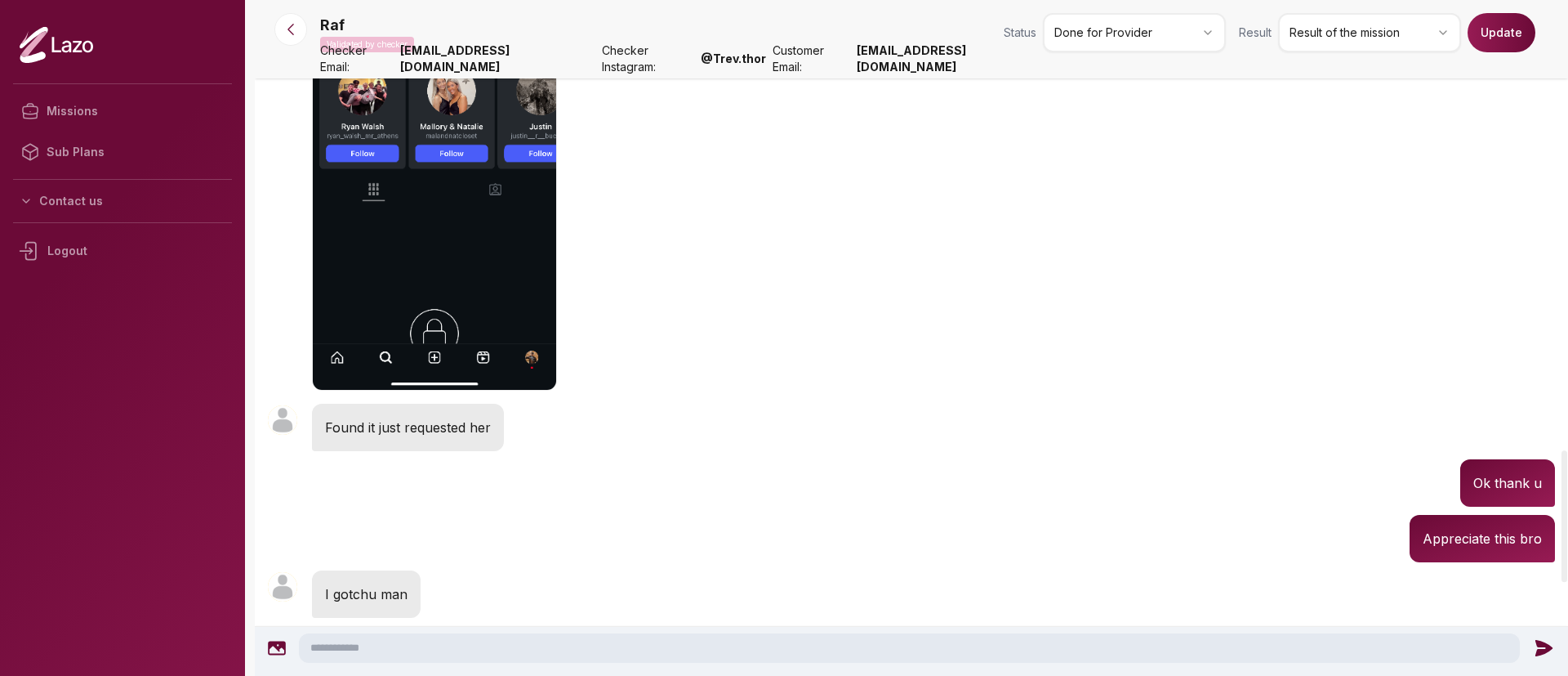
scroll to position [2425, 0]
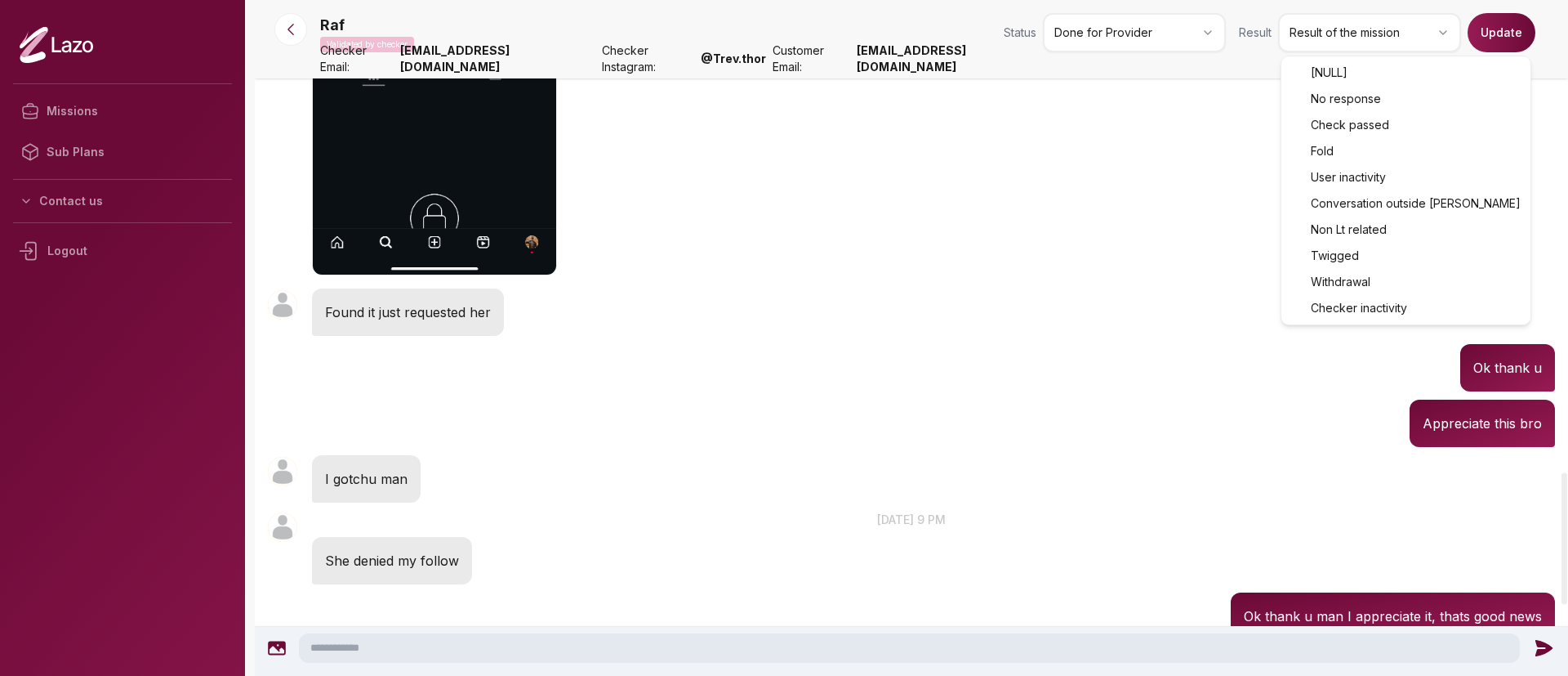
click at [1370, 38] on html "Missions Sub Plans Contact us Logout Raf Validated by checker Status Done for P…" at bounding box center [784, 338] width 1568 height 676
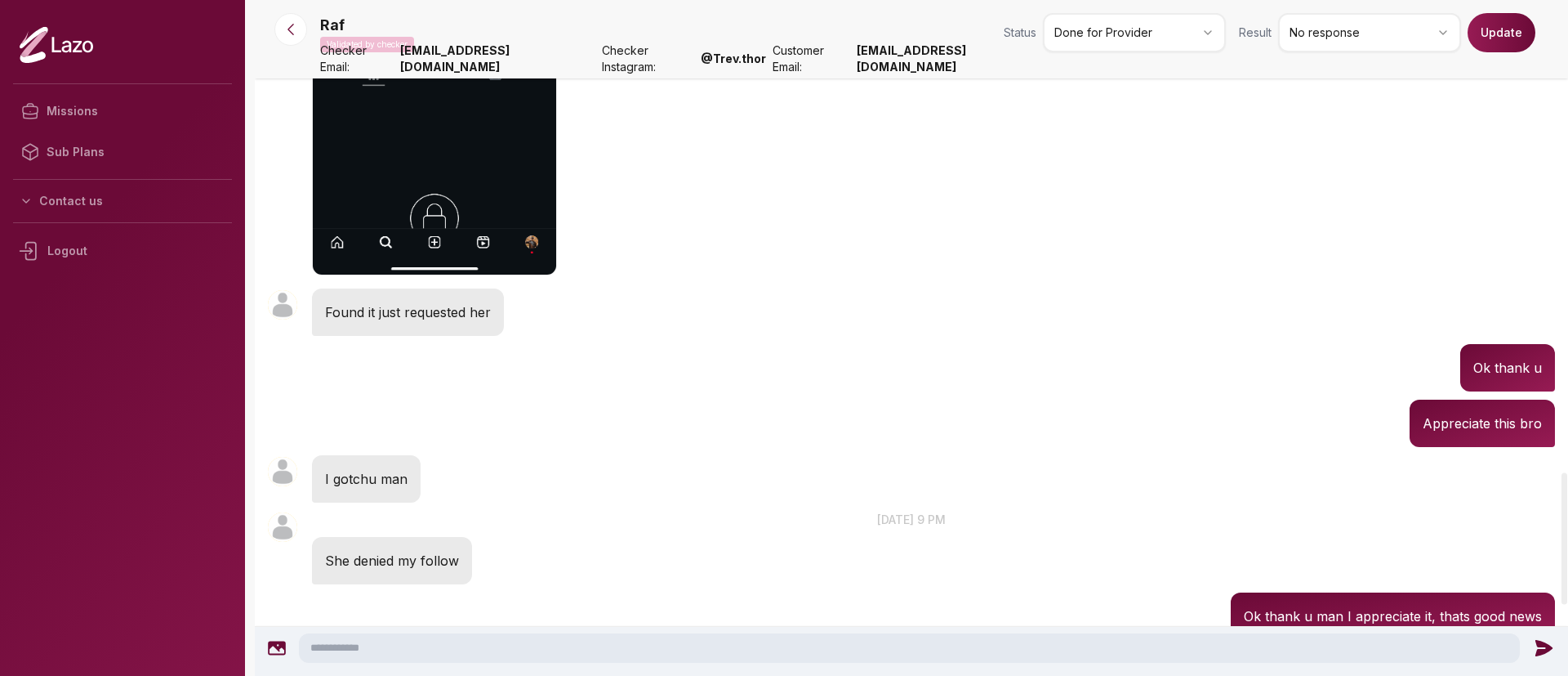
click at [1512, 29] on button "Update" at bounding box center [1502, 32] width 68 height 39
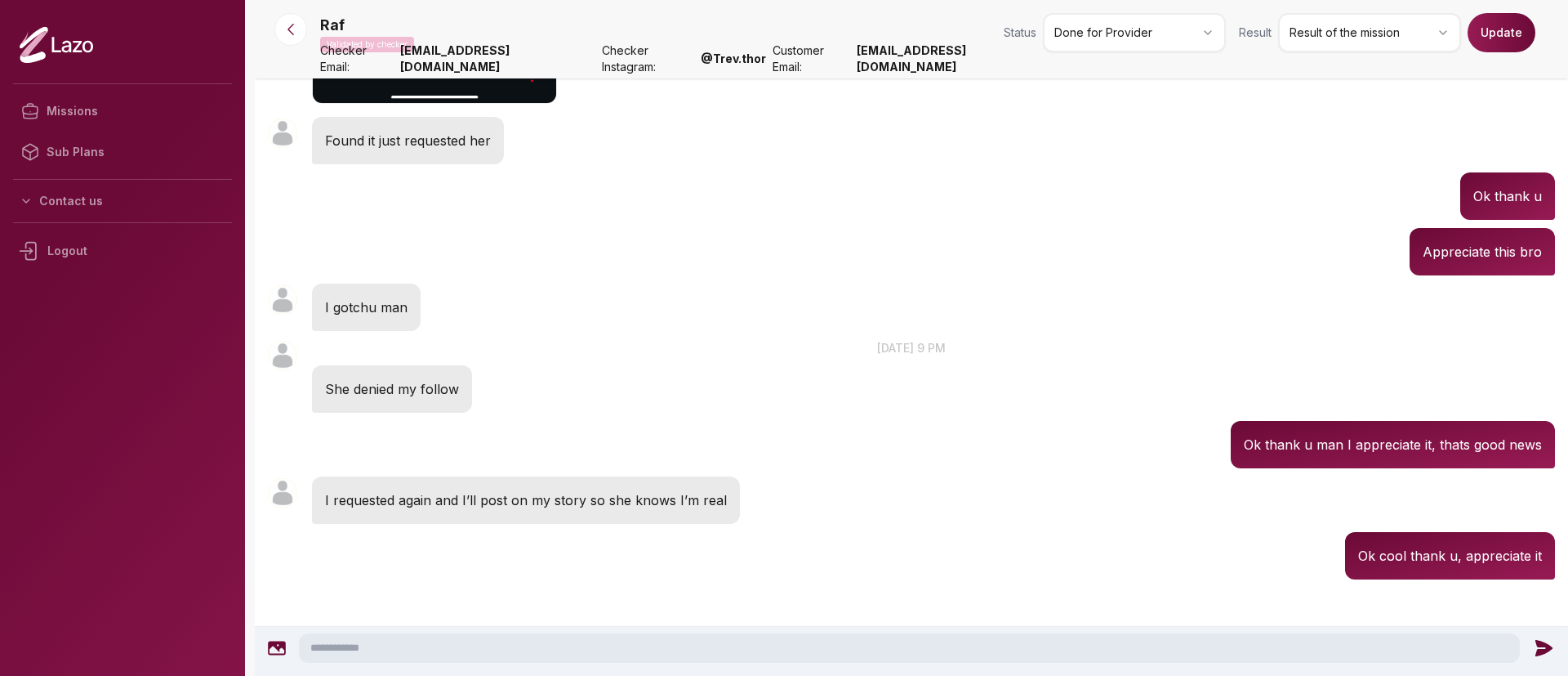
scroll to position [2613, 0]
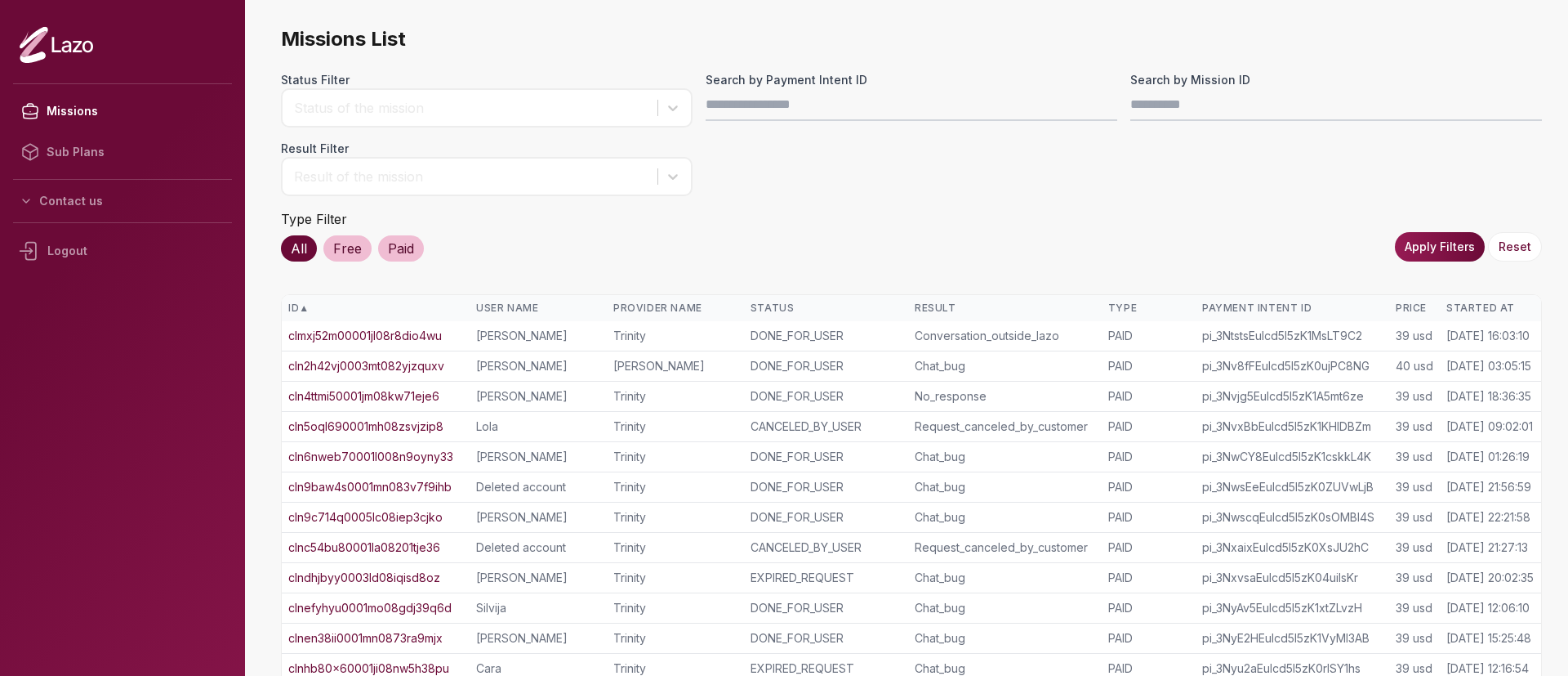
click at [1469, 313] on div "Started At" at bounding box center [1491, 308] width 88 height 13
click at [1469, 313] on div "Started At ▲" at bounding box center [1491, 308] width 88 height 13
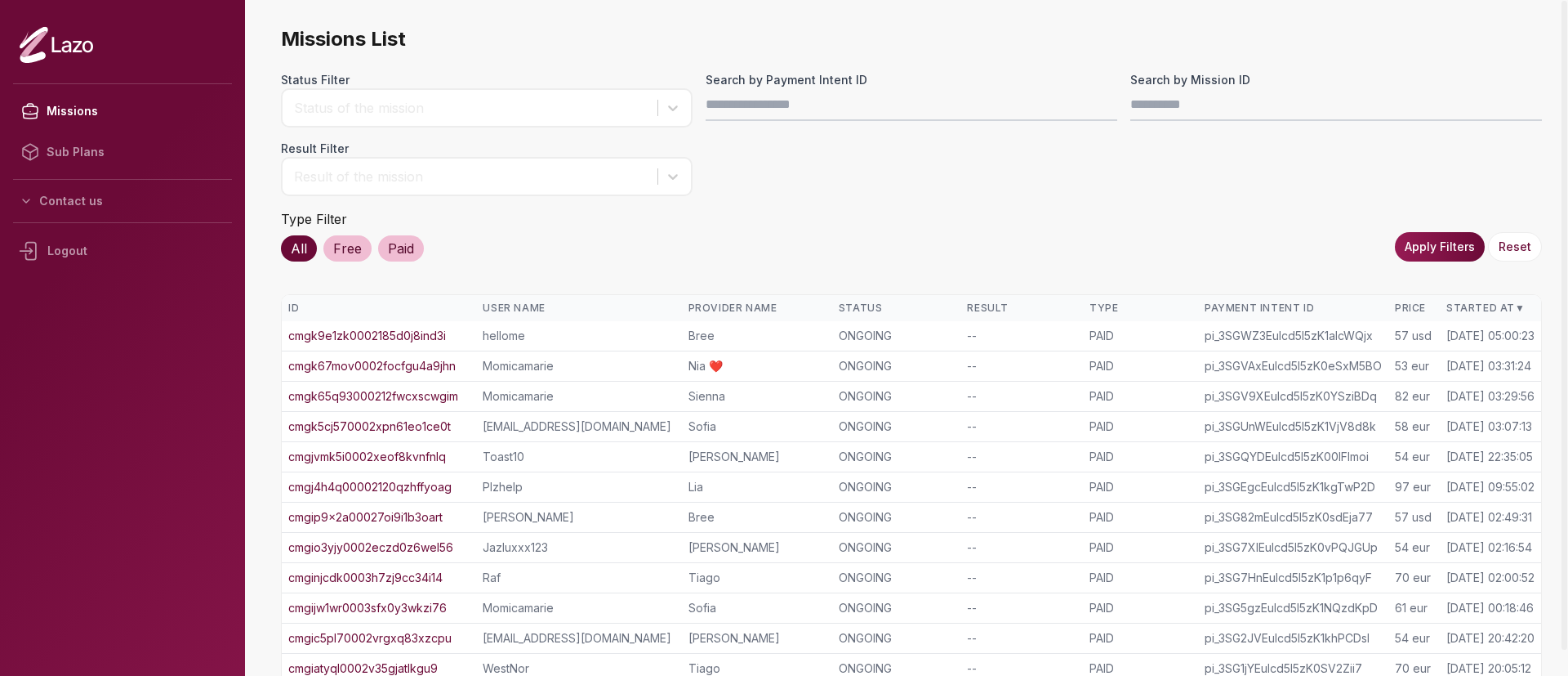
scroll to position [309, 0]
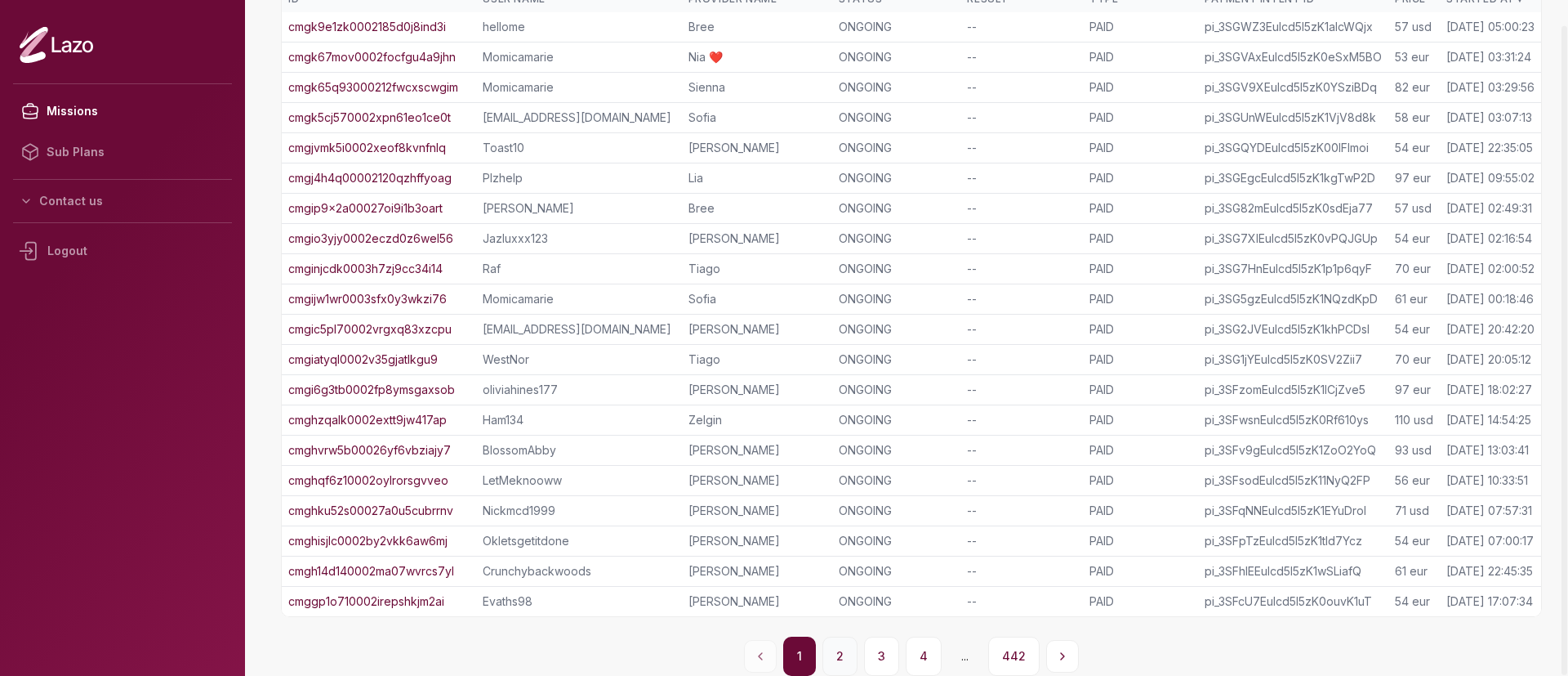
click at [831, 651] on button "2" at bounding box center [840, 656] width 35 height 39
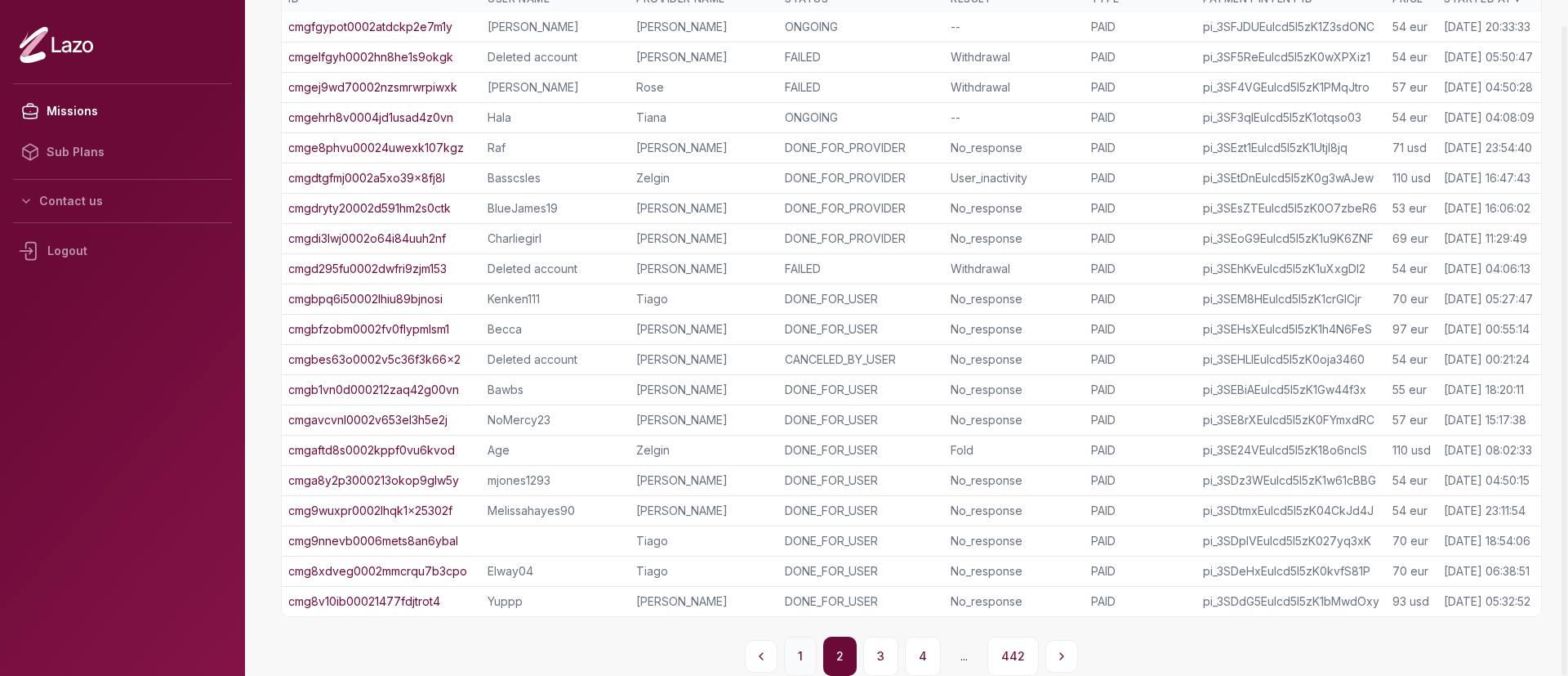
click at [803, 659] on button "1" at bounding box center [801, 656] width 33 height 39
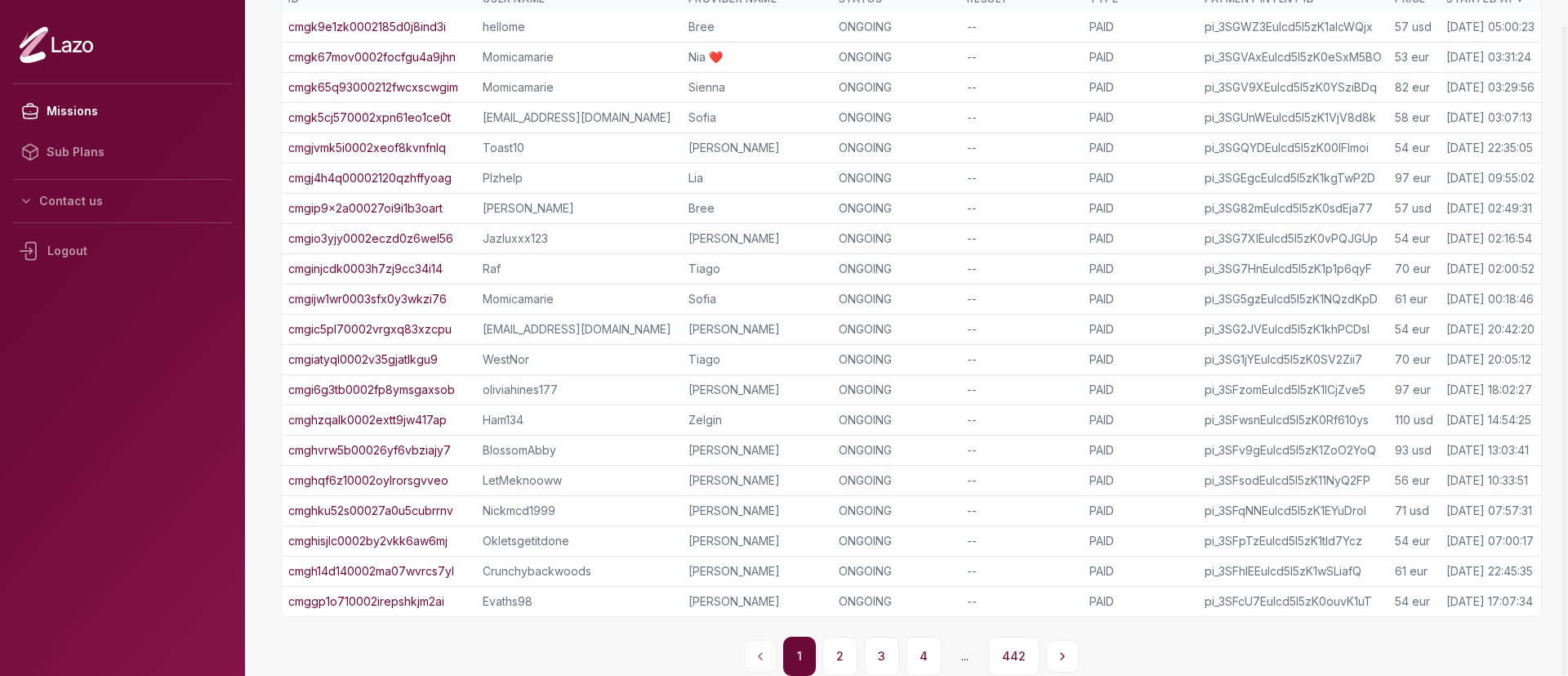
scroll to position [0, 0]
